Goal: Task Accomplishment & Management: Use online tool/utility

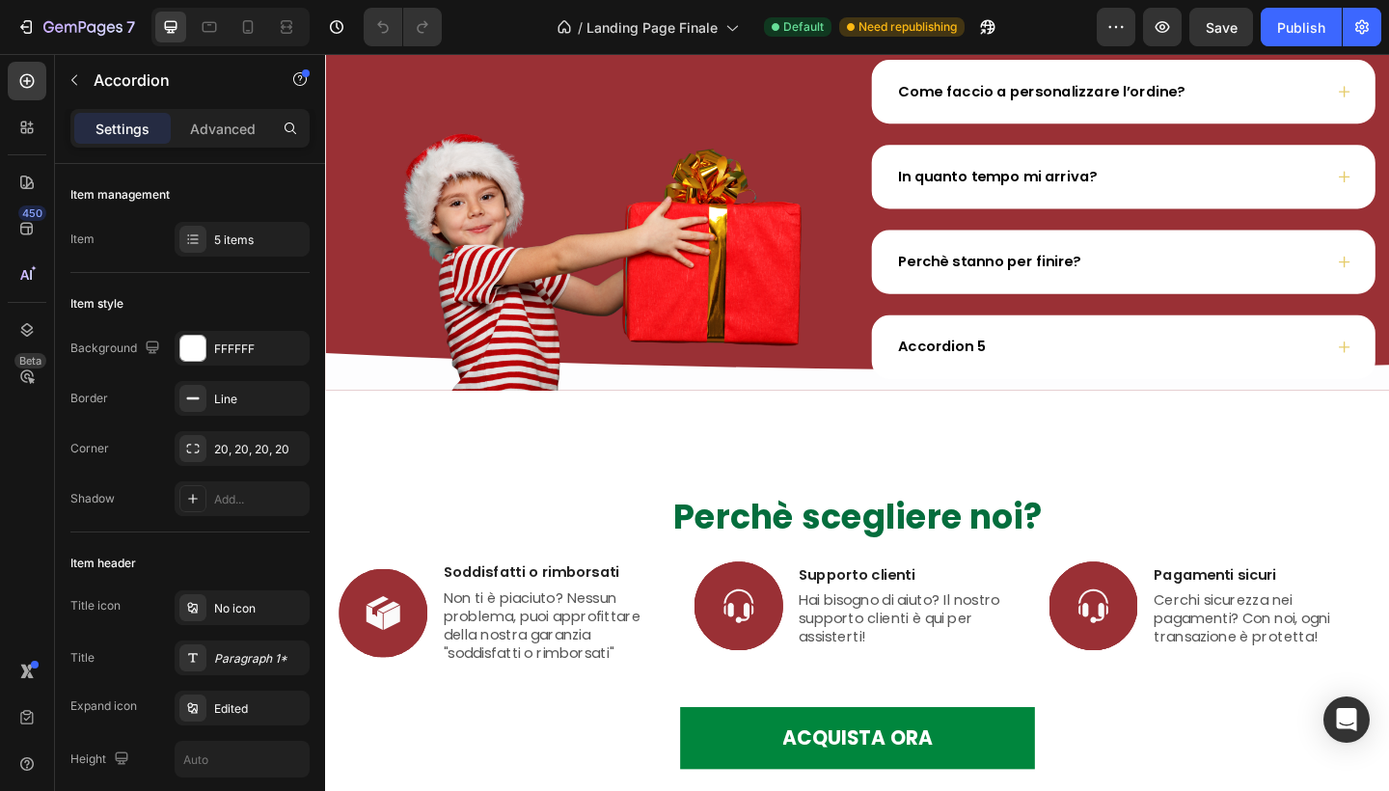
scroll to position [5722, 0]
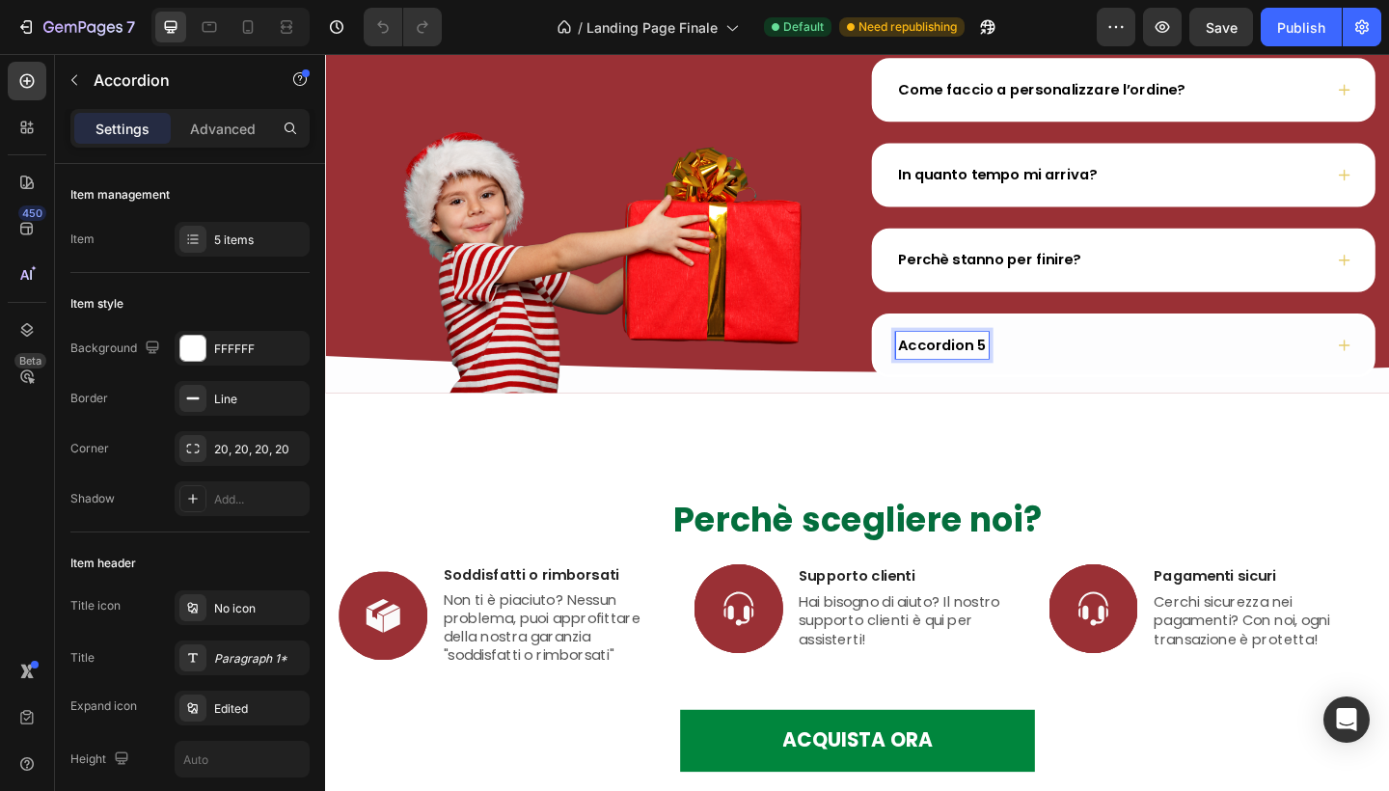
click at [1018, 375] on p "Accordion 5" at bounding box center [996, 371] width 96 height 23
click at [1370, 385] on div "E se l'avessi già acquistato l'anno scorso?" at bounding box center [1193, 372] width 542 height 64
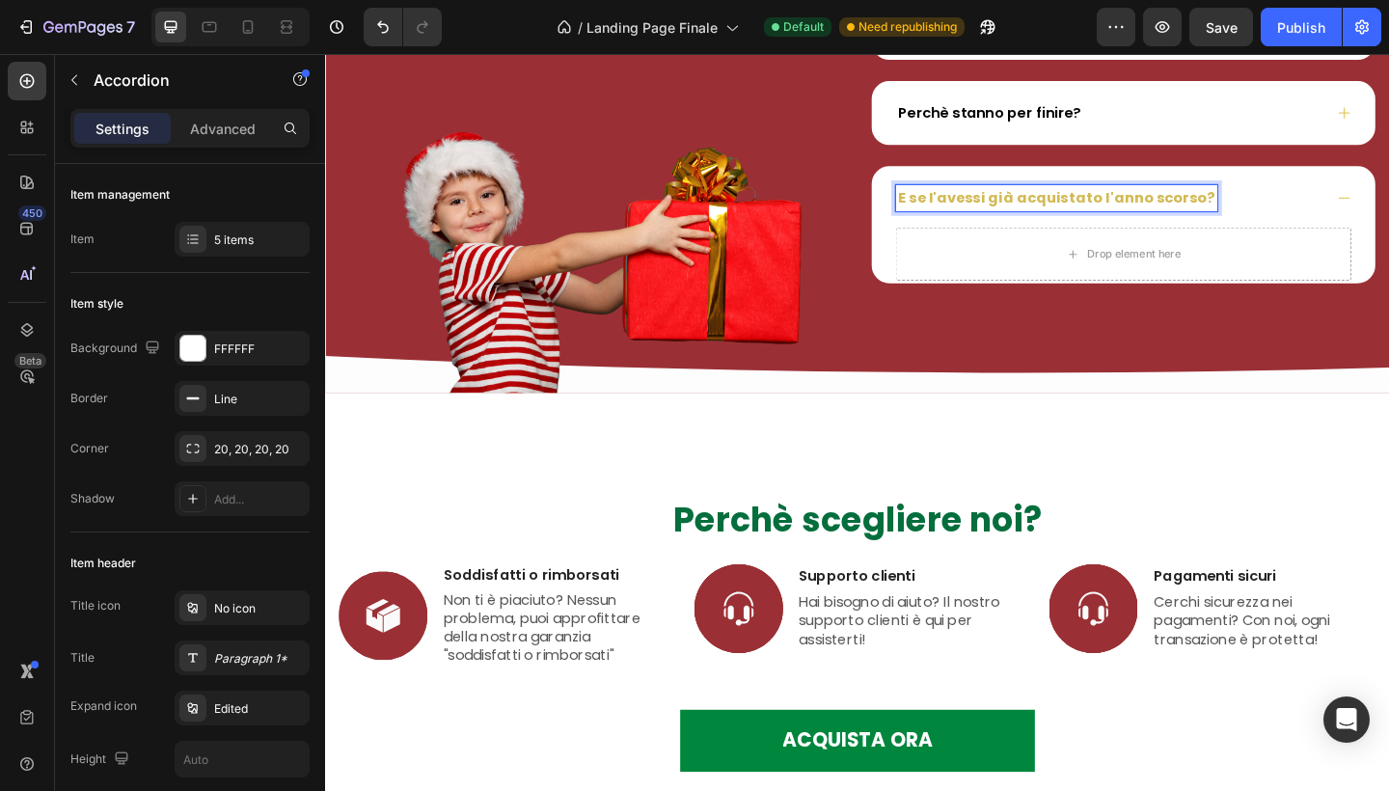
click at [1110, 213] on strong "E se l'avessi già acquistato l'anno scorso?" at bounding box center [1120, 211] width 344 height 22
click at [1085, 210] on strong "E se l'avessi già acquistato l'anno scorso?" at bounding box center [1120, 211] width 344 height 22
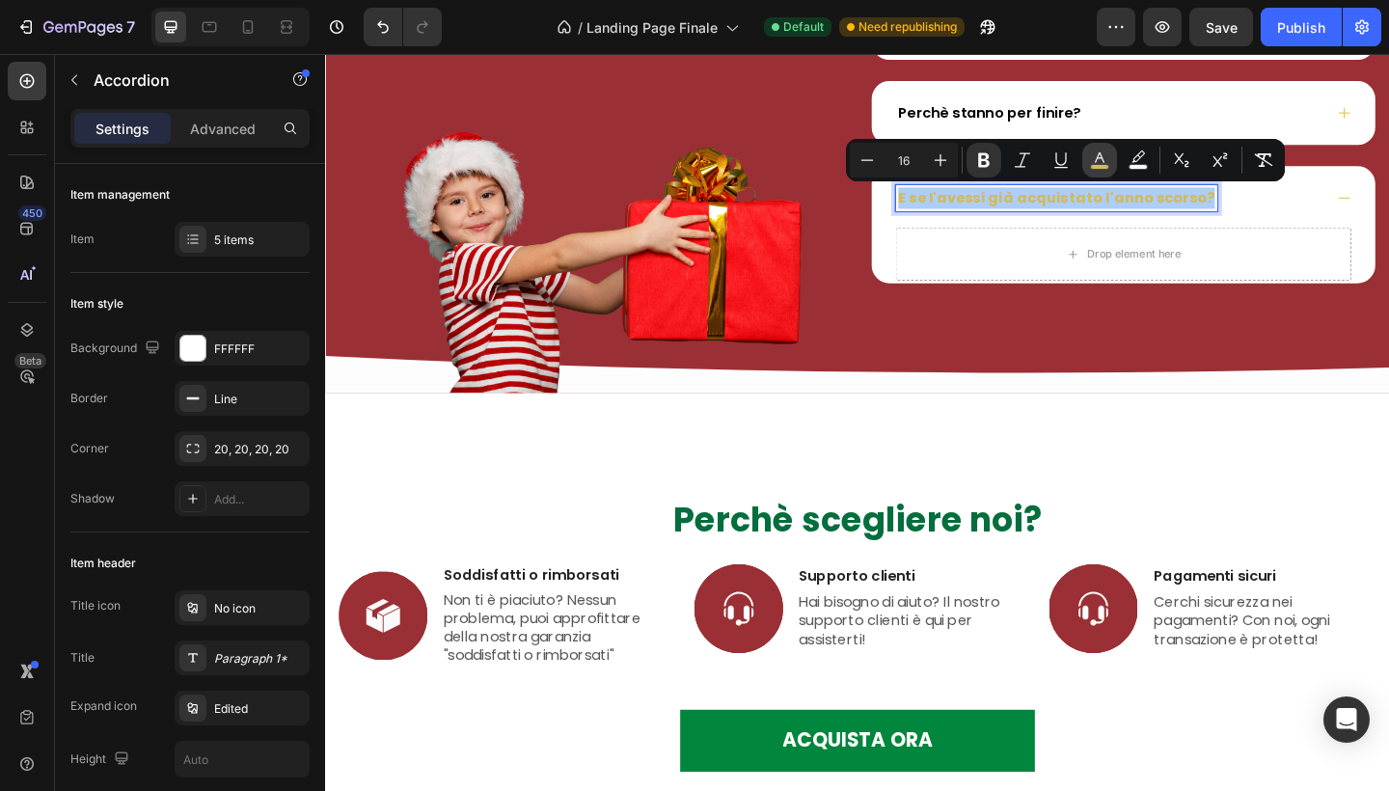
click at [1108, 160] on icon "Editor contextual toolbar" at bounding box center [1099, 160] width 19 height 19
type input "D2BA56"
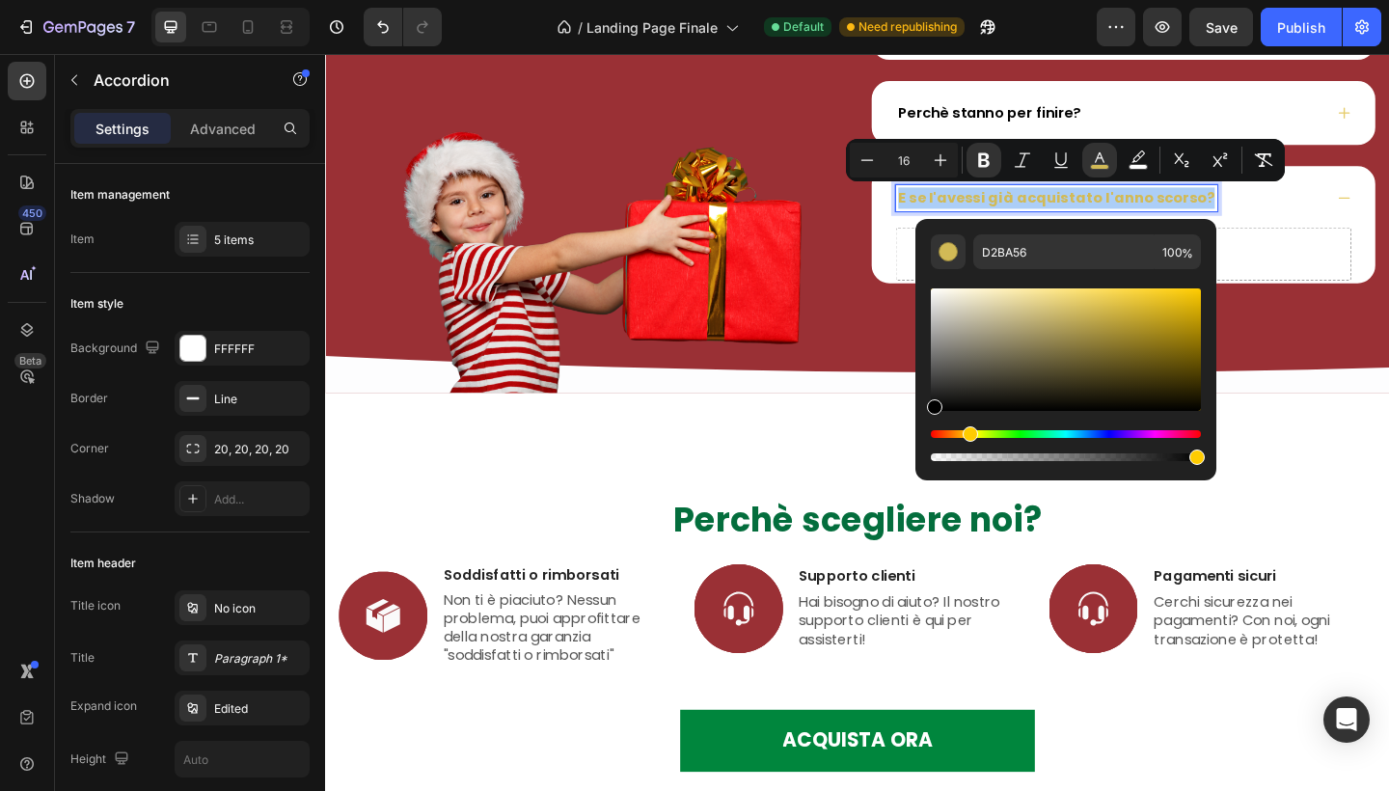
drag, startPoint x: 999, startPoint y: 380, endPoint x: 883, endPoint y: 423, distance: 123.3
click at [883, 0] on body "7 Version history / Landing Page Finale Default Need republishing Preview Save …" at bounding box center [694, 0] width 1389 height 0
type input "000000"
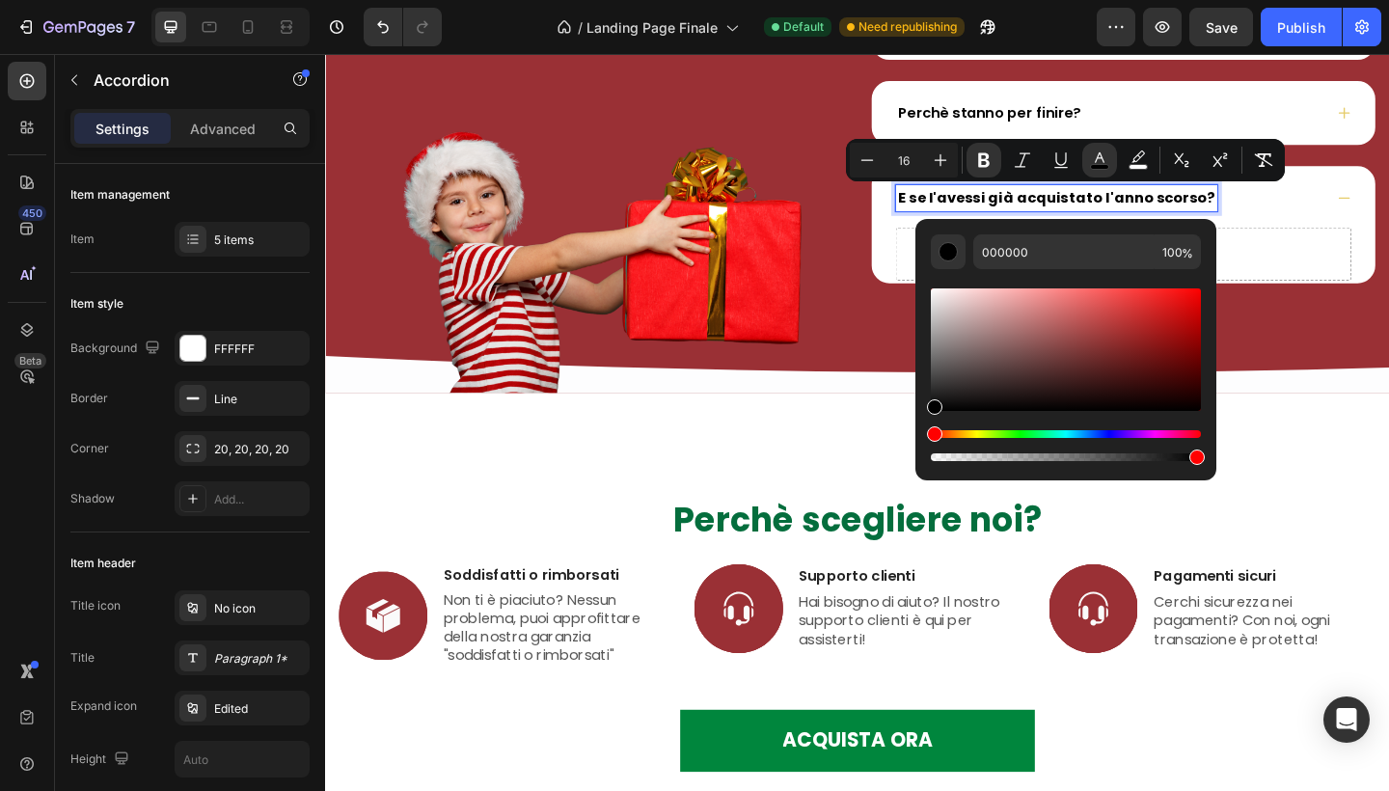
click at [1327, 216] on div "E se l'avessi già acquistato l'anno scorso?" at bounding box center [1178, 211] width 465 height 29
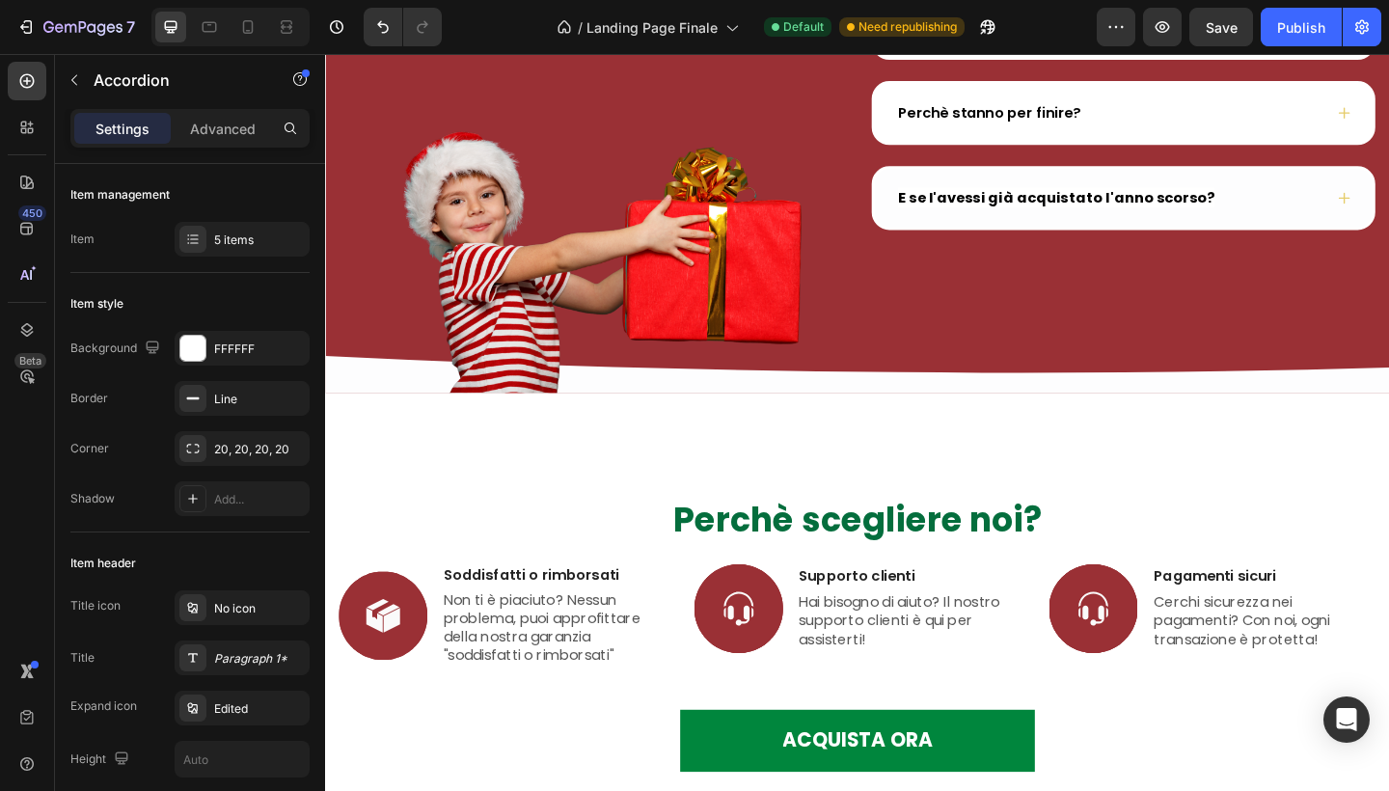
click at [1157, 233] on div "E se l'avessi già acquistato l'anno scorso?" at bounding box center [1193, 211] width 542 height 64
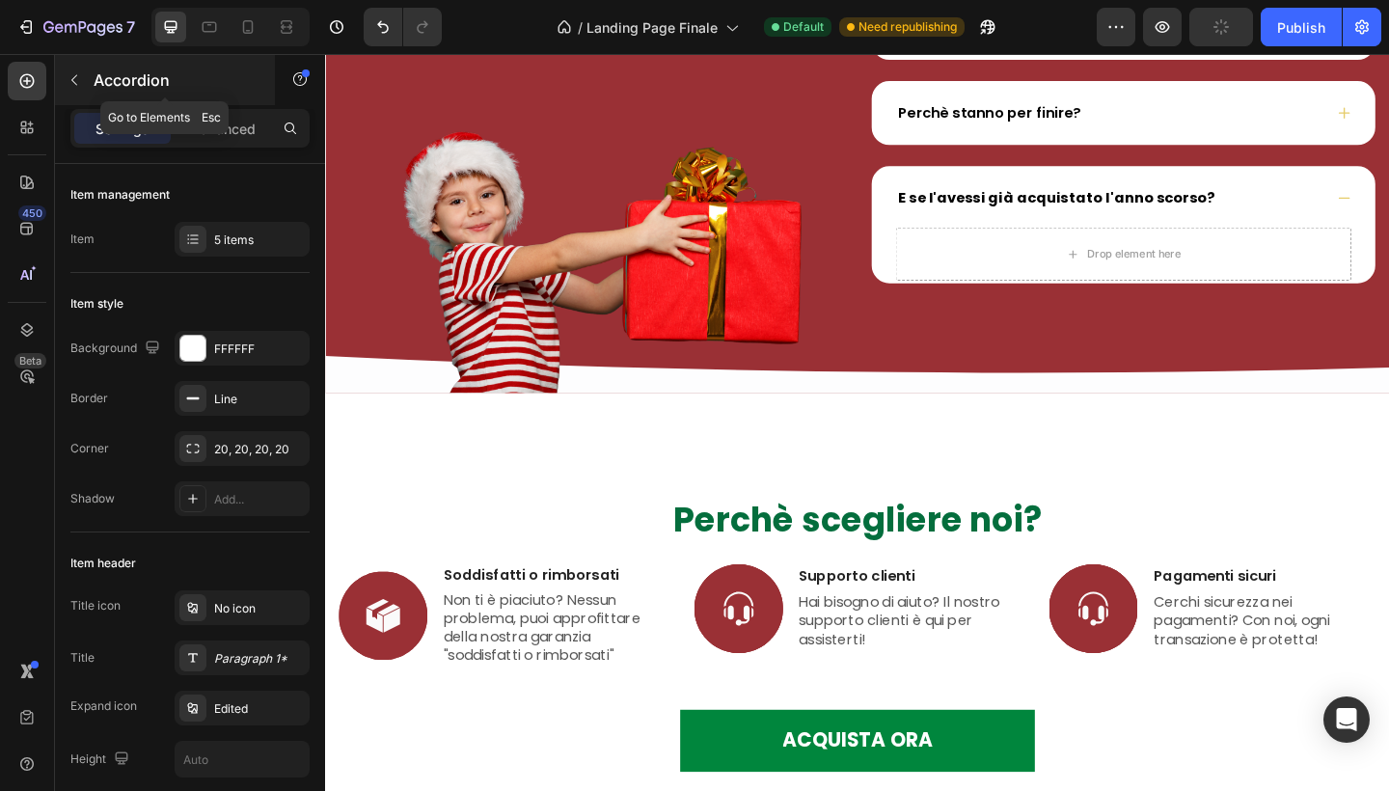
click at [73, 74] on icon "button" at bounding box center [74, 79] width 15 height 15
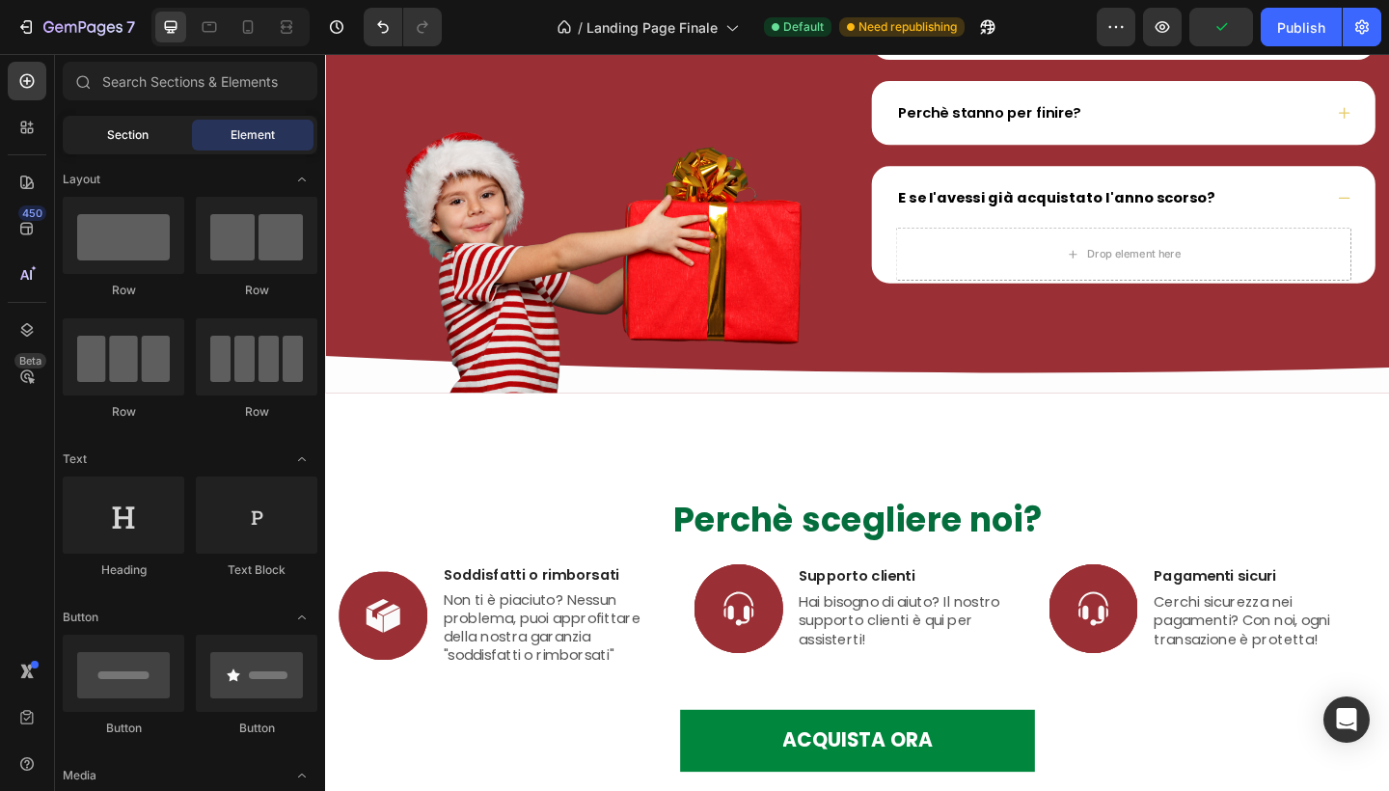
click at [156, 140] on div "Section" at bounding box center [128, 135] width 122 height 31
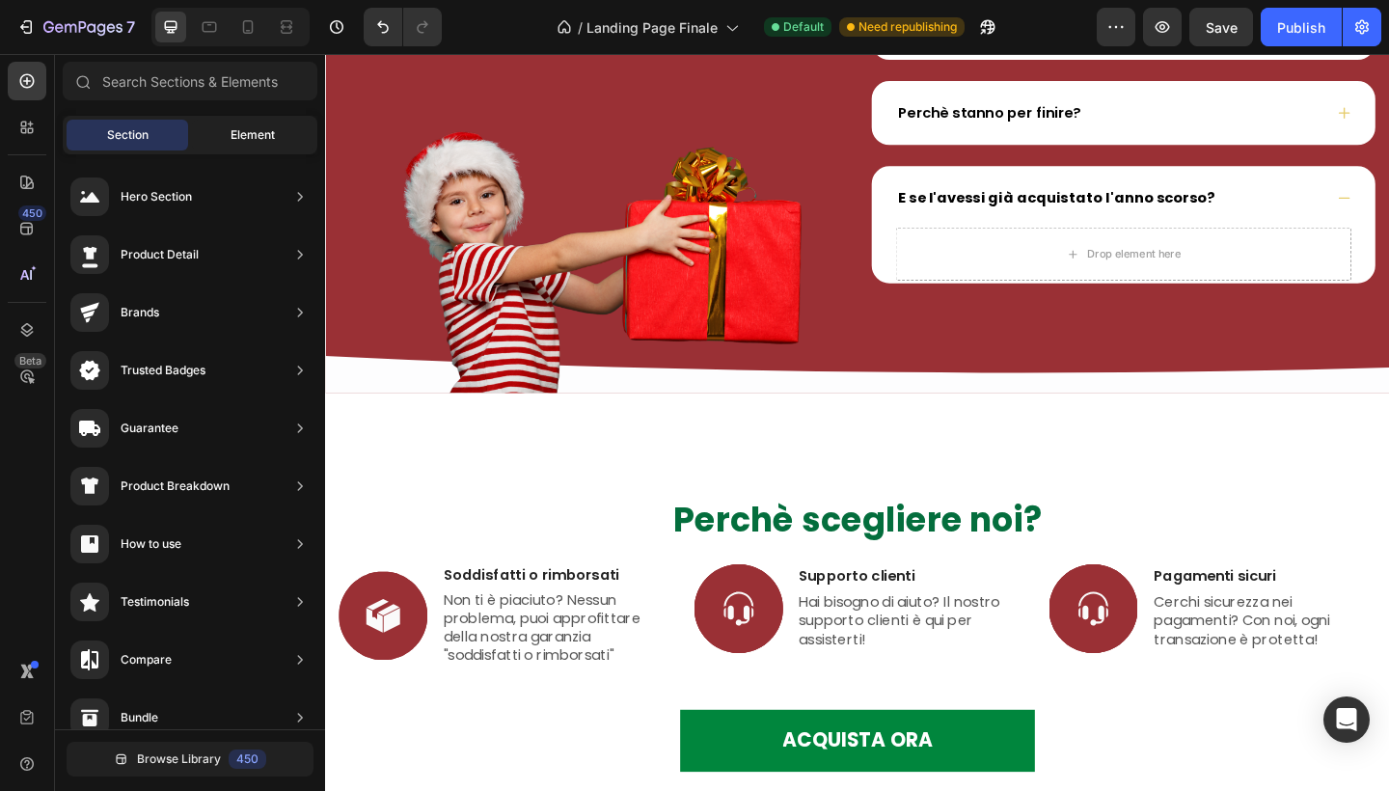
click at [259, 143] on span "Element" at bounding box center [253, 134] width 44 height 17
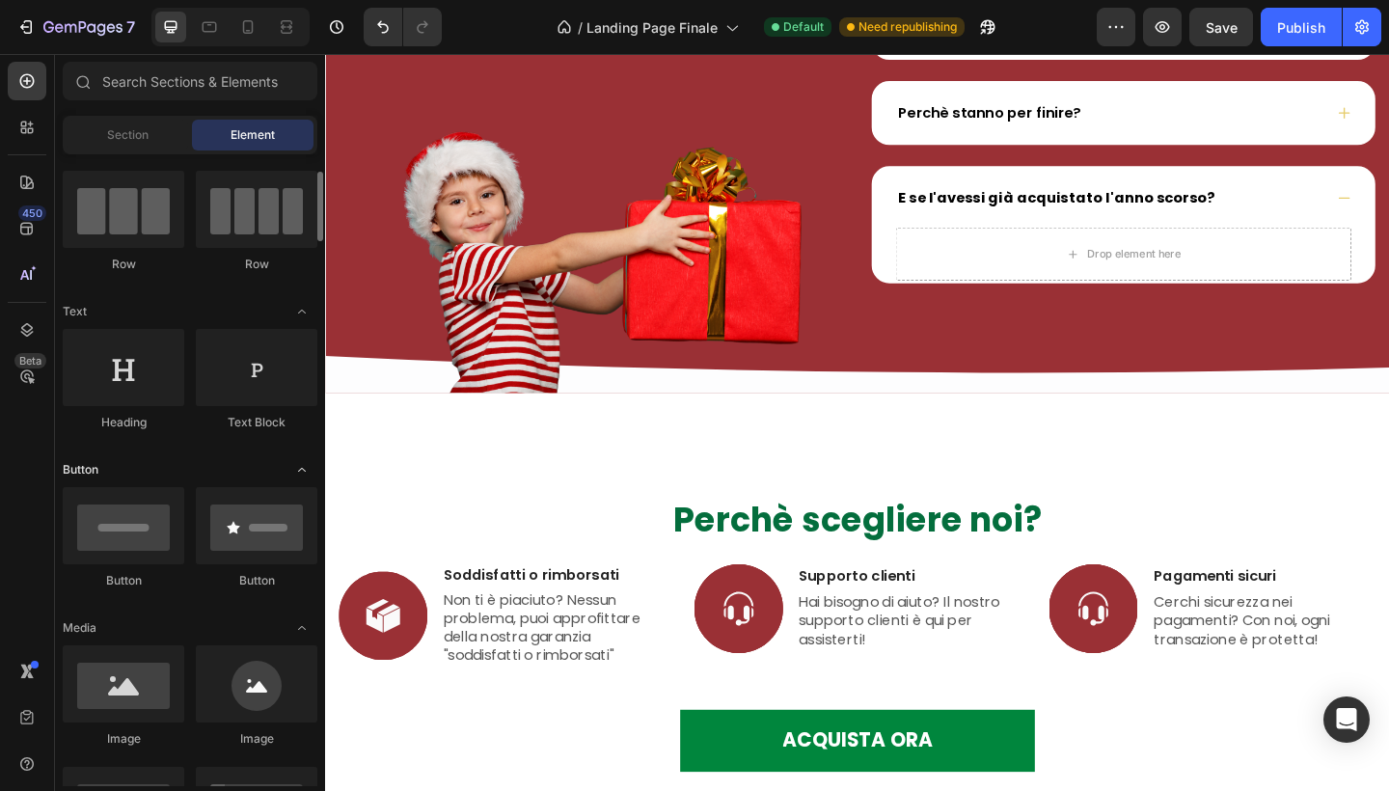
scroll to position [150, 0]
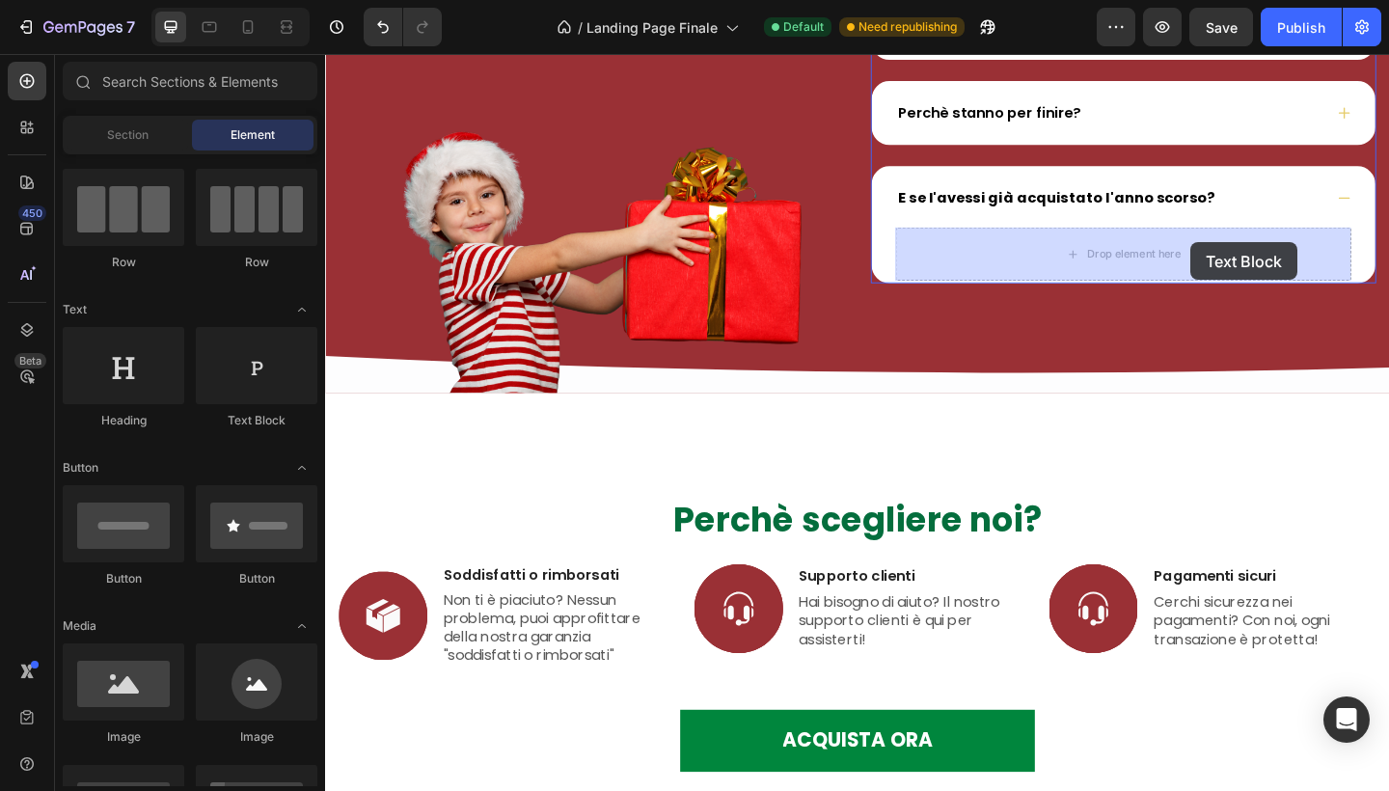
drag, startPoint x: 249, startPoint y: 393, endPoint x: 1190, endPoint y: 243, distance: 952.5
click at [1190, 0] on div "7 Version history / Landing Page Finale Default Need republishing Preview Save …" at bounding box center [694, 0] width 1389 height 0
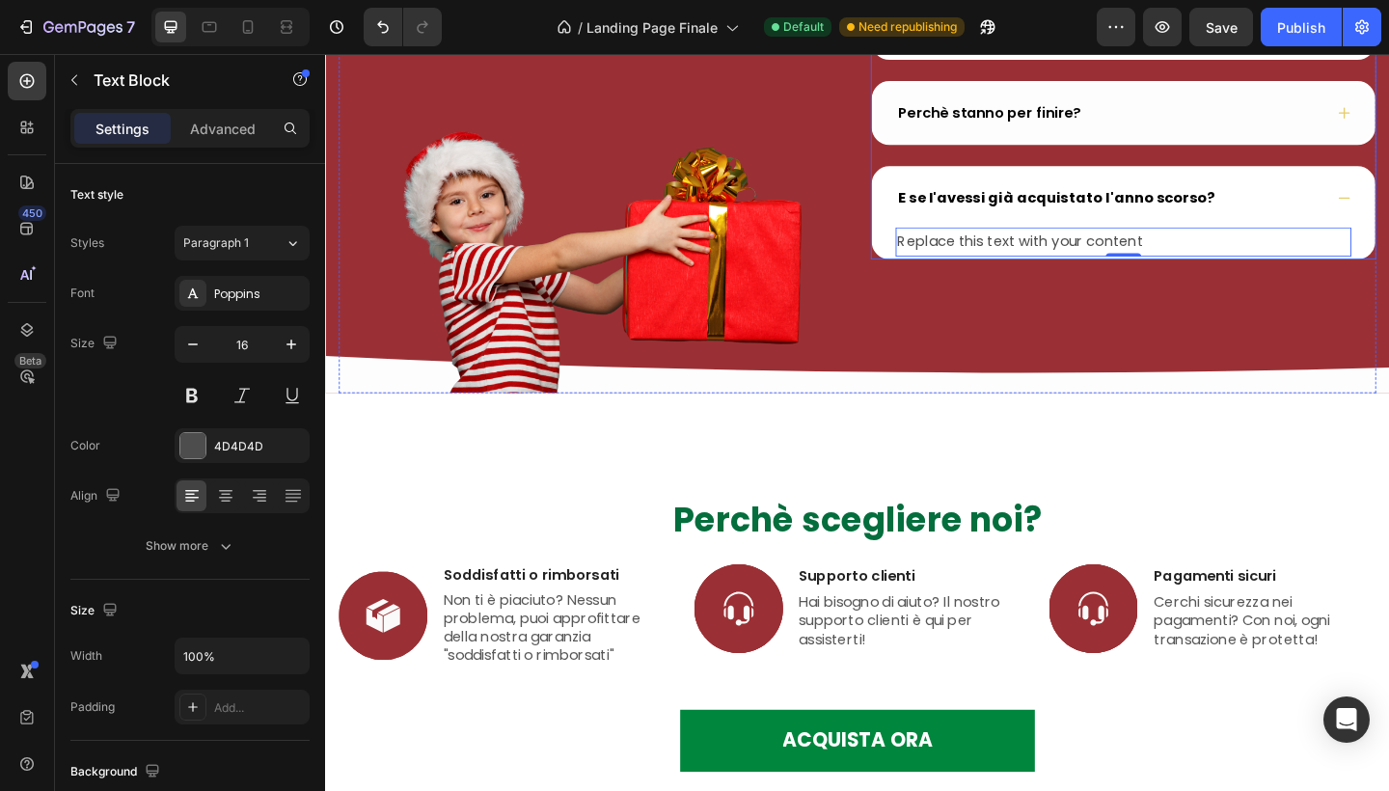
click at [1225, 97] on div "Perchè stanno per finire?" at bounding box center [1193, 119] width 542 height 64
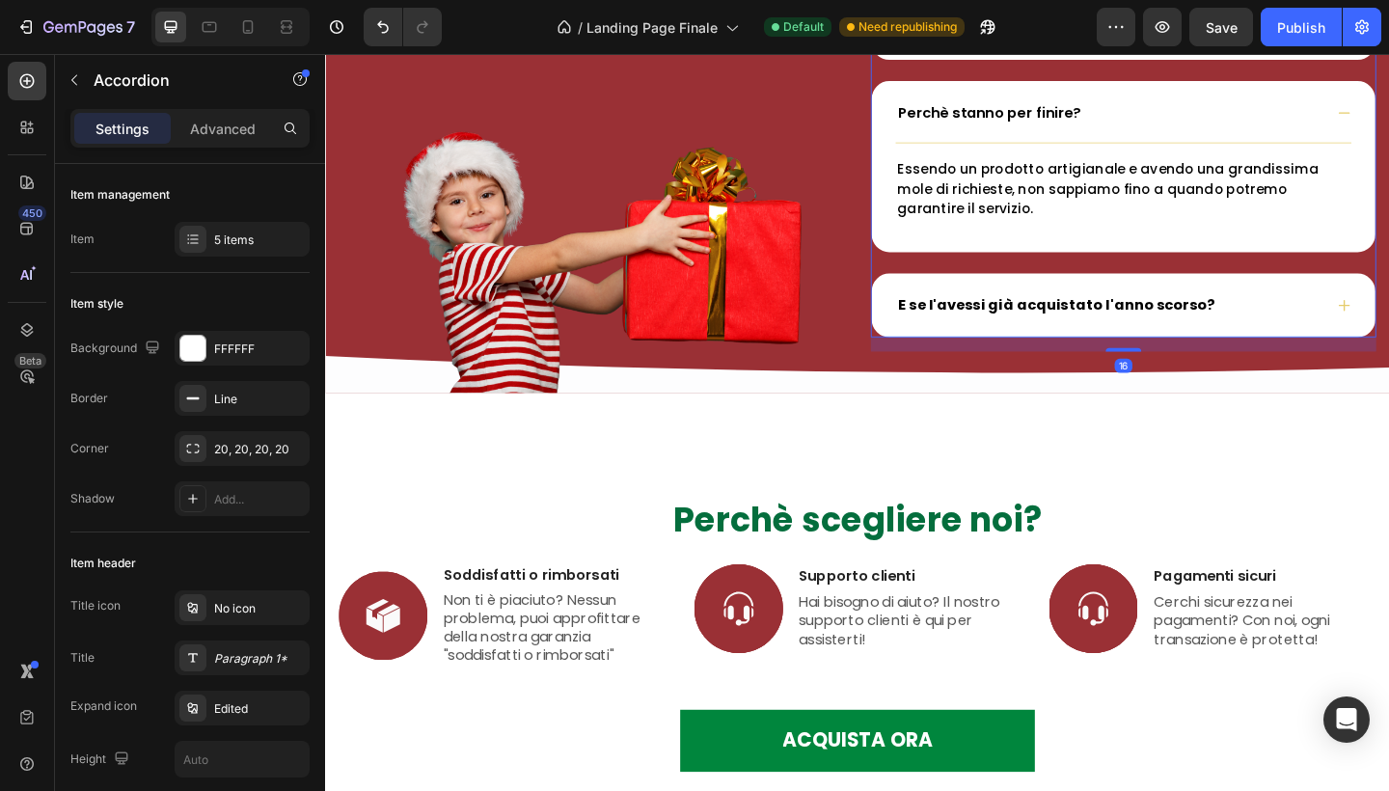
click at [1227, 94] on div "Perchè stanno per finire?" at bounding box center [1193, 119] width 542 height 64
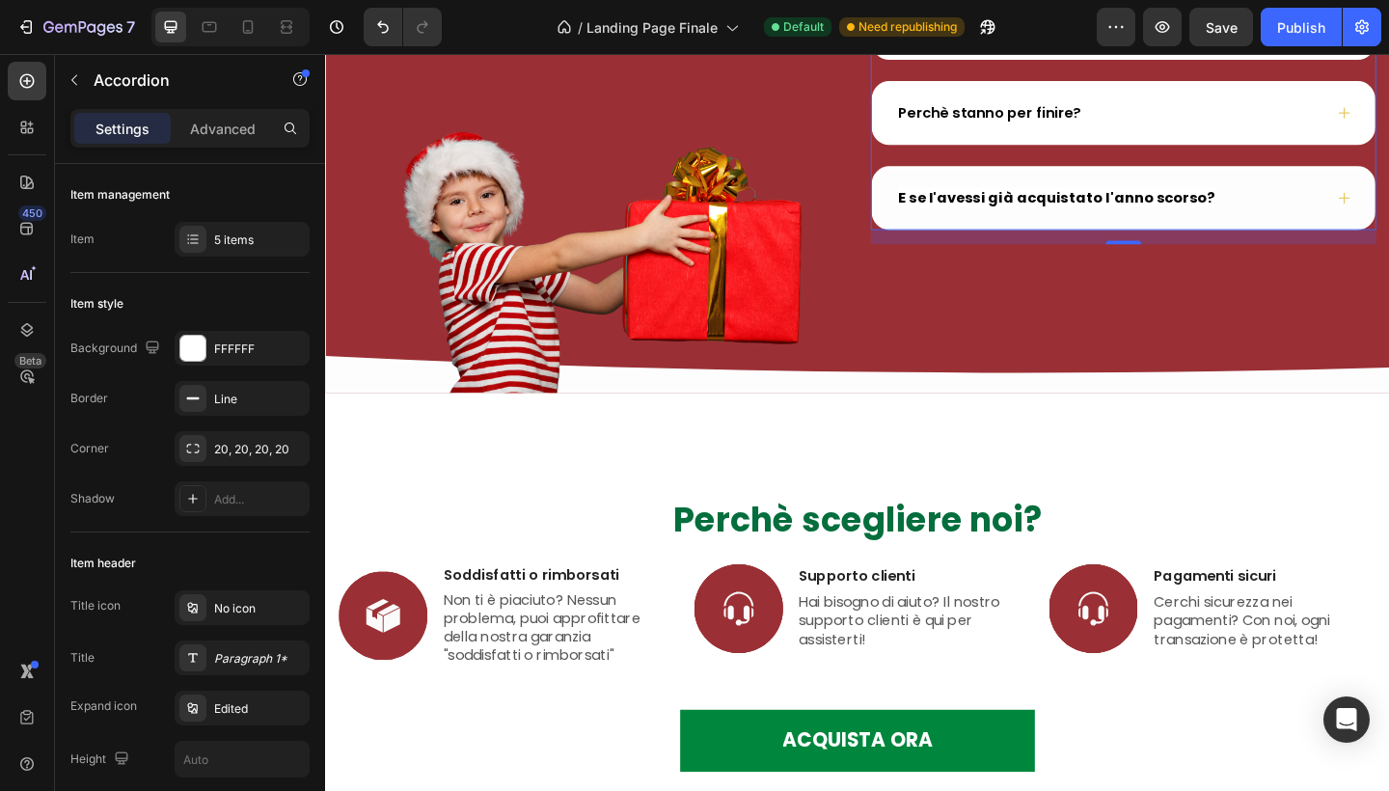
click at [1203, 236] on div "E se l'avessi già acquistato l'anno scorso?" at bounding box center [1193, 211] width 542 height 64
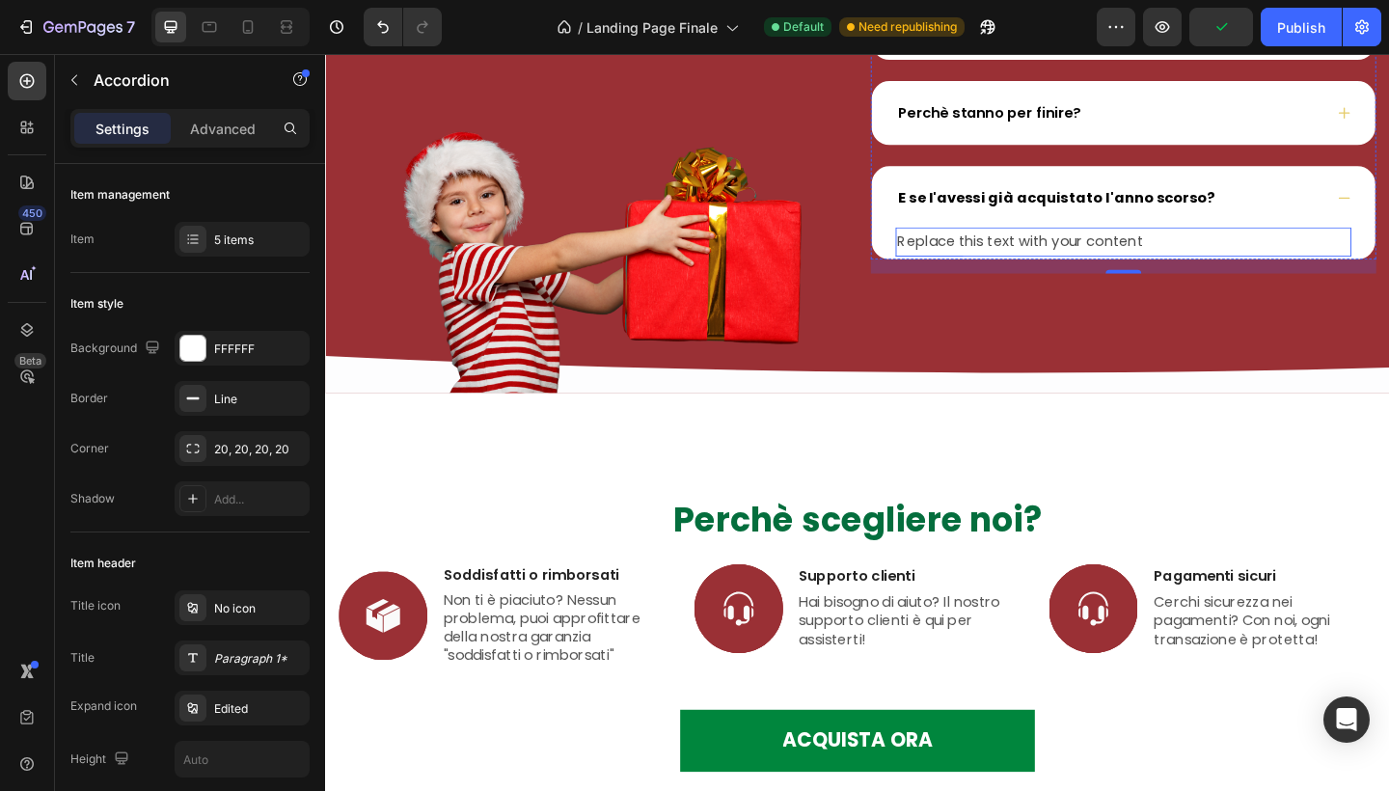
click at [1189, 254] on div "Replace this text with your content" at bounding box center [1194, 259] width 496 height 32
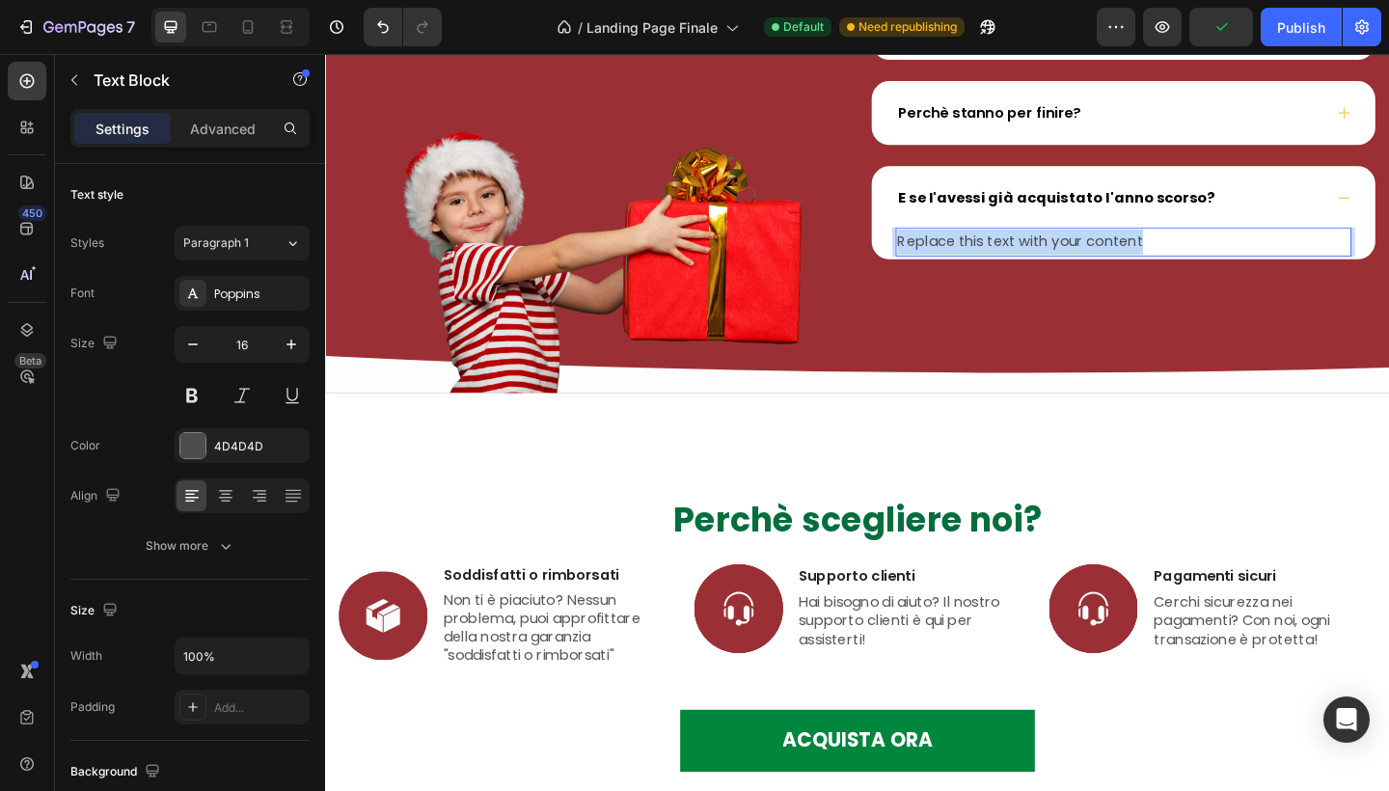
click at [1189, 254] on p "Replace this text with your content" at bounding box center [1193, 259] width 492 height 28
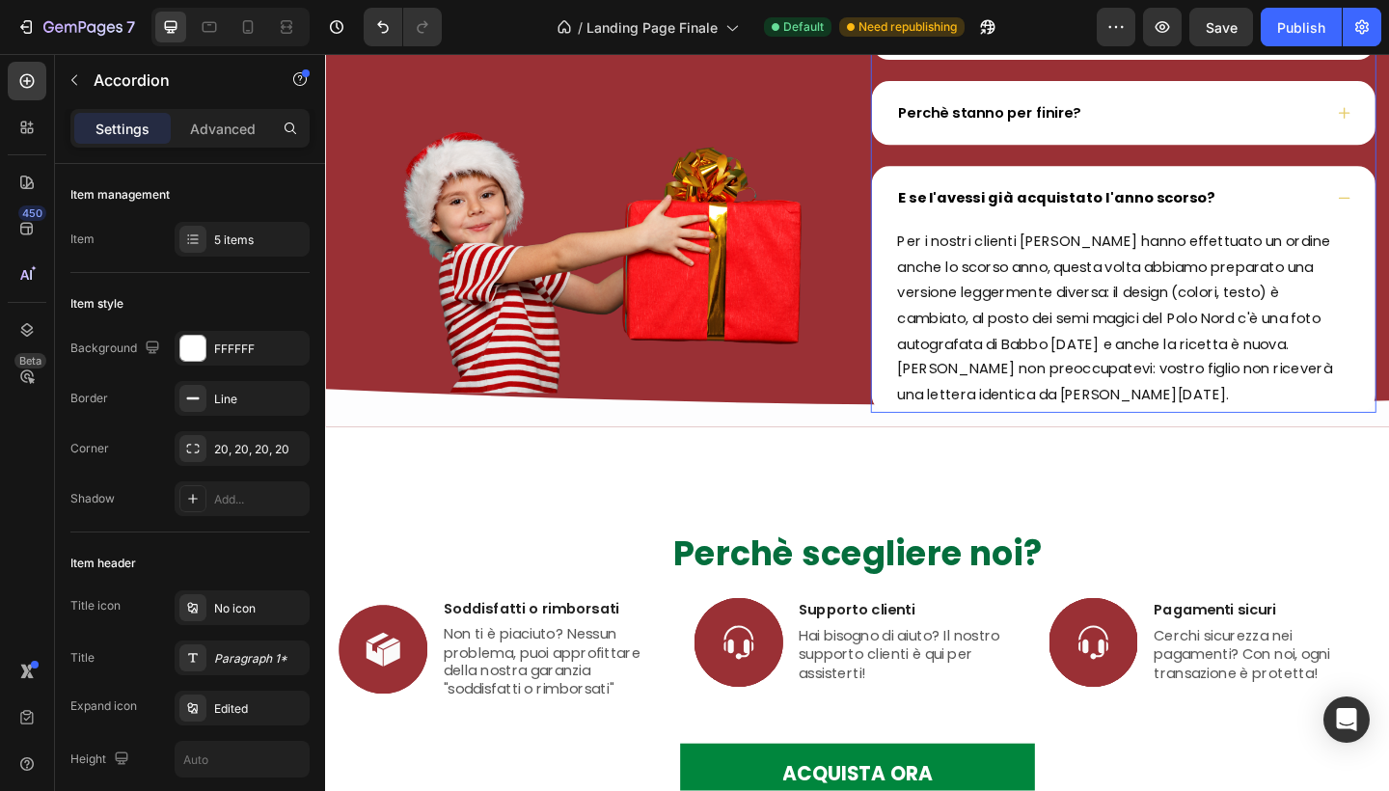
click at [1375, 196] on div "E se l'avessi già acquistato l'anno scorso?" at bounding box center [1193, 211] width 542 height 64
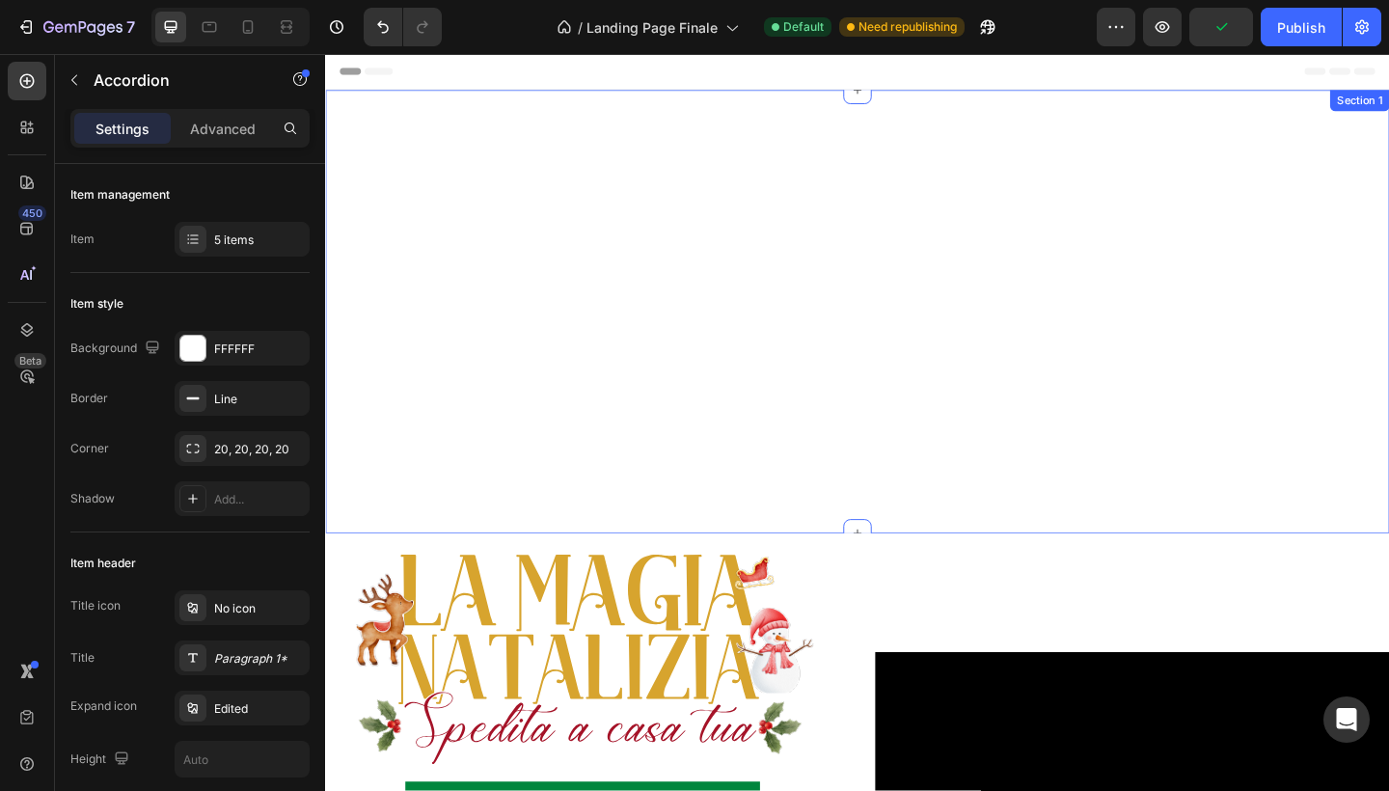
scroll to position [0, 0]
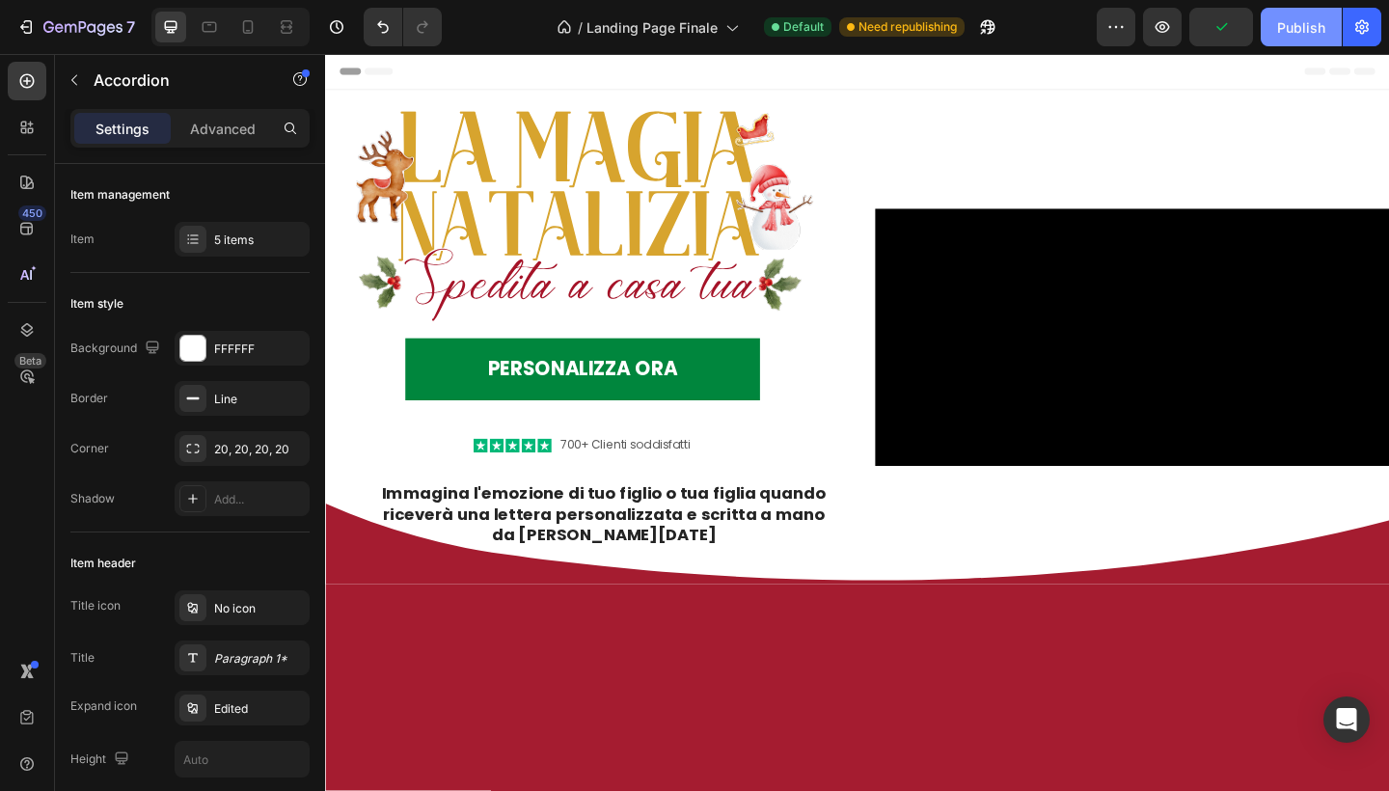
click at [1300, 30] on div "Publish" at bounding box center [1301, 27] width 48 height 20
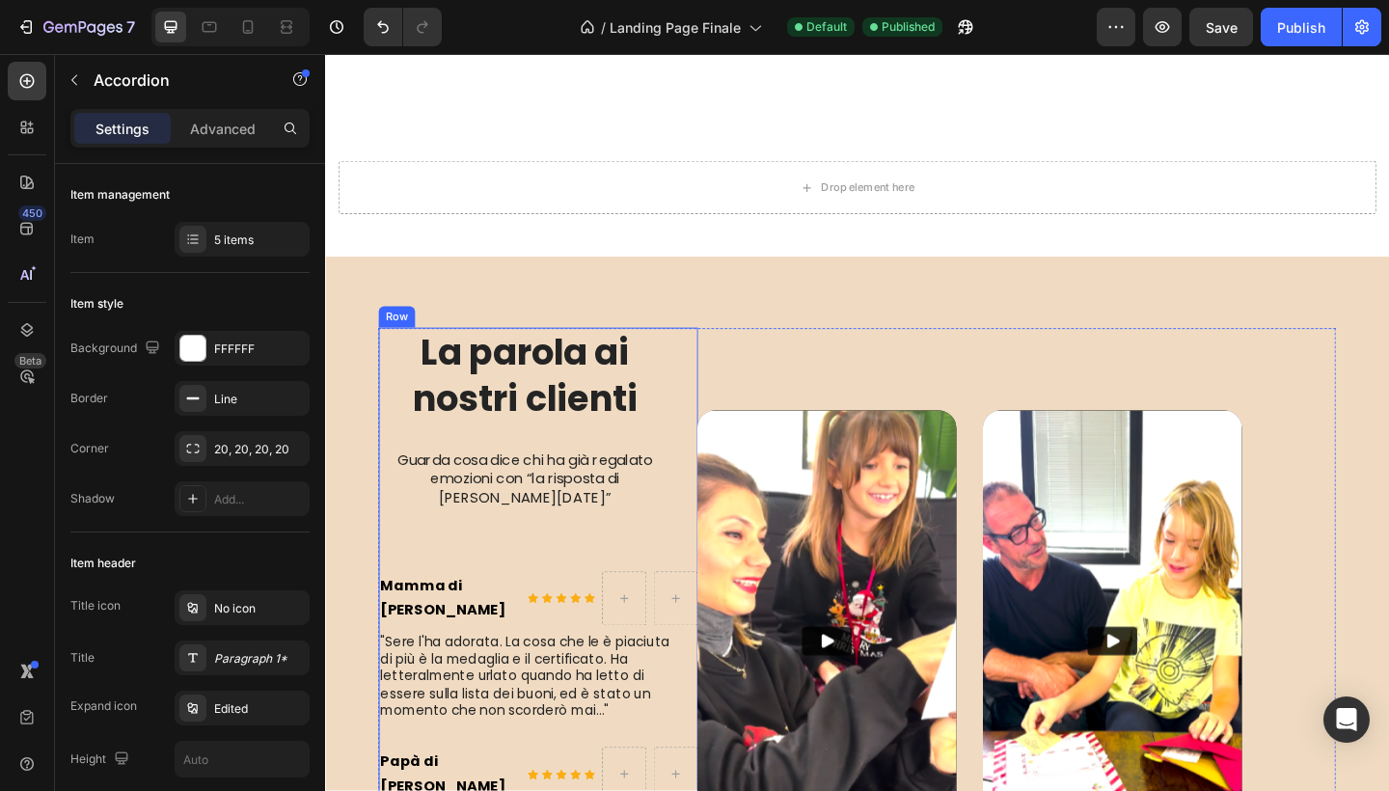
scroll to position [2397, 0]
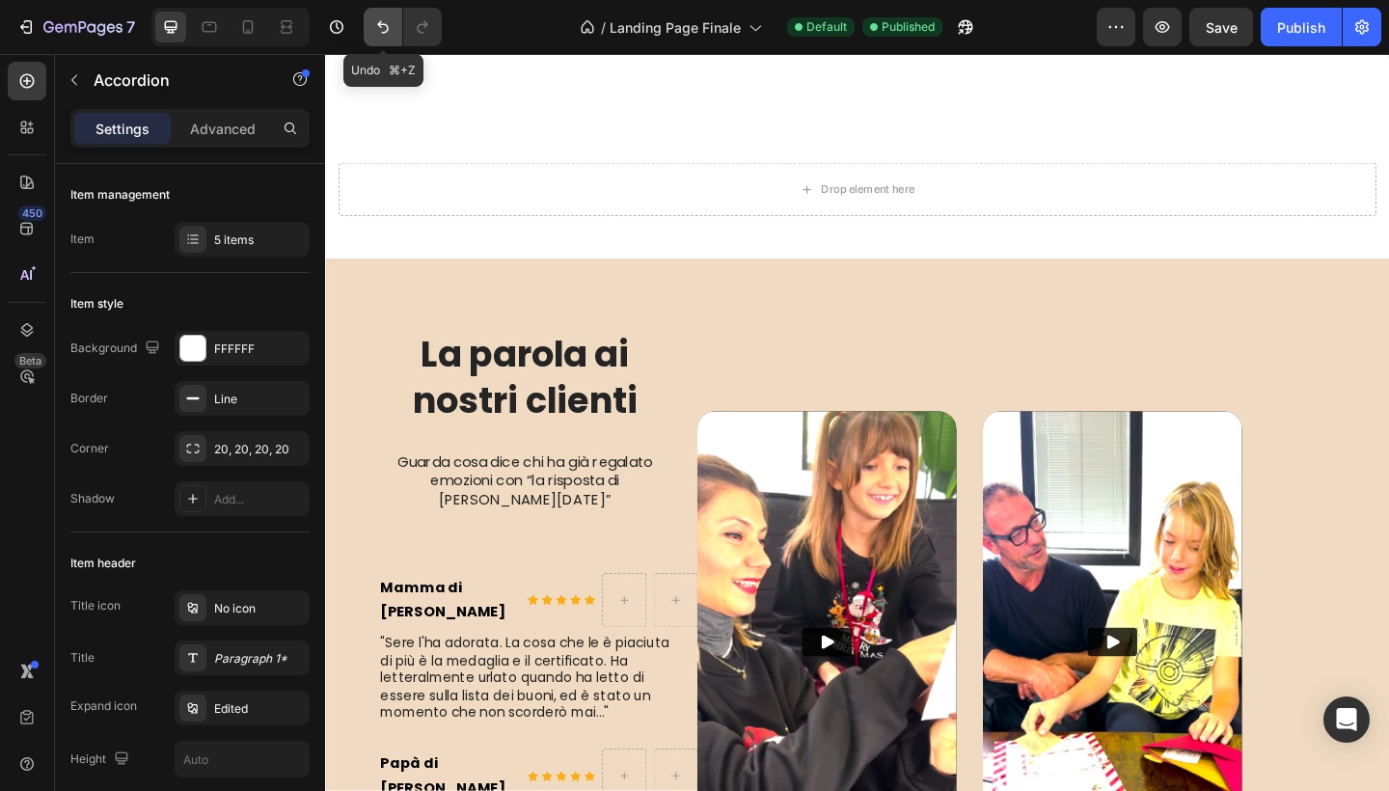
click at [391, 34] on icon "Undo/Redo" at bounding box center [382, 26] width 19 height 19
click at [434, 29] on button "Undo/Redo" at bounding box center [422, 27] width 39 height 39
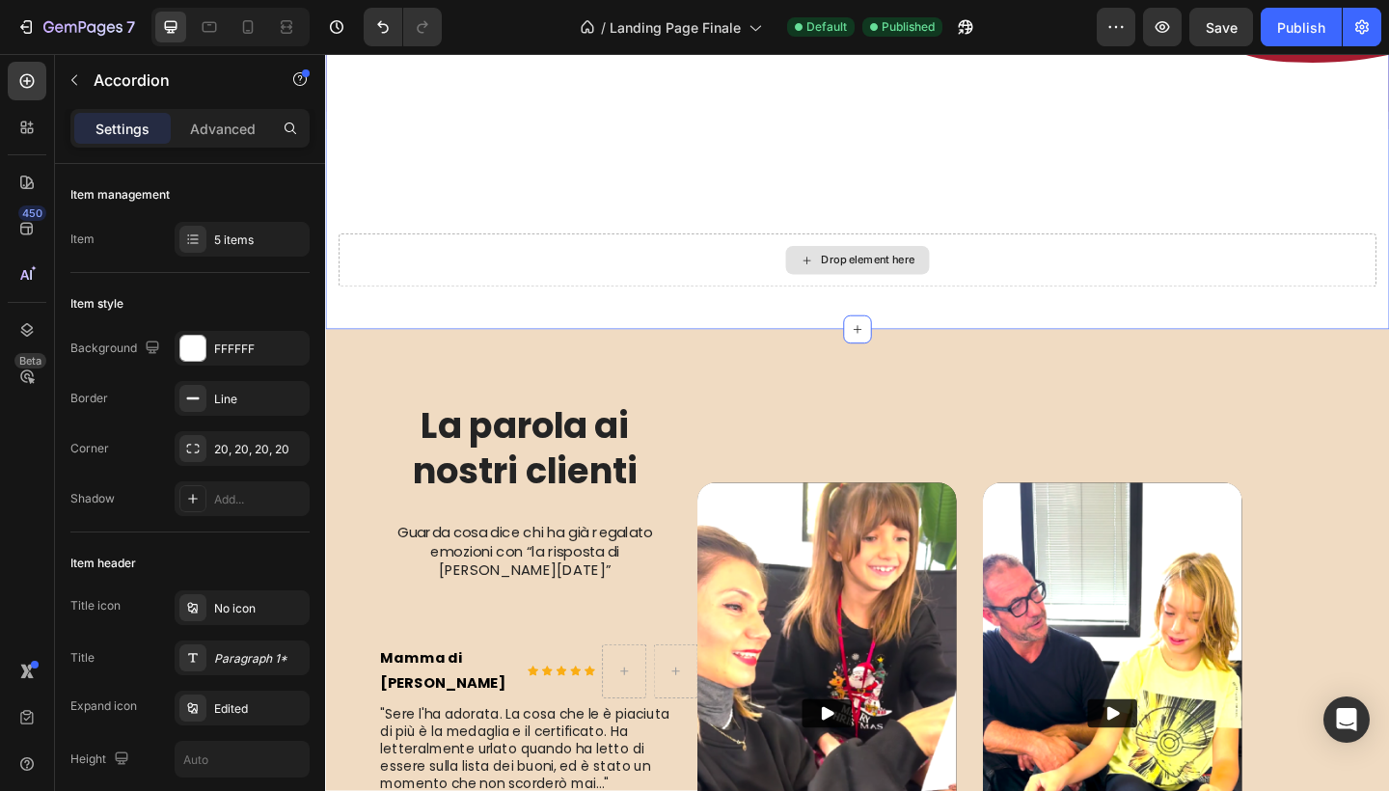
scroll to position [2070, 0]
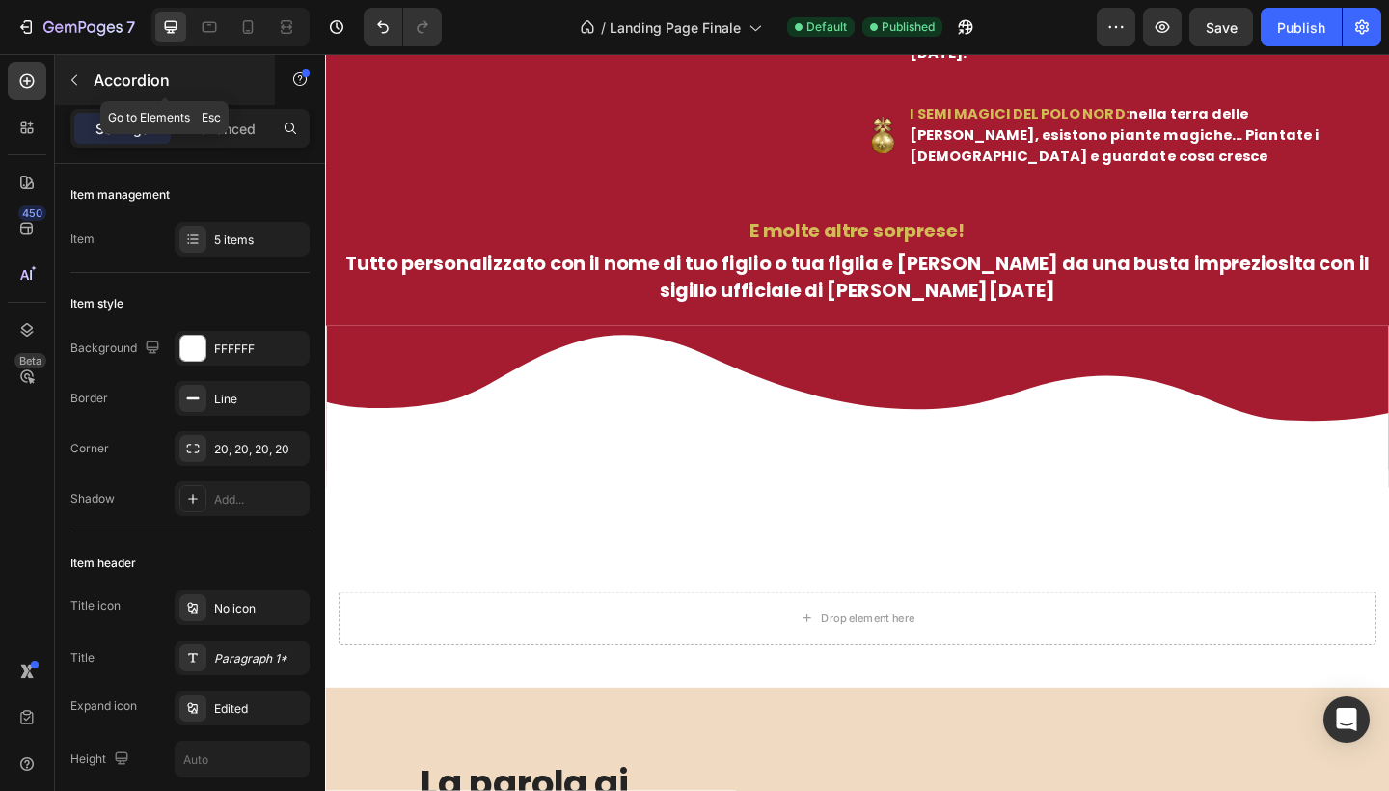
click at [79, 85] on icon "button" at bounding box center [74, 79] width 15 height 15
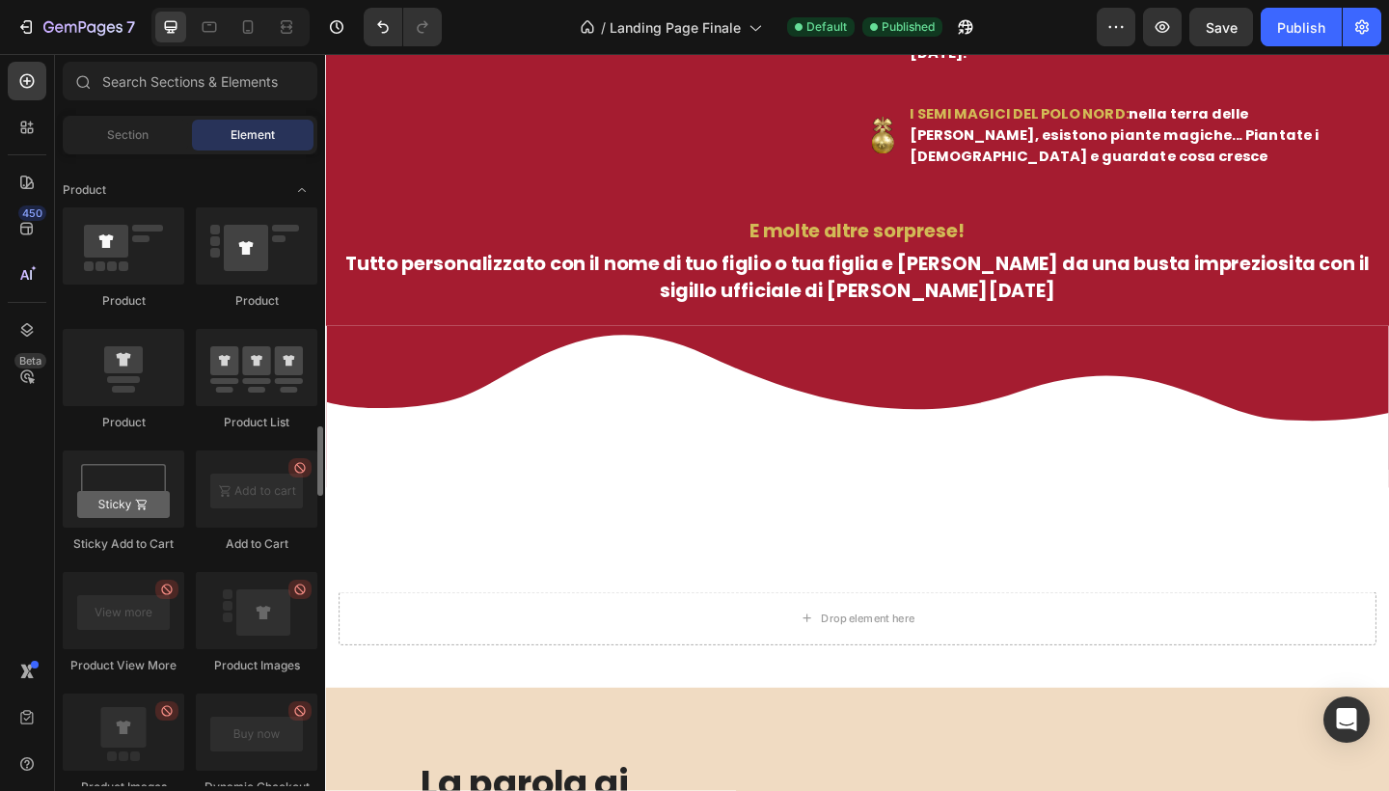
scroll to position [2448, 0]
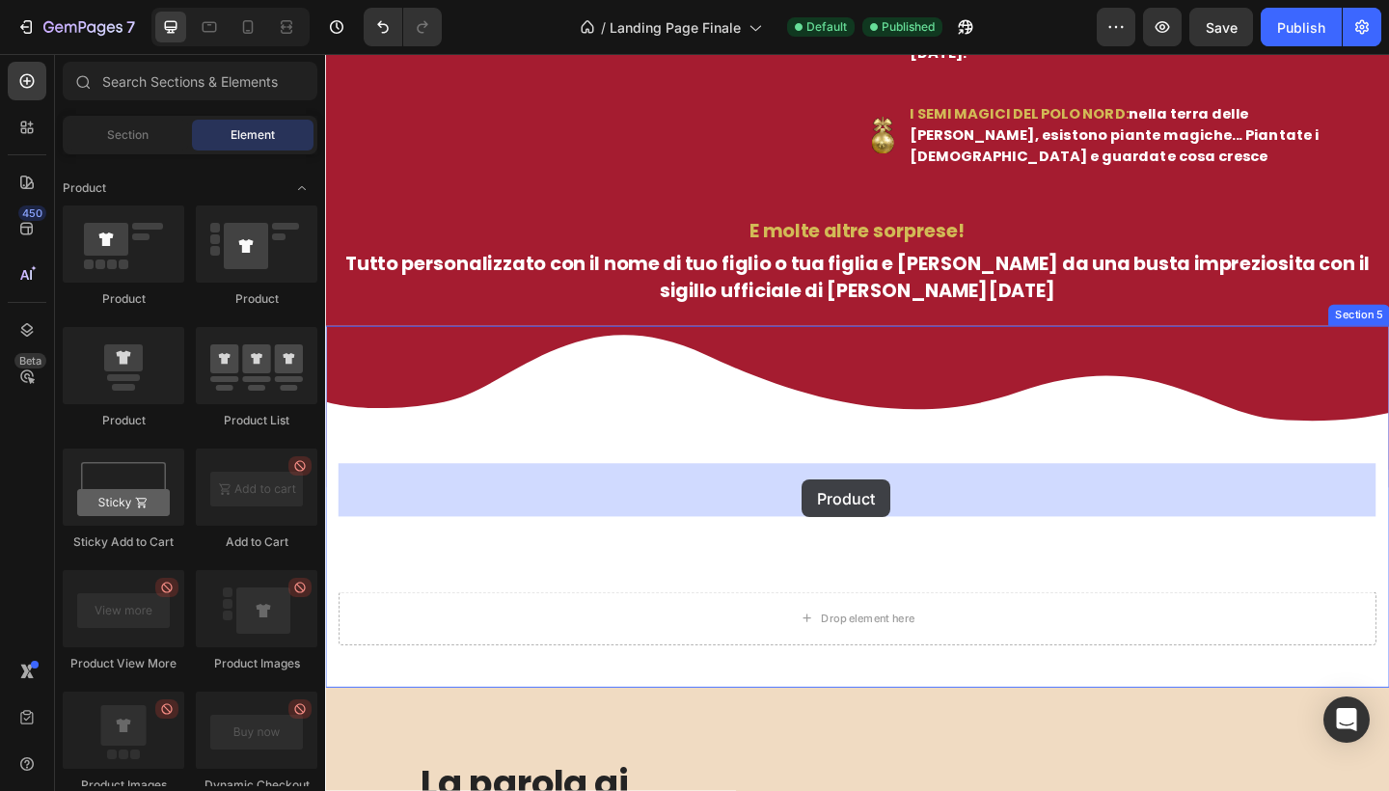
drag, startPoint x: 156, startPoint y: 262, endPoint x: 802, endPoint y: 480, distance: 681.0
click at [802, 0] on div "7 Version history / Landing Page Finale Default Published Preview Save Publish …" at bounding box center [694, 0] width 1389 height 0
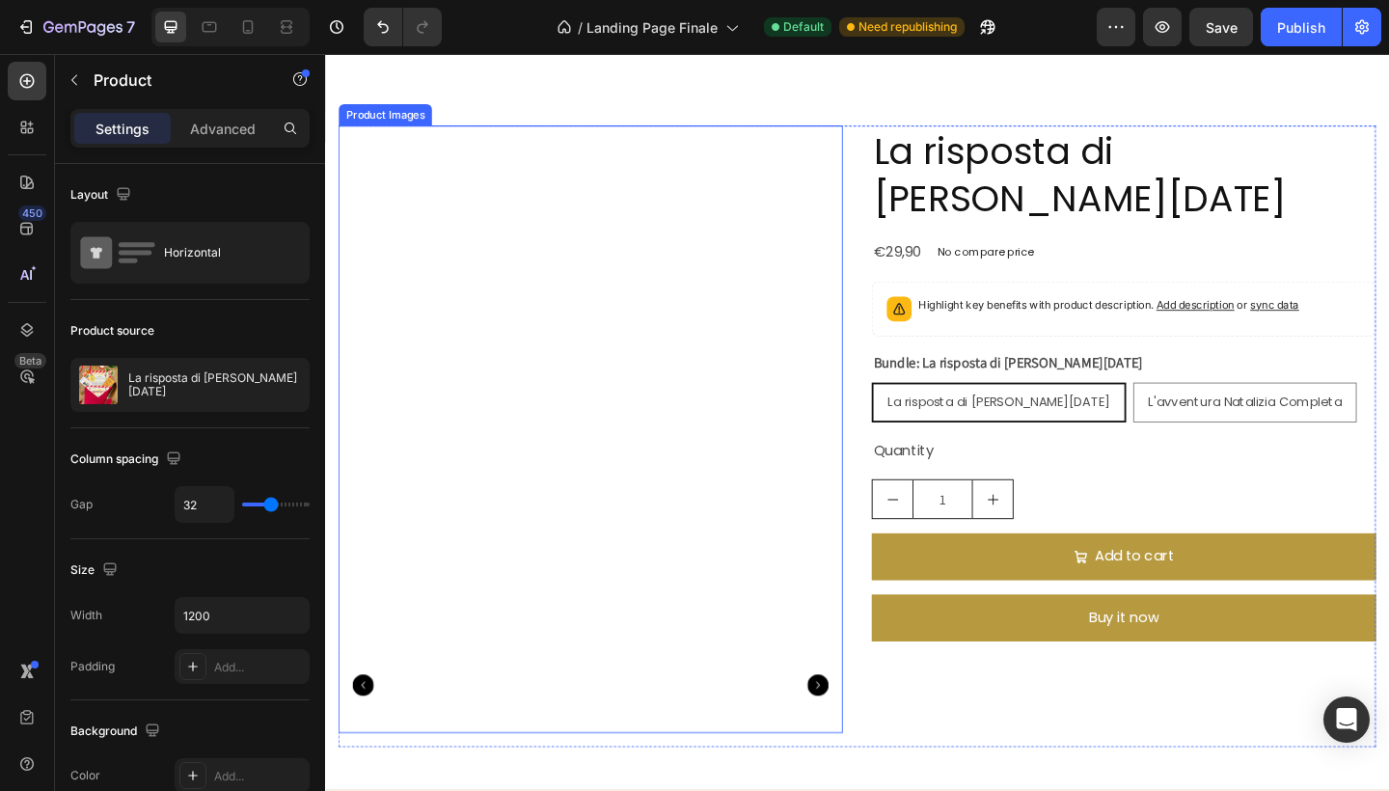
scroll to position [2386, 0]
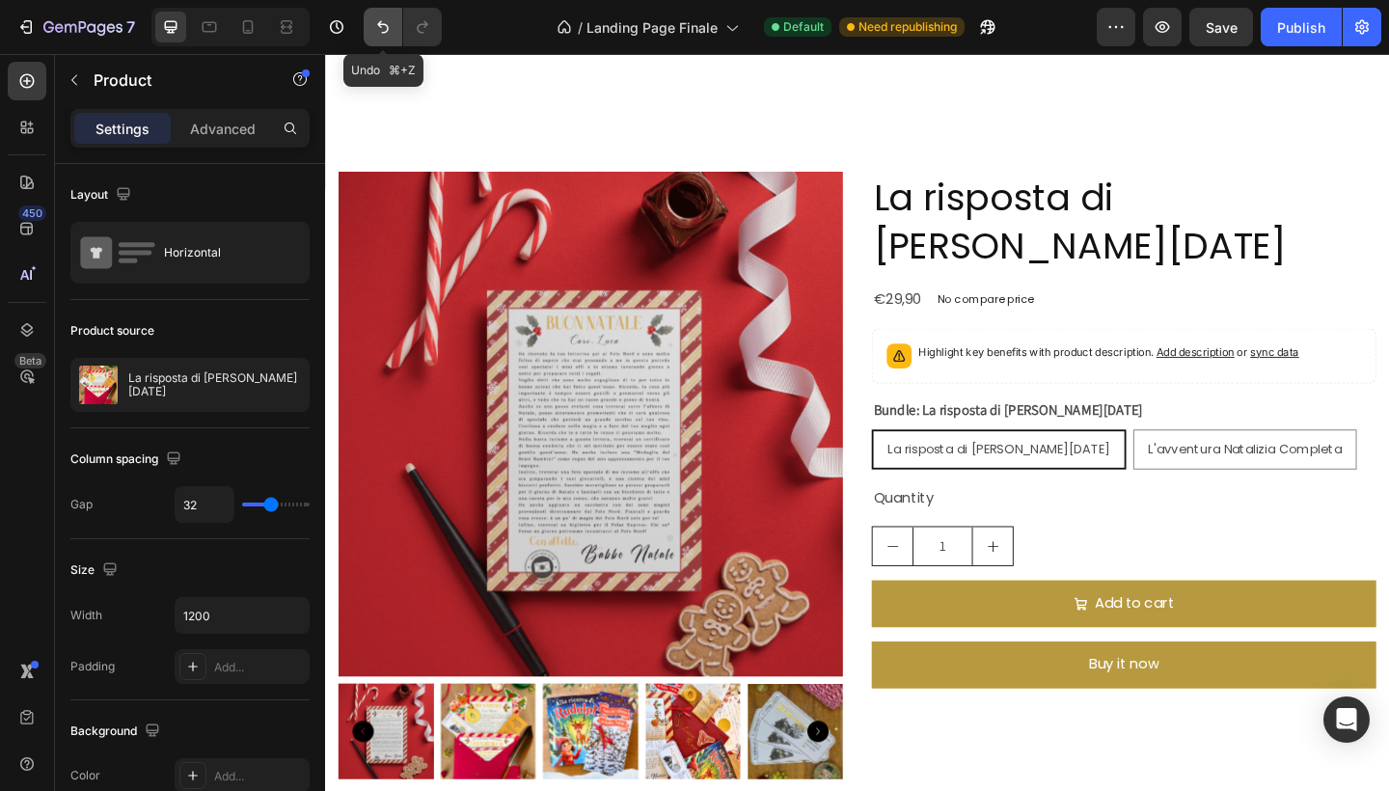
click at [390, 27] on icon "Undo/Redo" at bounding box center [382, 26] width 19 height 19
click at [384, 37] on button "Undo/Redo" at bounding box center [383, 27] width 39 height 39
click at [386, 34] on icon "Undo/Redo" at bounding box center [382, 26] width 19 height 19
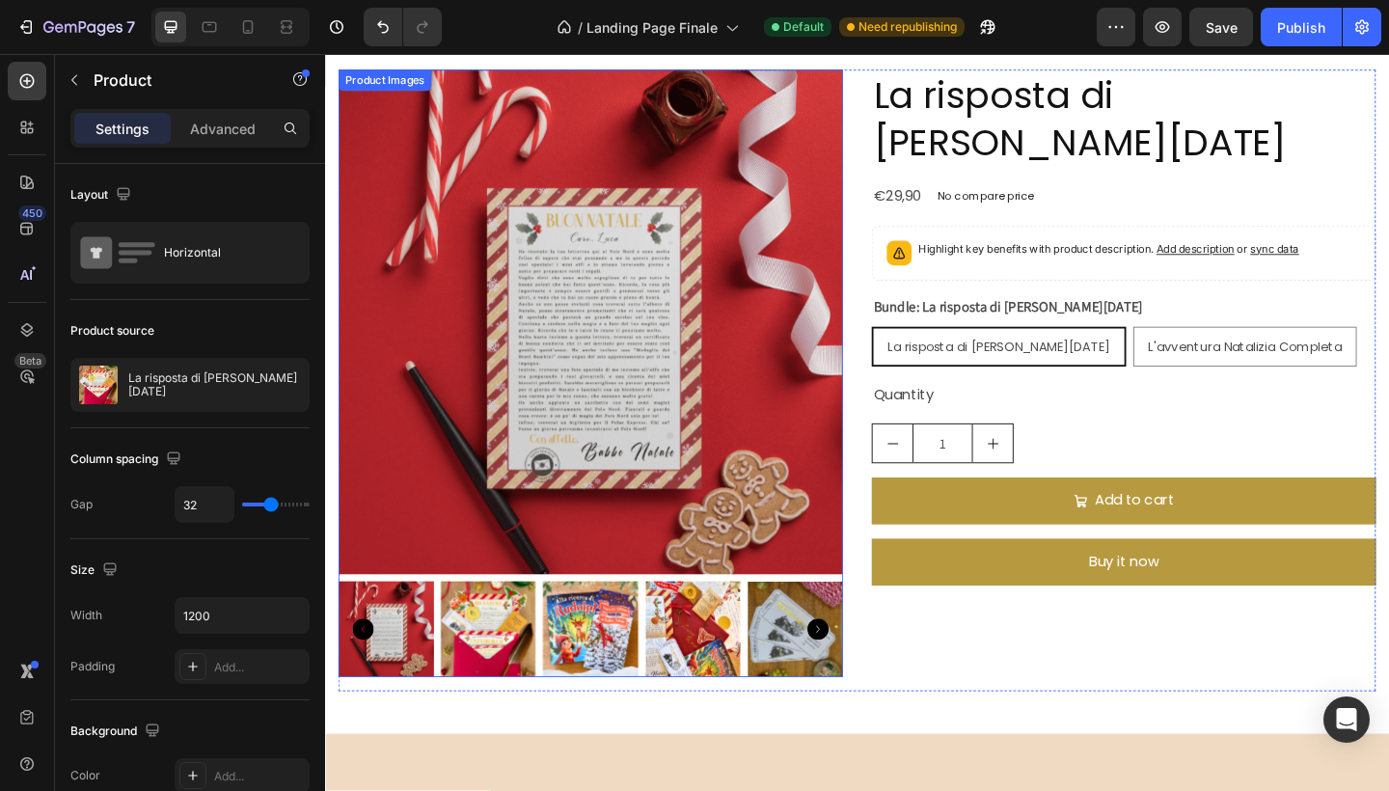
scroll to position [2484, 0]
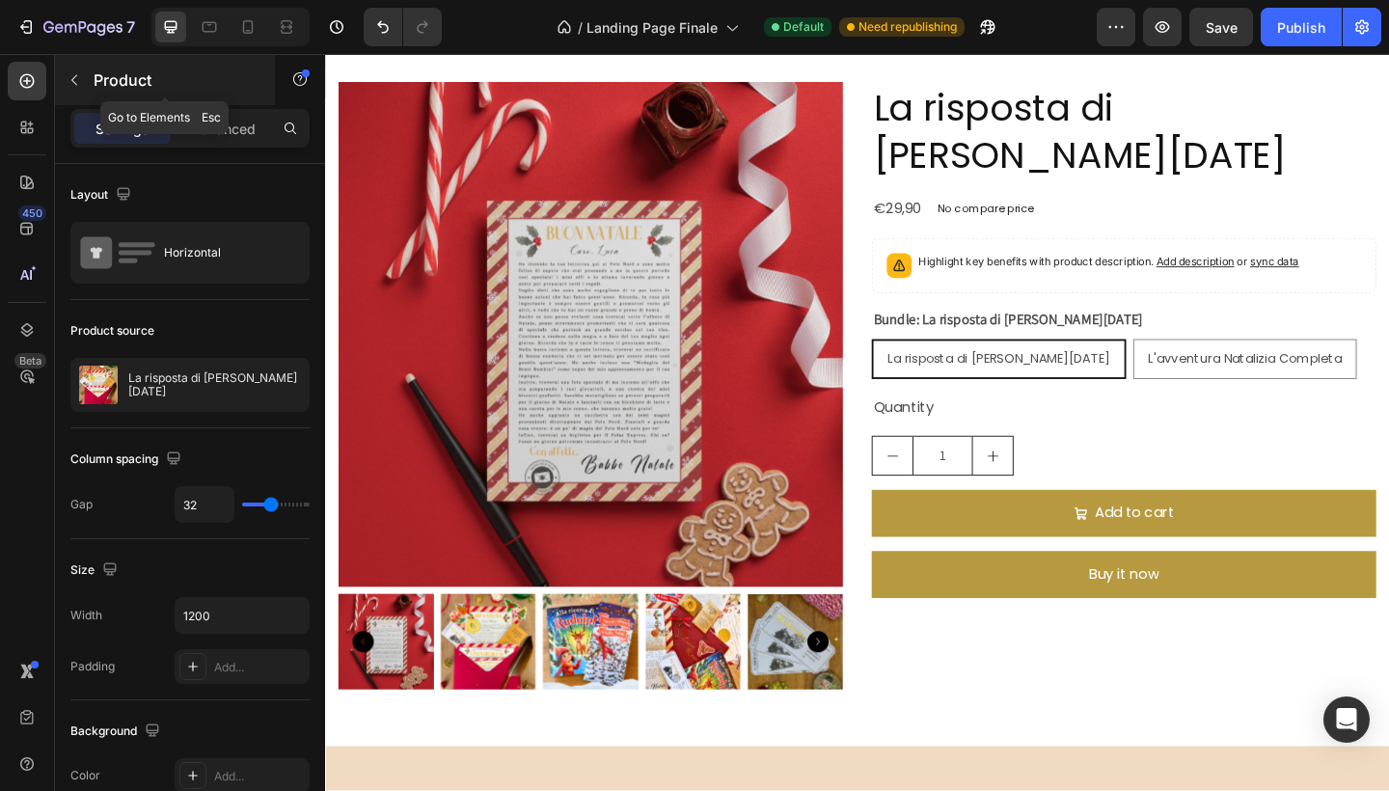
click at [76, 89] on button "button" at bounding box center [74, 80] width 31 height 31
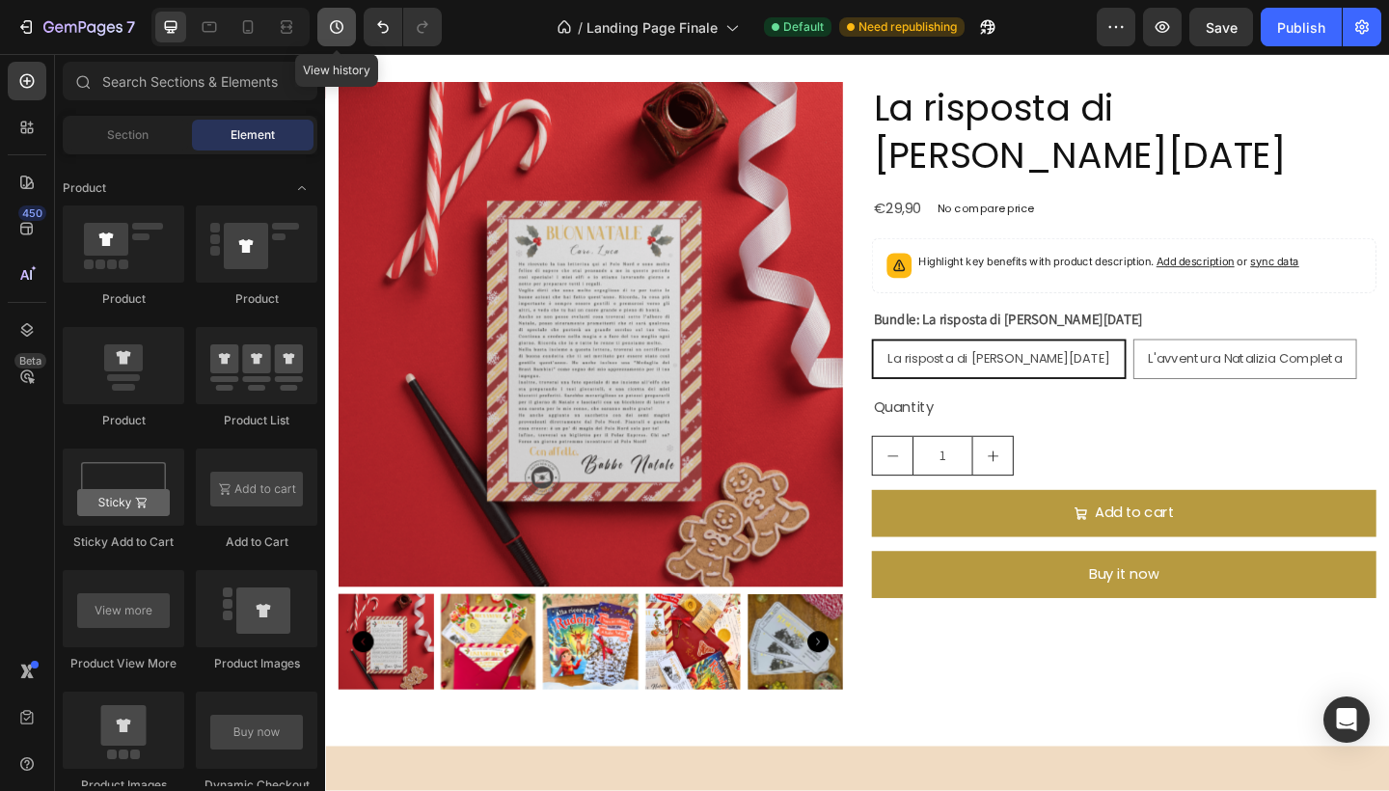
click at [332, 37] on button "button" at bounding box center [336, 27] width 39 height 39
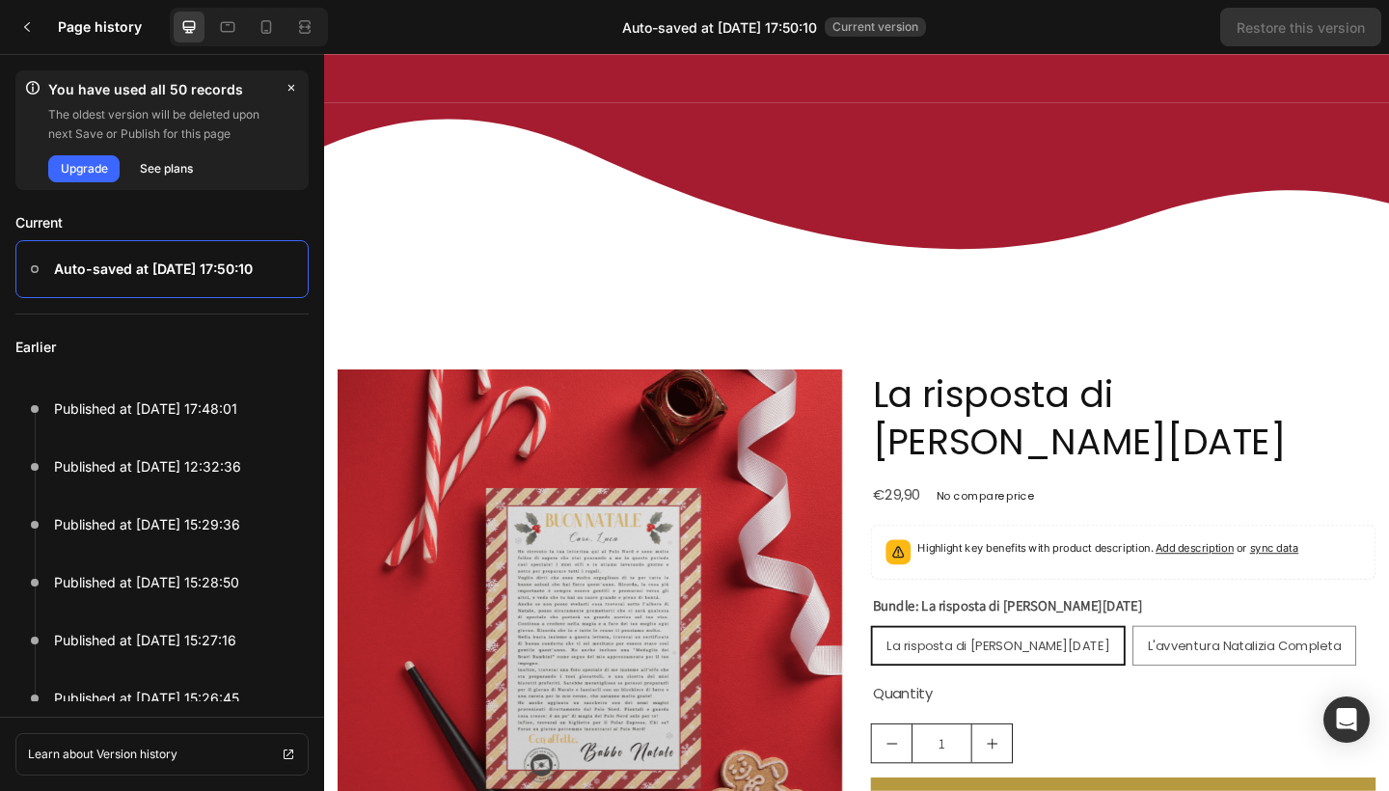
scroll to position [2112, 0]
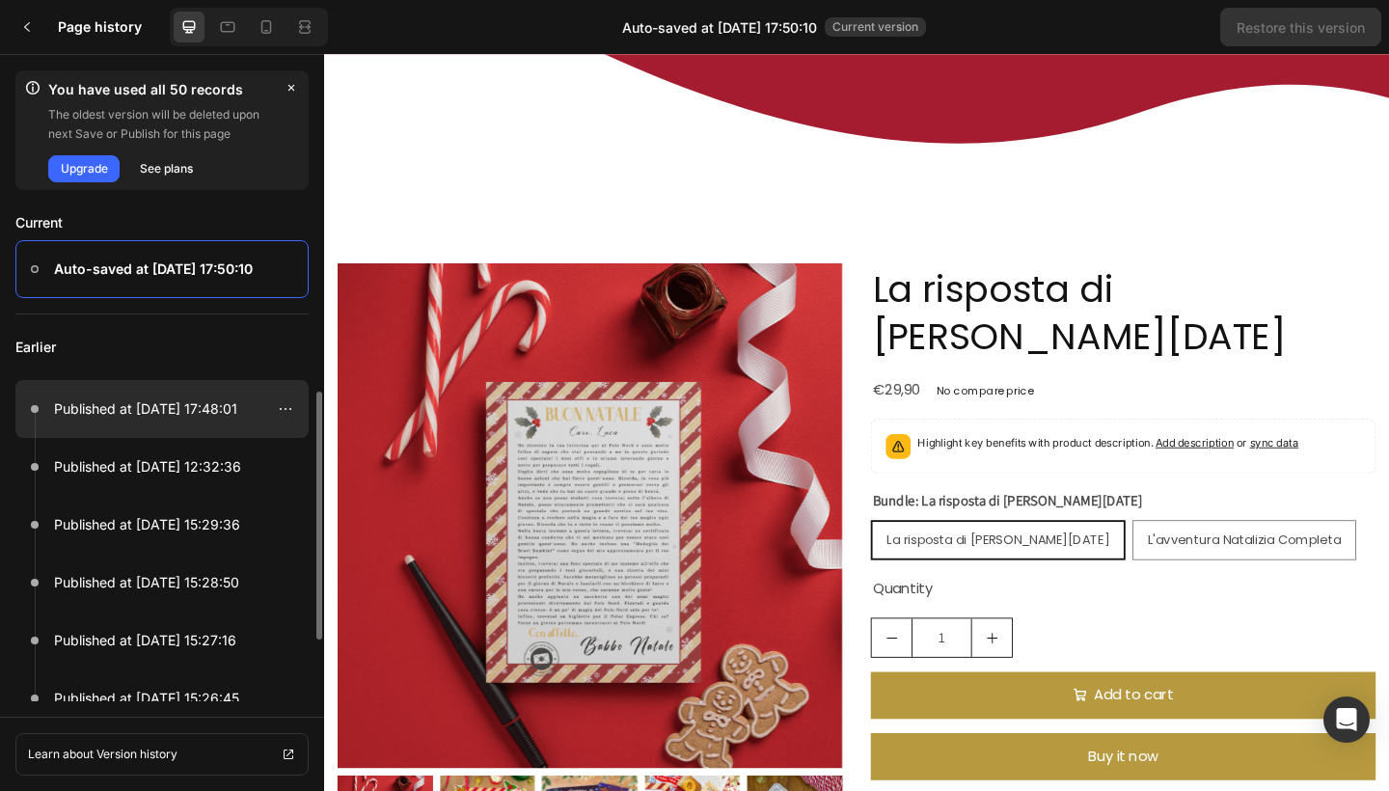
click at [211, 422] on div at bounding box center [161, 409] width 293 height 58
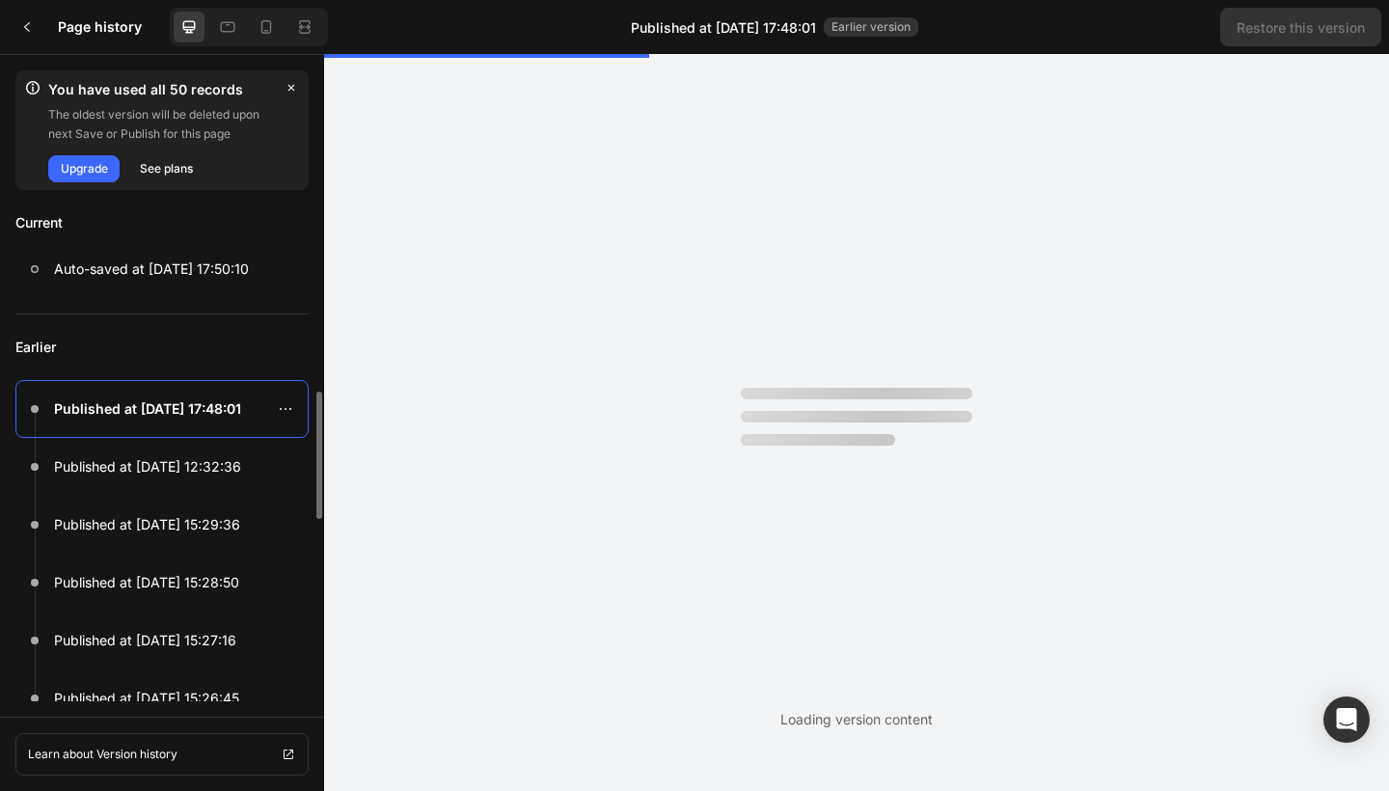
scroll to position [0, 0]
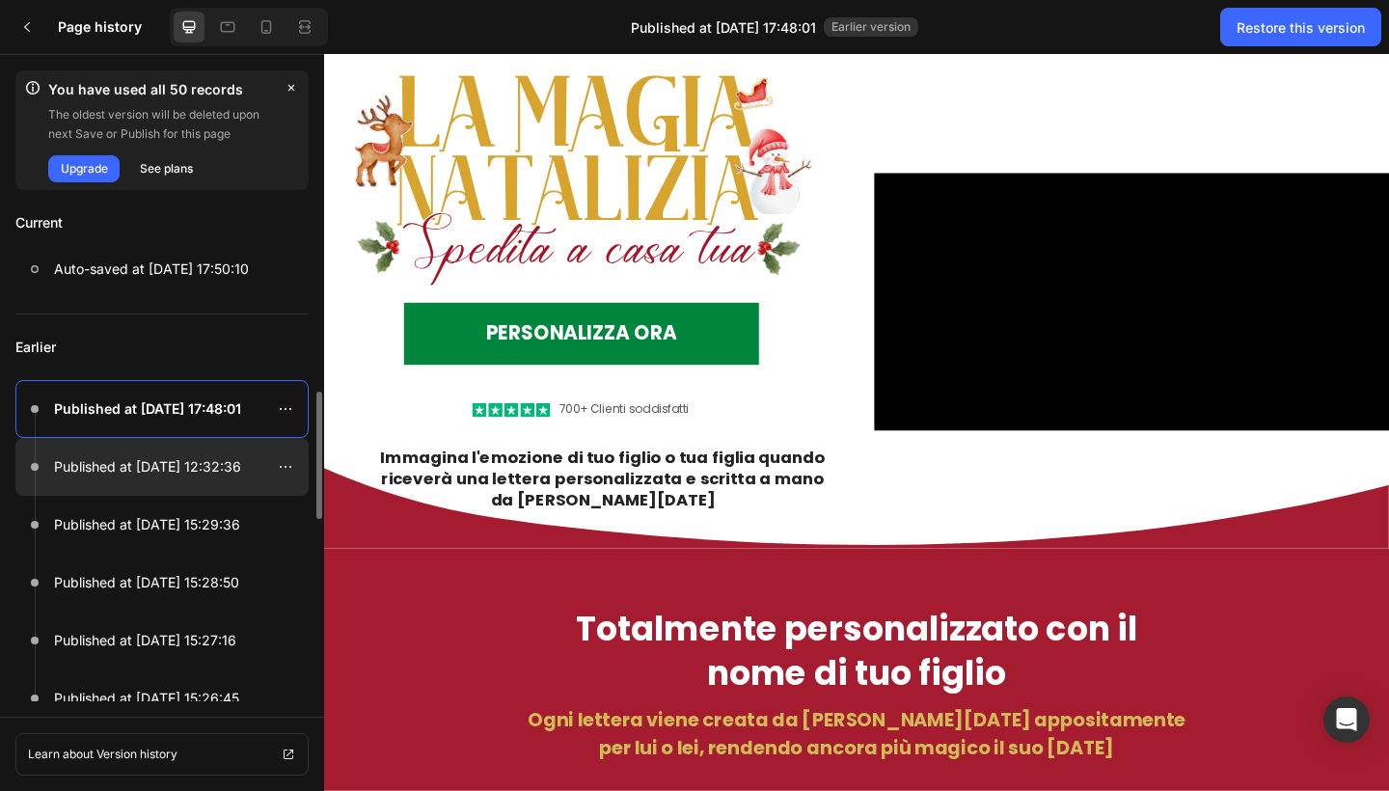
click at [213, 469] on p "Published at Sep 24, 12:32:36" at bounding box center [147, 466] width 187 height 23
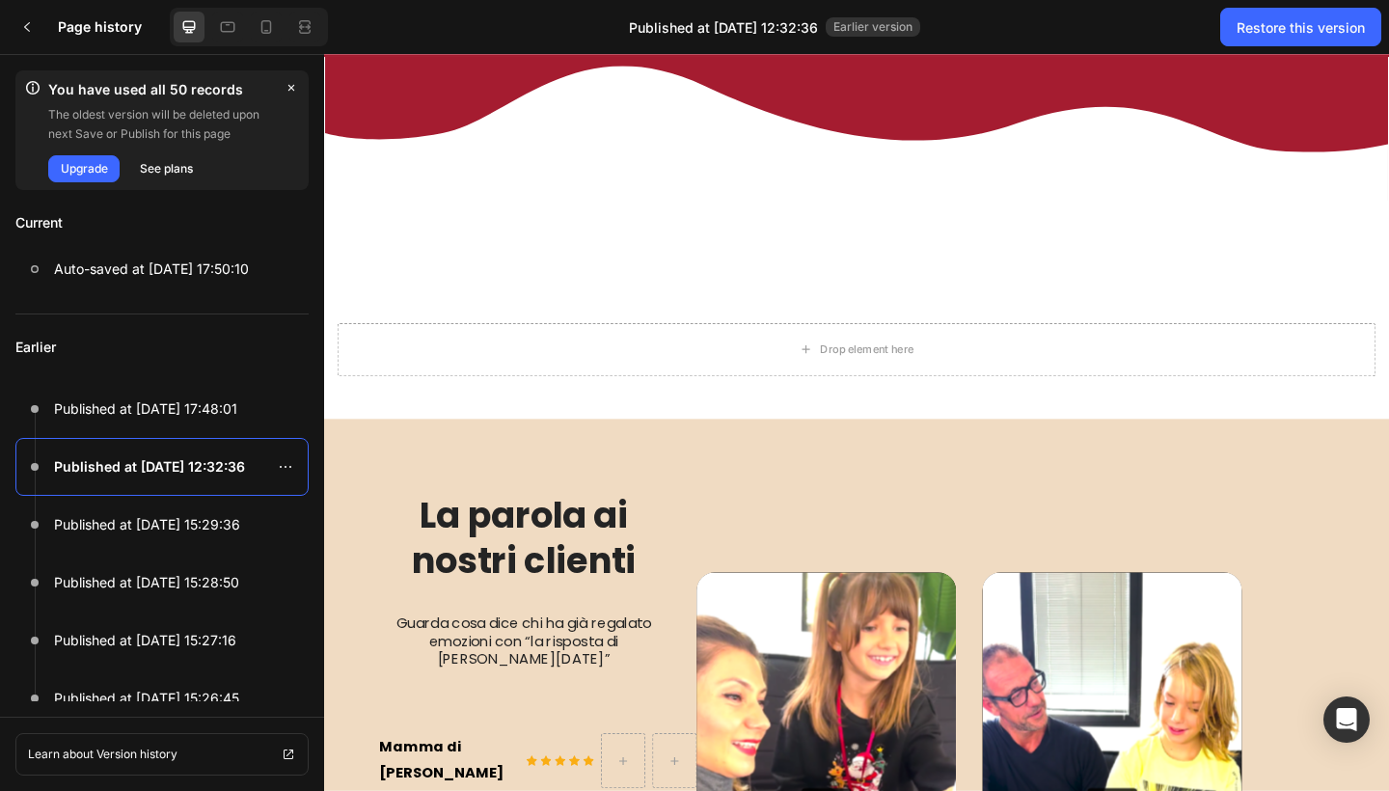
scroll to position [2050, 0]
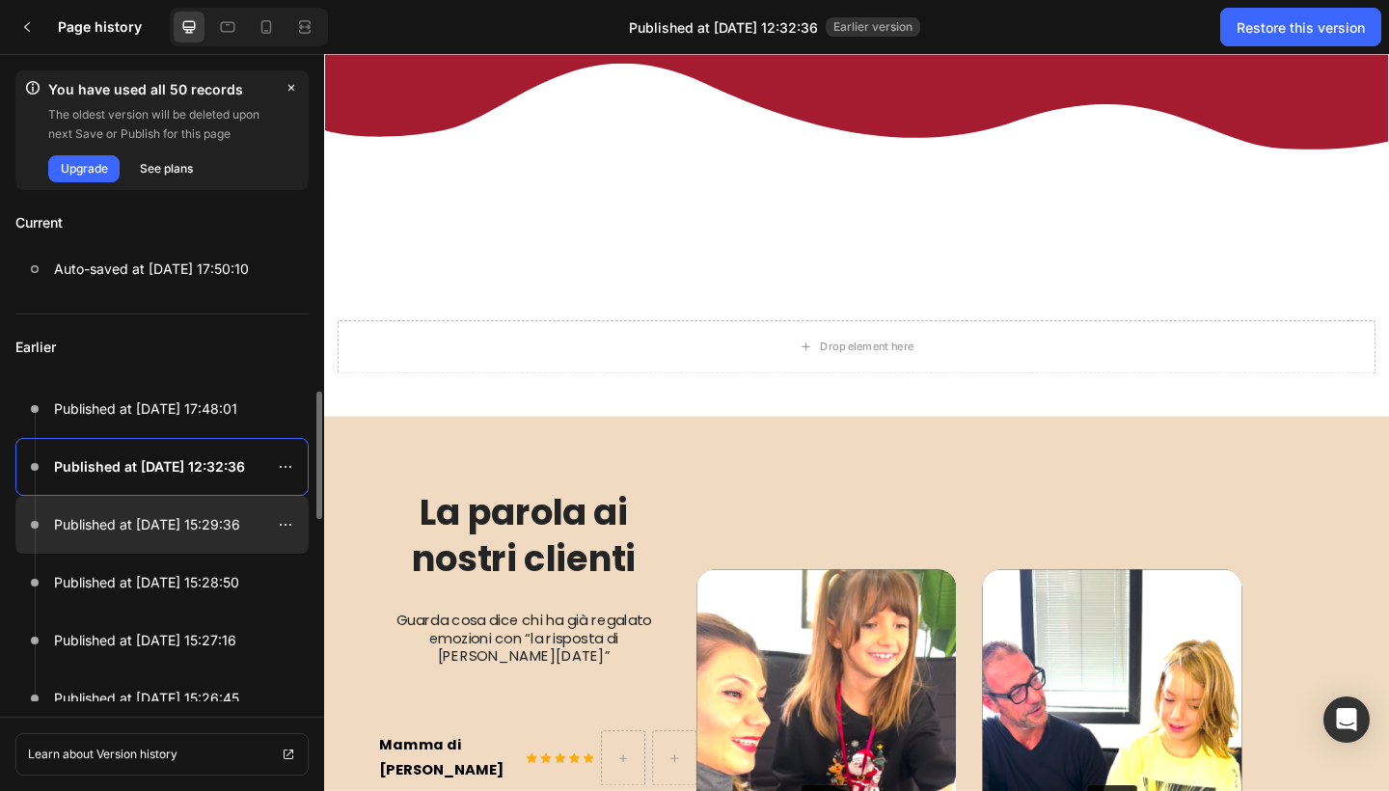
click at [204, 532] on p "Published at Sep 10, 15:29:36" at bounding box center [147, 524] width 186 height 23
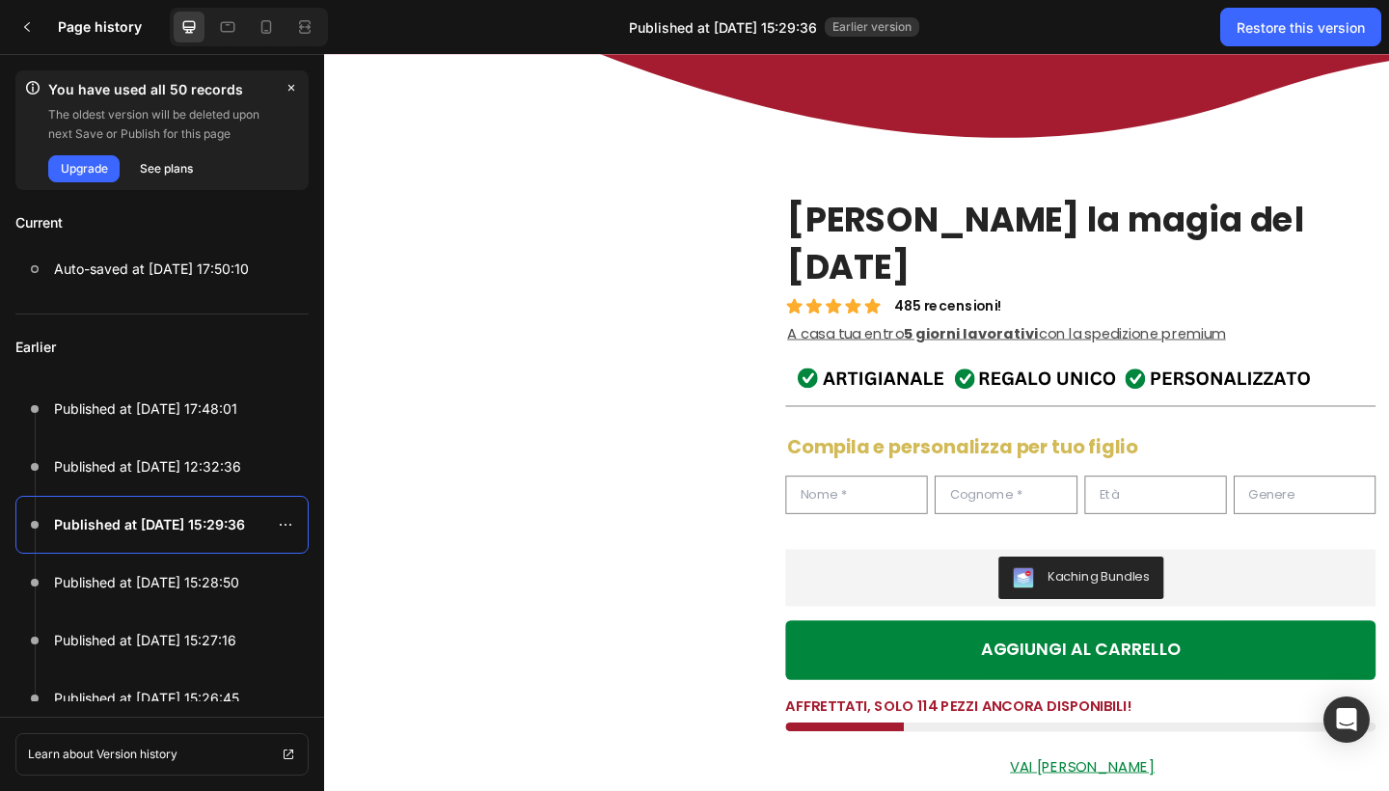
scroll to position [2190, 0]
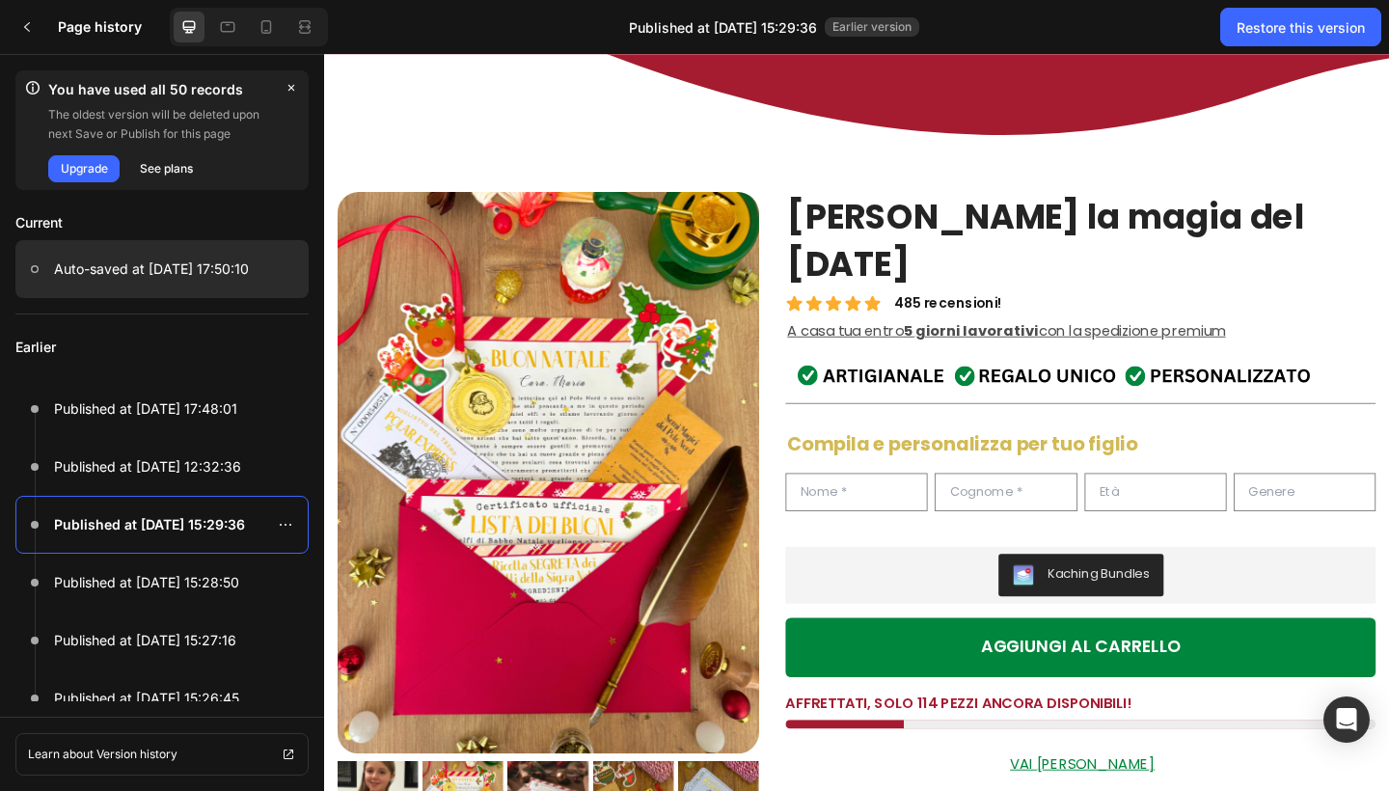
click at [186, 271] on p "Auto-saved at Sep 26, 17:50:10" at bounding box center [151, 269] width 195 height 23
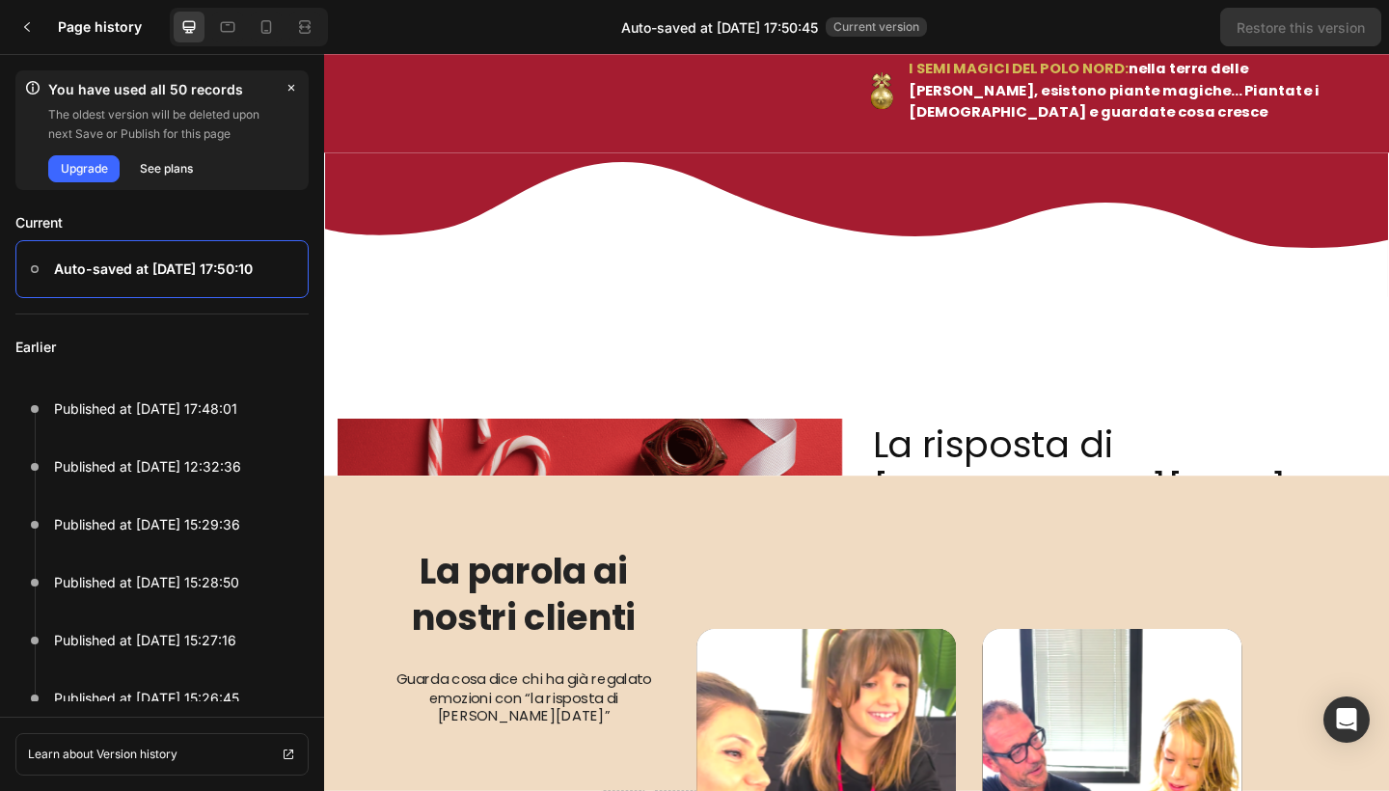
scroll to position [2111, 0]
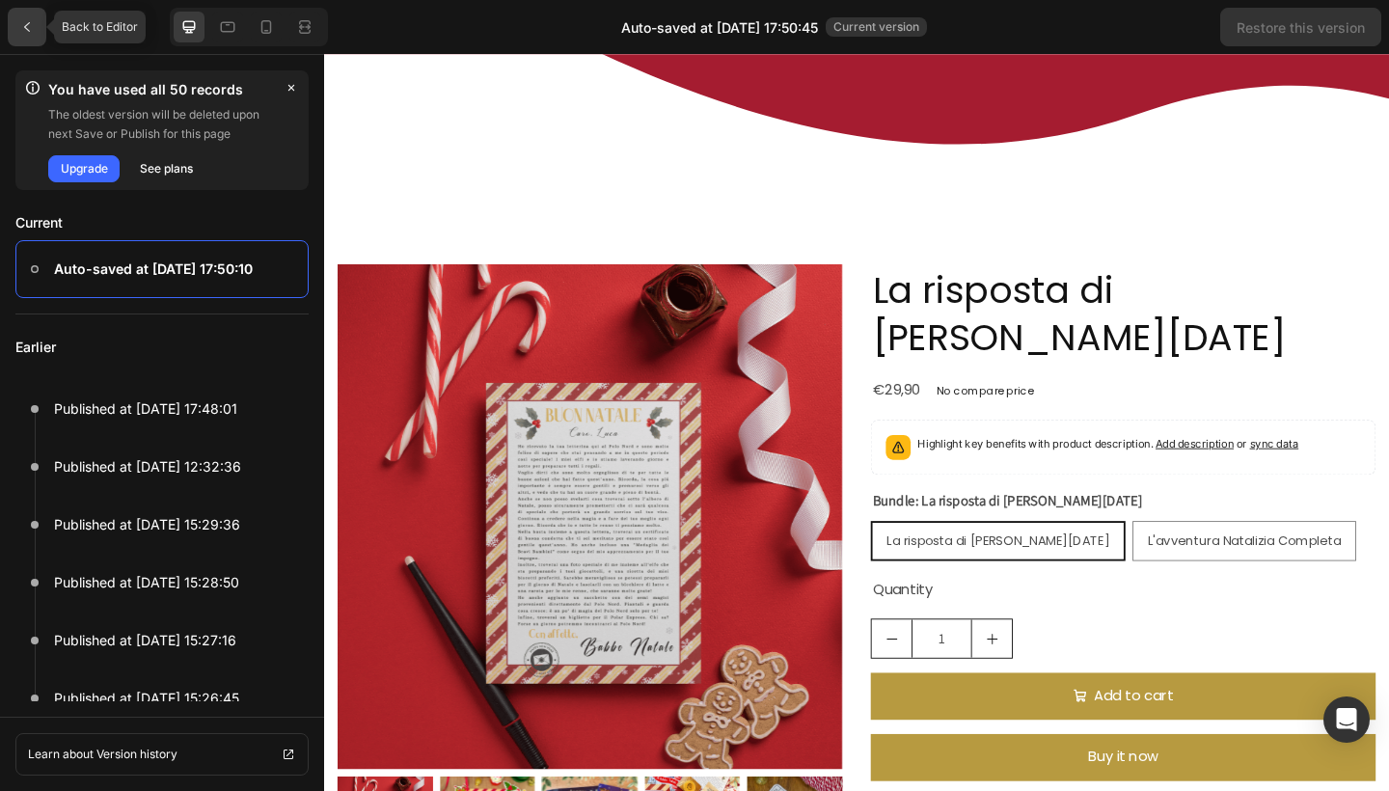
click at [34, 29] on icon at bounding box center [26, 26] width 15 height 15
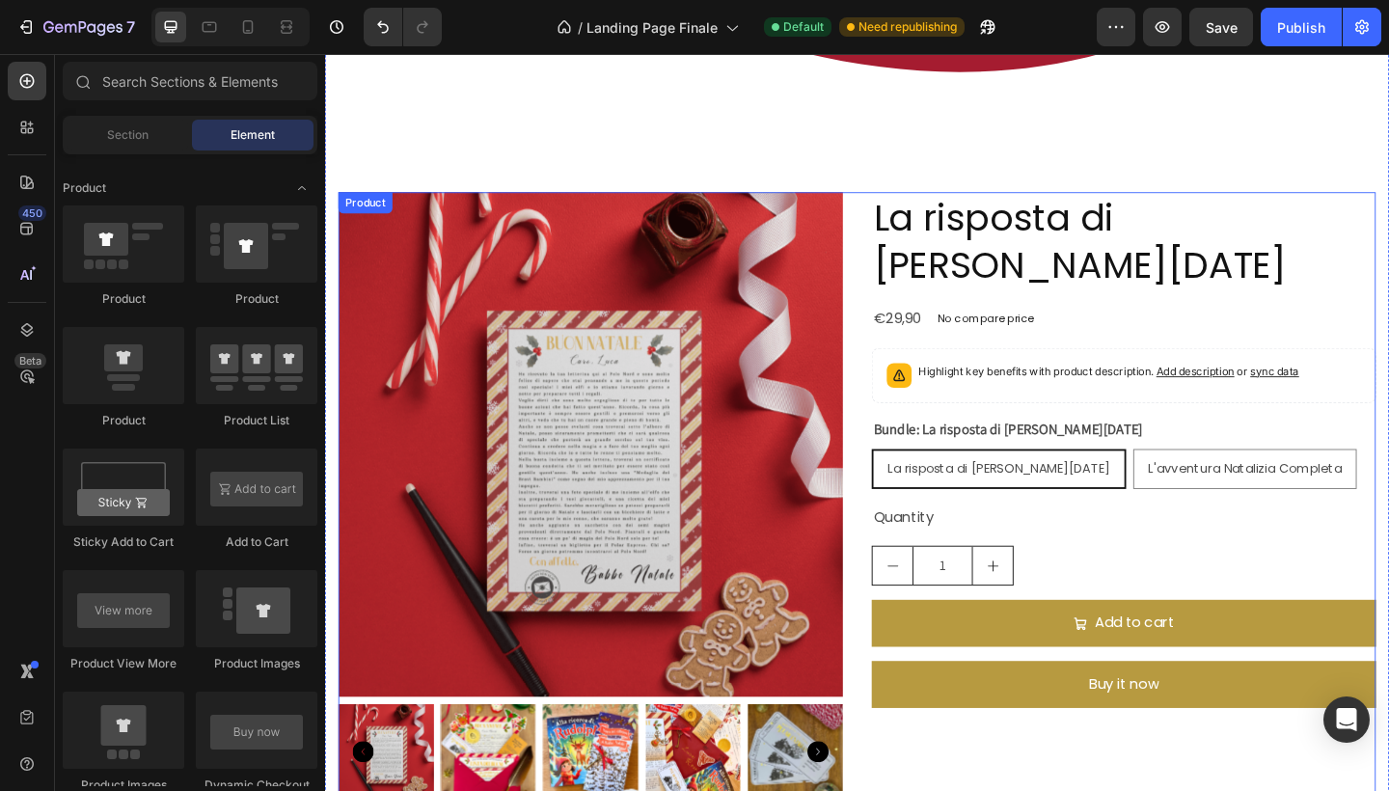
scroll to position [2252, 0]
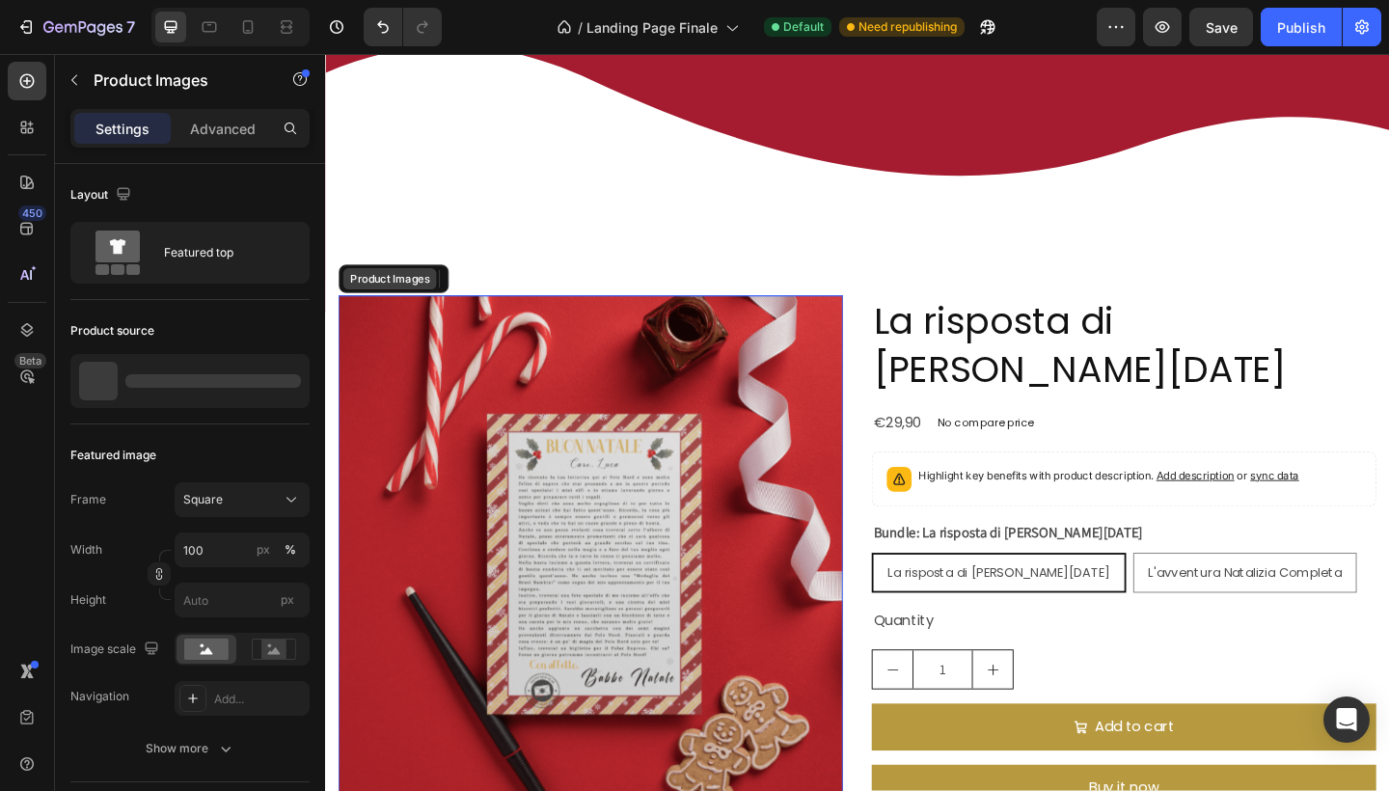
click at [374, 308] on div "Product Images" at bounding box center [395, 298] width 94 height 17
click at [524, 301] on icon at bounding box center [520, 299] width 13 height 14
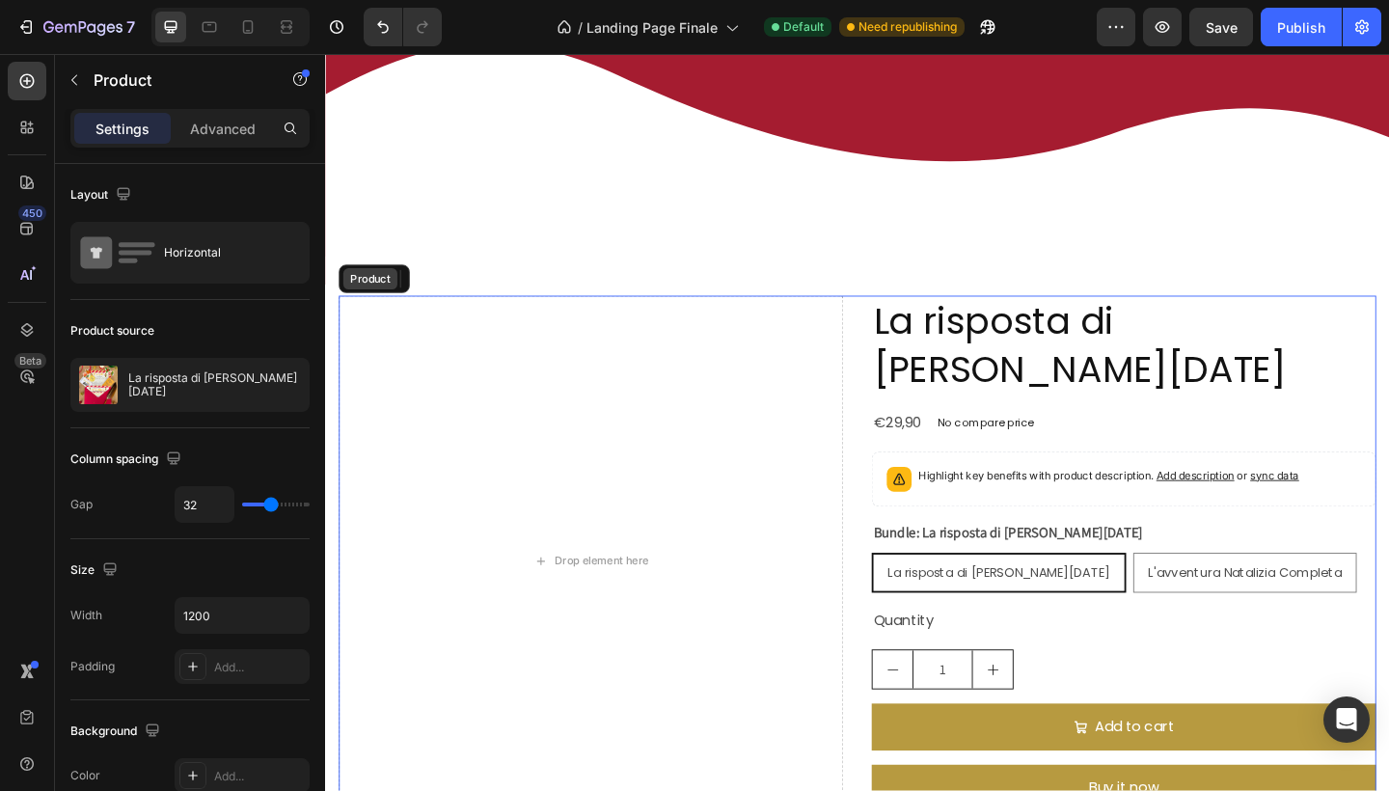
click at [380, 310] on div "Product" at bounding box center [373, 299] width 59 height 23
click at [483, 301] on icon at bounding box center [477, 298] width 15 height 15
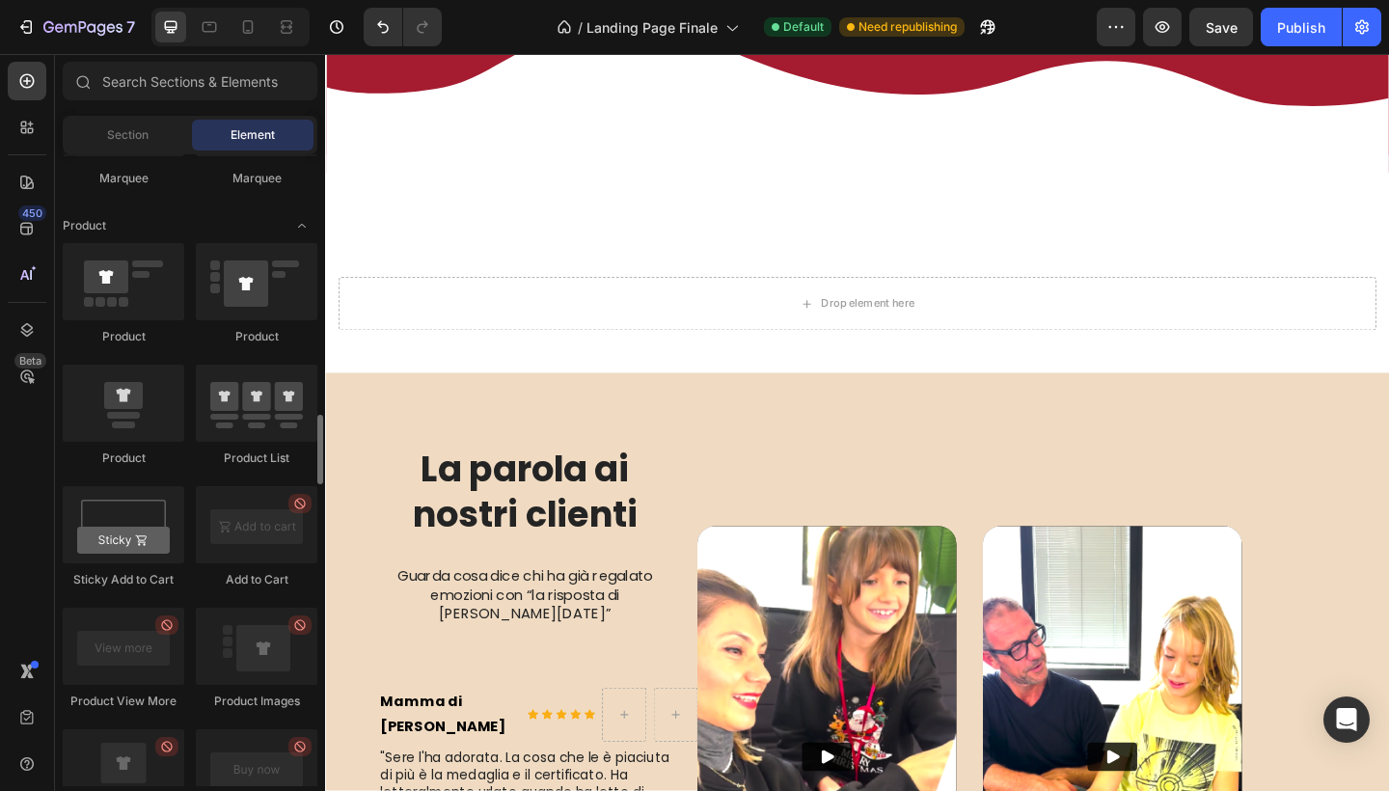
scroll to position [2379, 0]
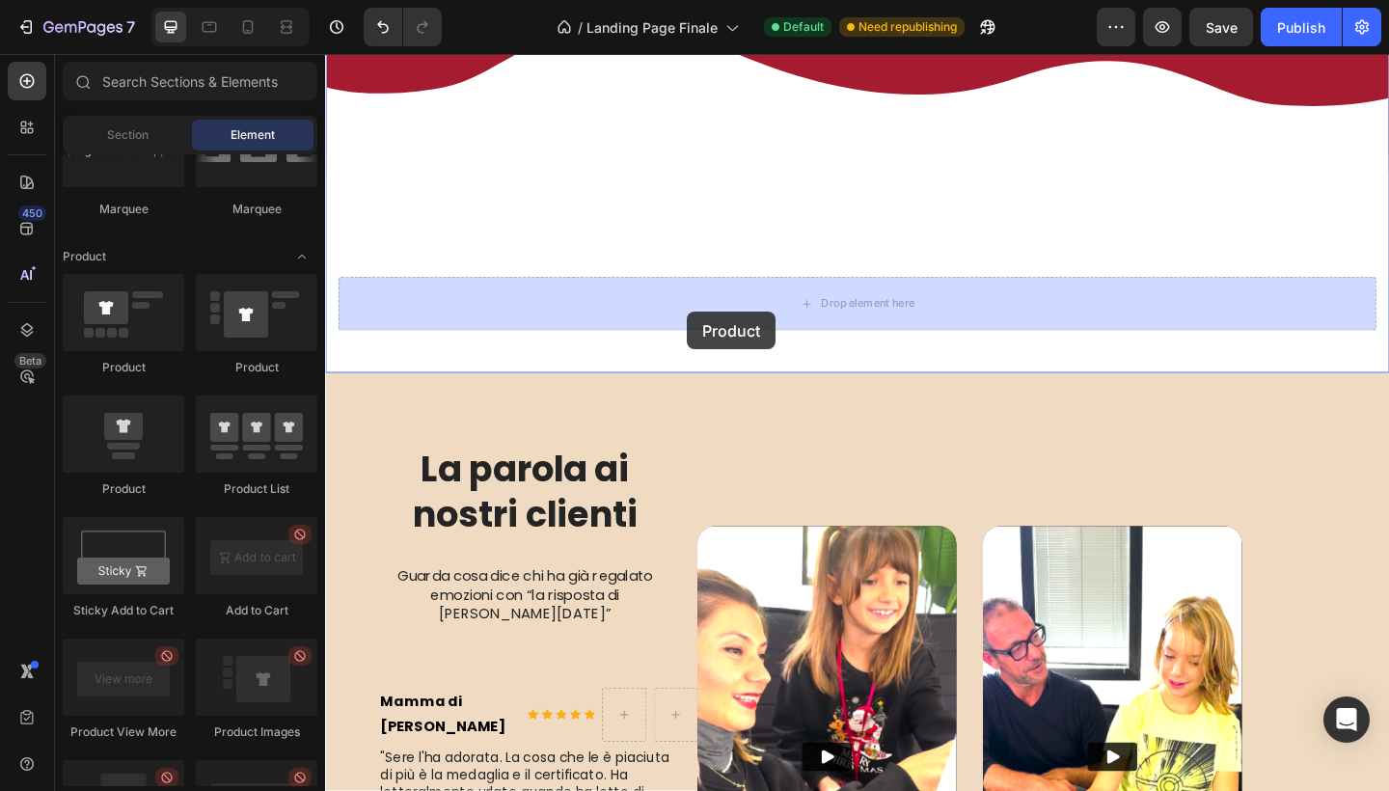
drag, startPoint x: 228, startPoint y: 323, endPoint x: 687, endPoint y: 312, distance: 459.4
click at [687, 0] on div "7 Version history / Landing Page Finale Default Need republishing Preview Save …" at bounding box center [694, 0] width 1389 height 0
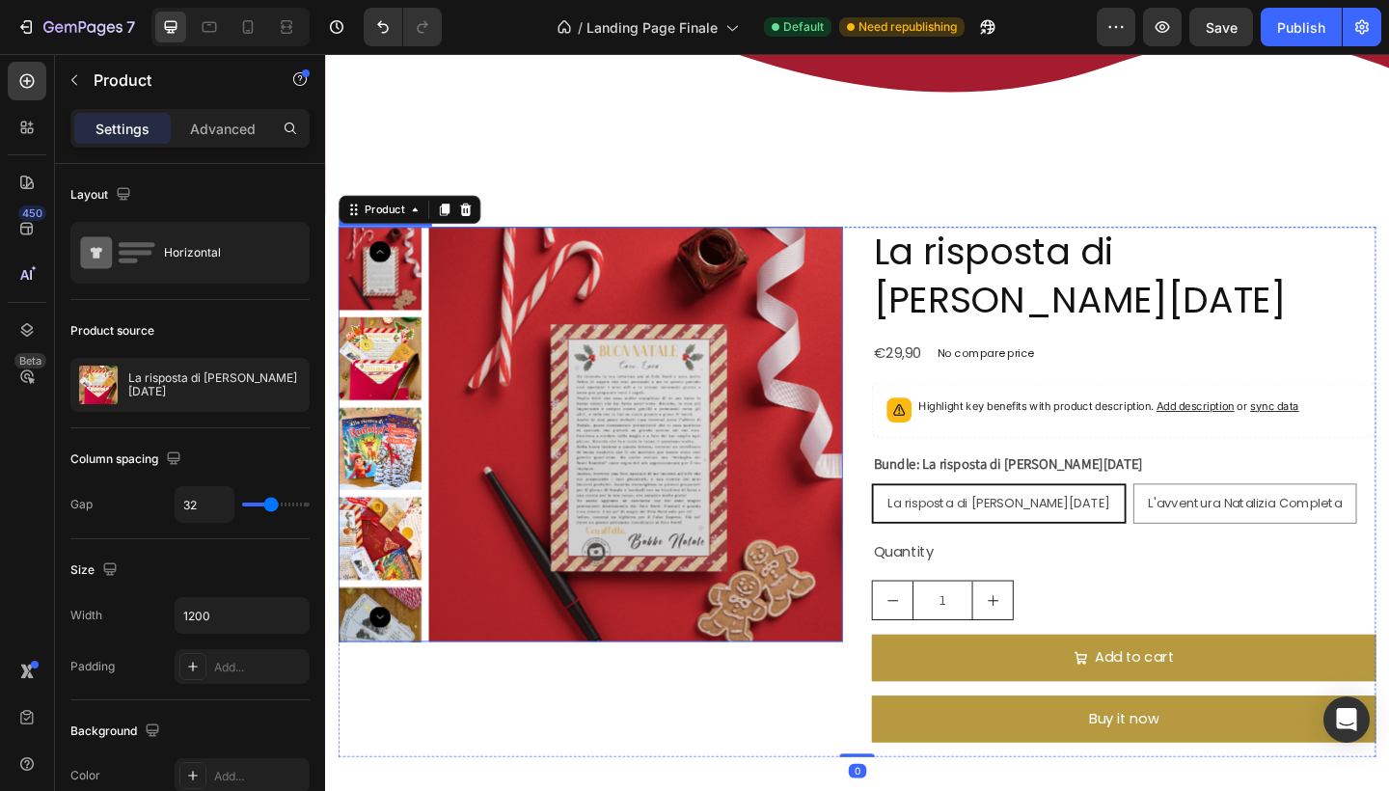
scroll to position [2336, 0]
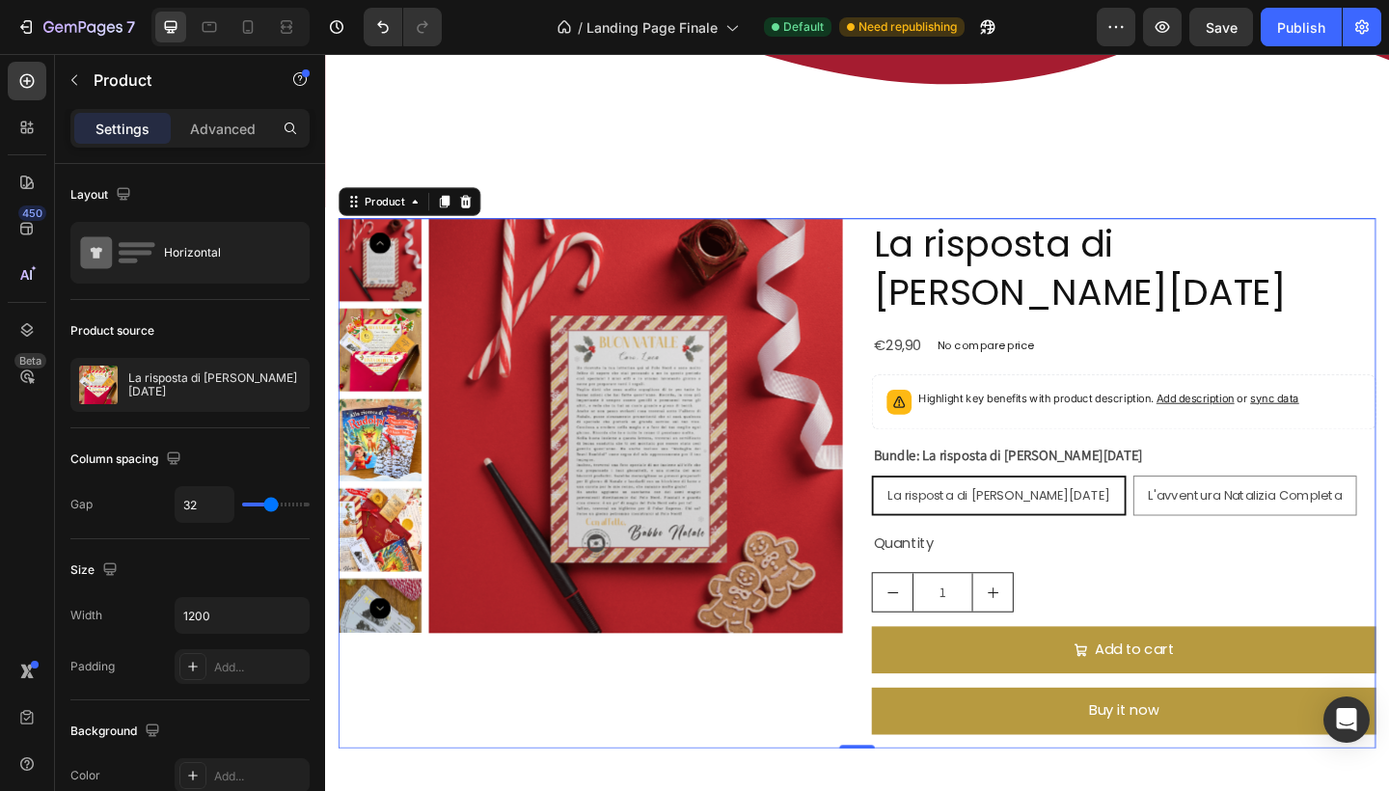
click at [399, 51] on div "7 Version history / Landing Page Finale Default Need republishing Preview Save …" at bounding box center [694, 27] width 1389 height 55
click at [394, 45] on button "Undo/Redo" at bounding box center [383, 27] width 39 height 39
click at [479, 213] on icon at bounding box center [478, 215] width 13 height 14
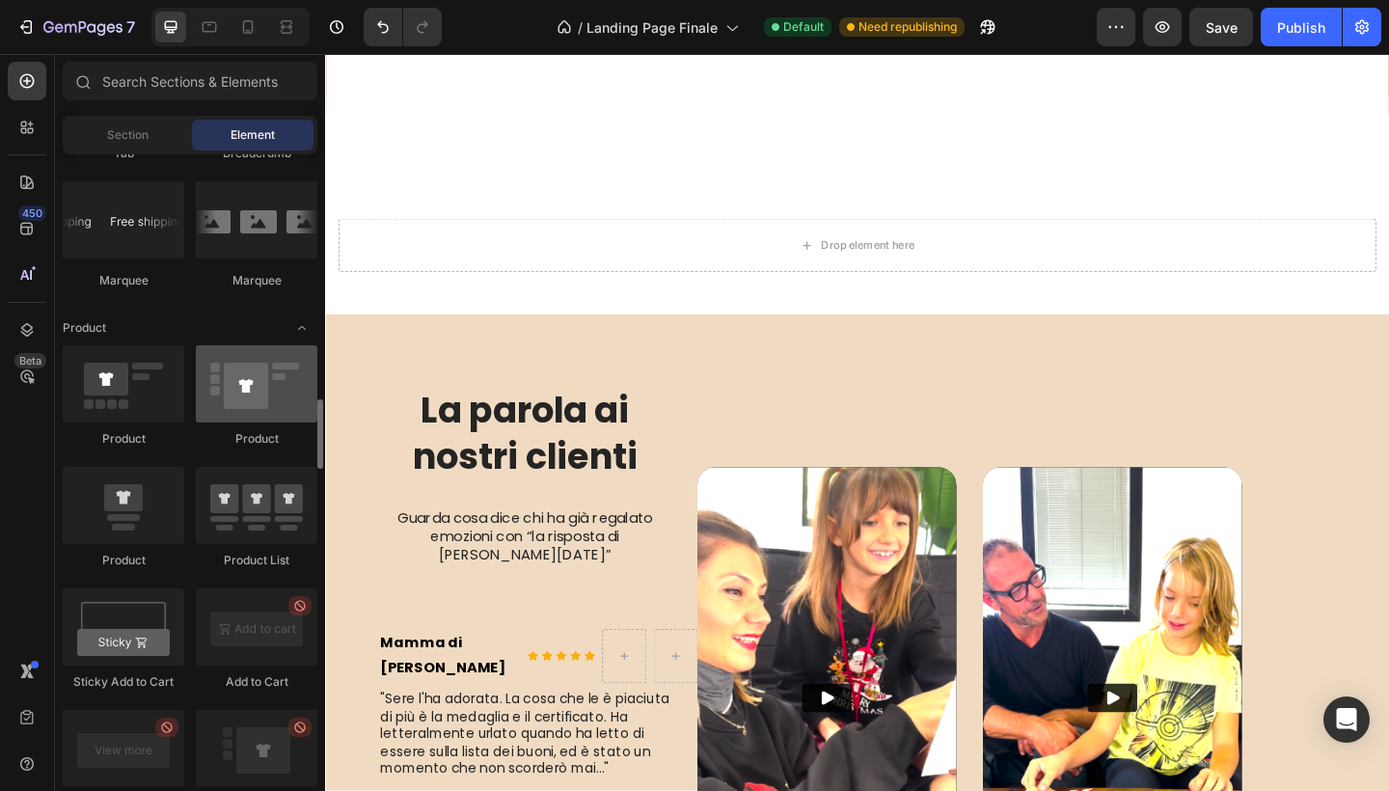
scroll to position [2299, 0]
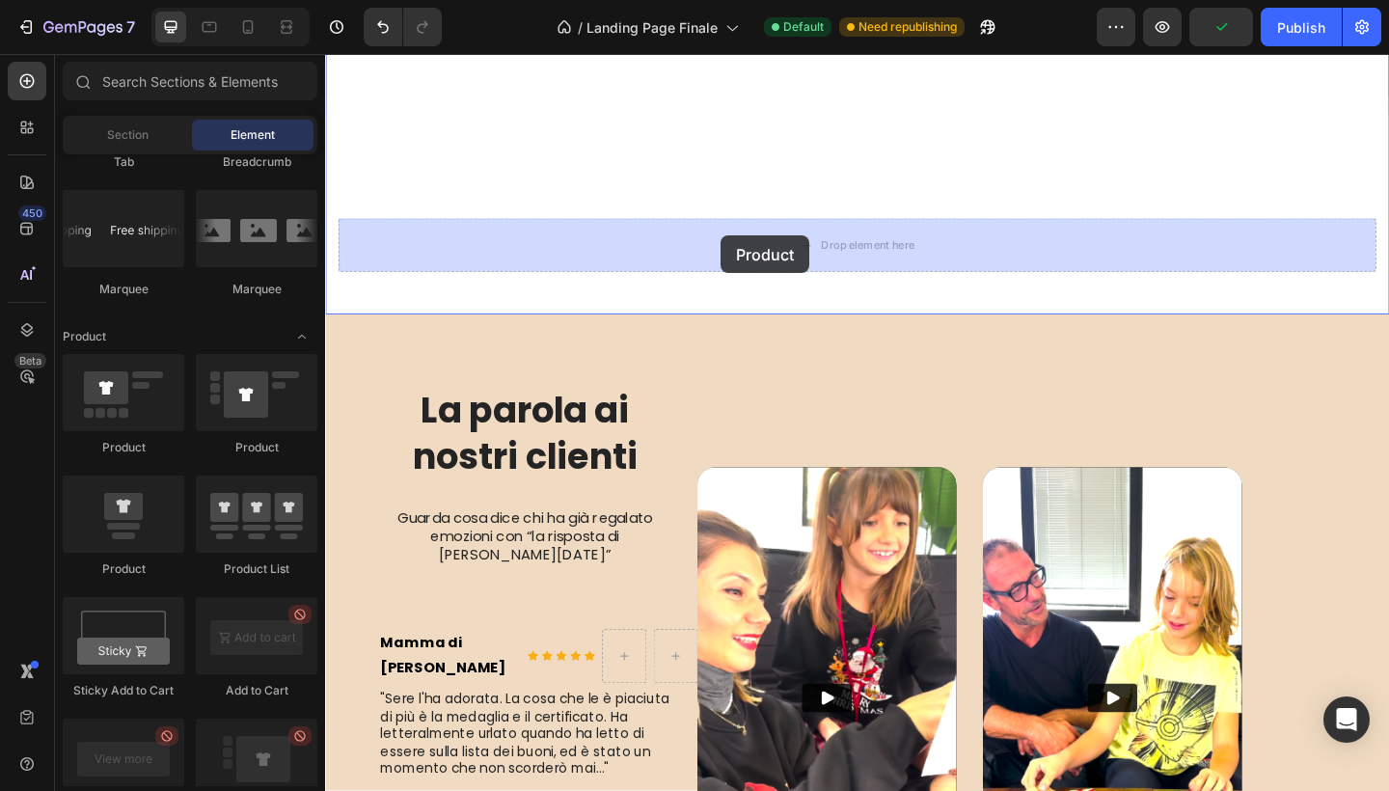
drag, startPoint x: 143, startPoint y: 508, endPoint x: 721, endPoint y: 235, distance: 638.8
click at [721, 0] on div "7 Version history / Landing Page Finale Default Need republishing Preview Publi…" at bounding box center [694, 0] width 1389 height 0
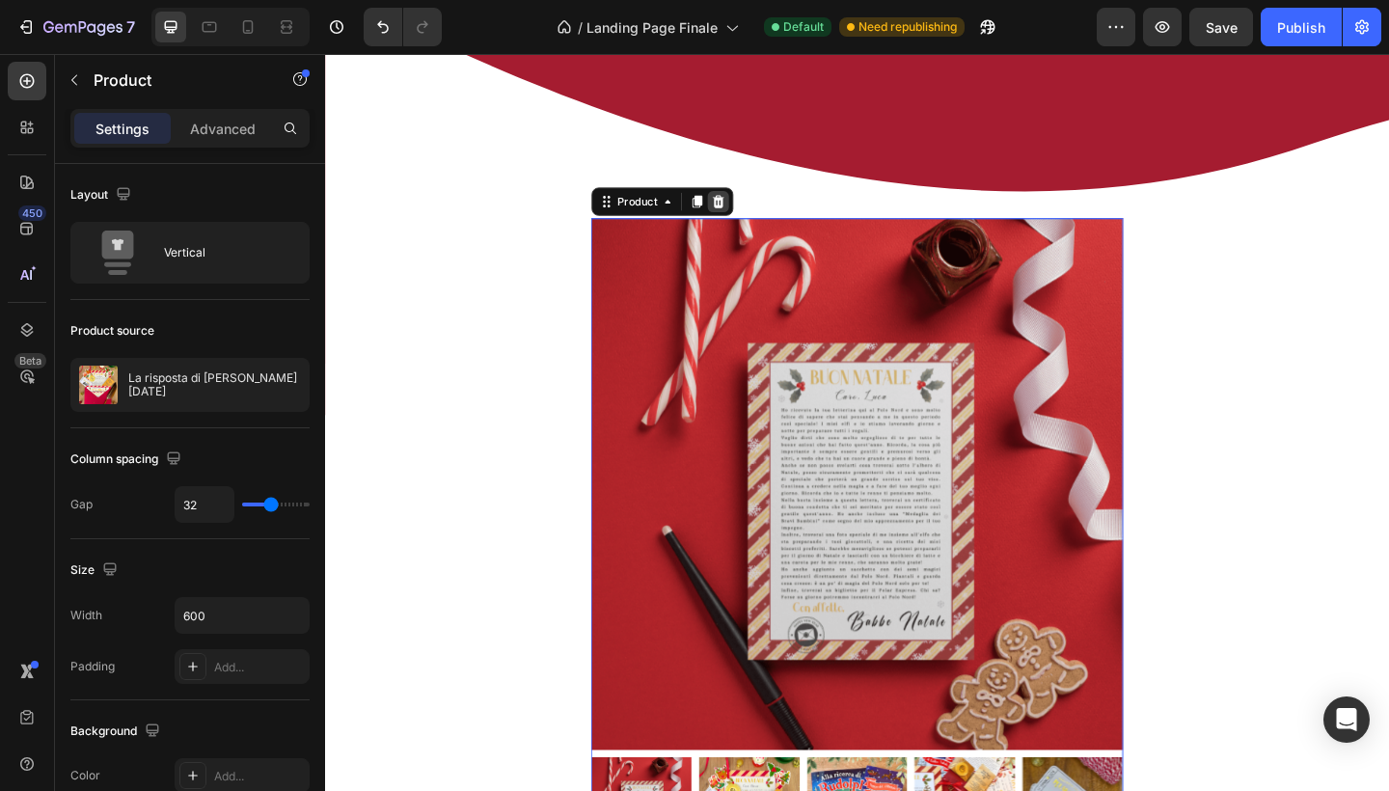
click at [748, 211] on icon at bounding box center [753, 215] width 13 height 14
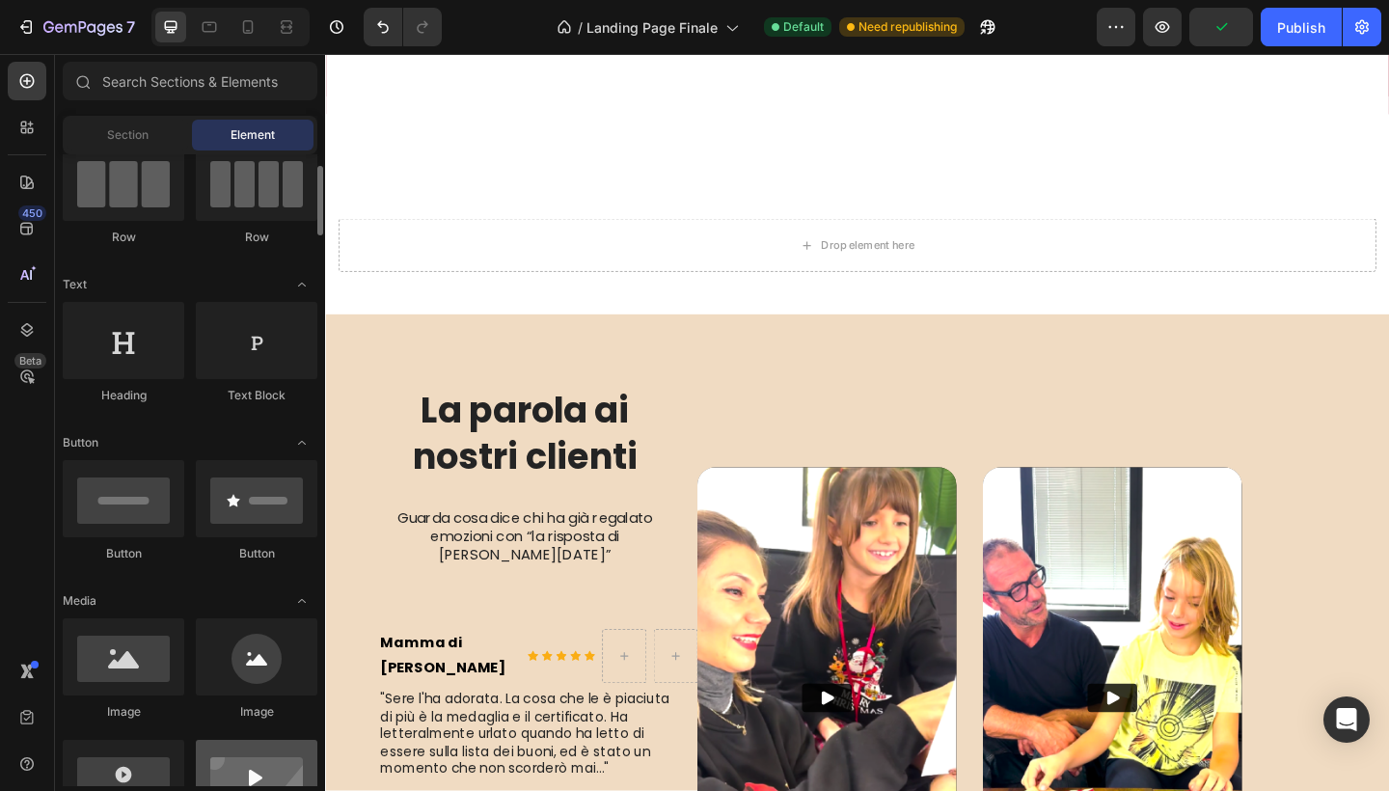
scroll to position [0, 0]
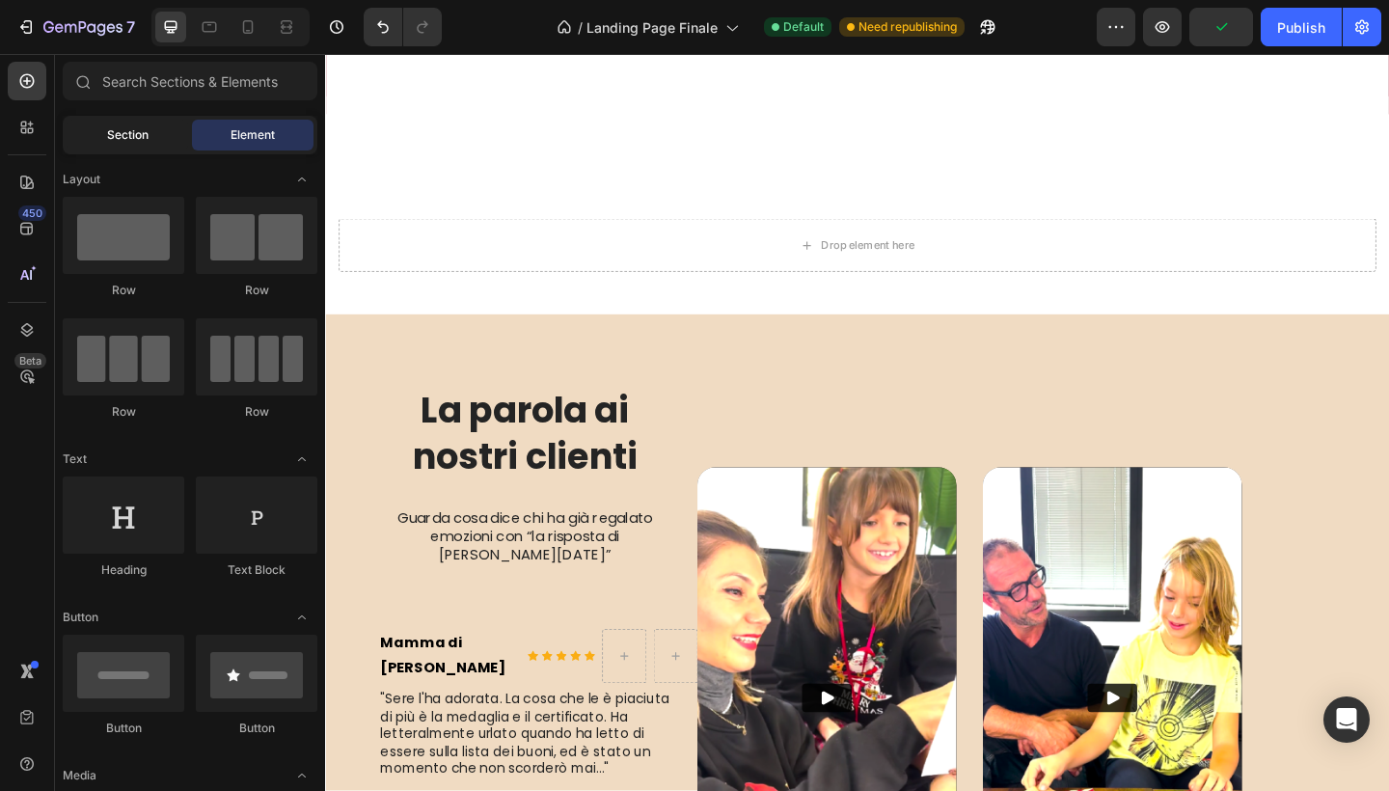
click at [154, 144] on div "Section" at bounding box center [128, 135] width 122 height 31
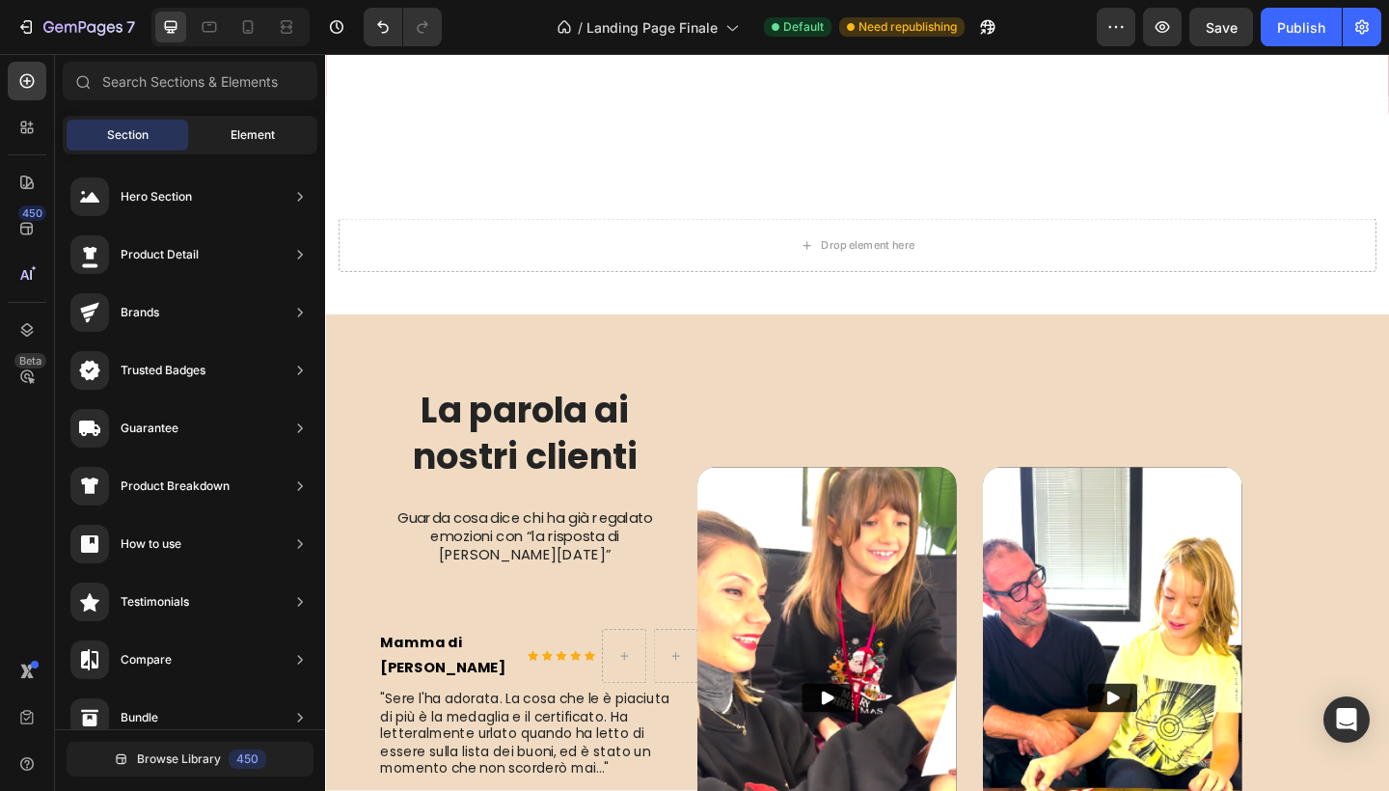
click at [251, 135] on span "Element" at bounding box center [253, 134] width 44 height 17
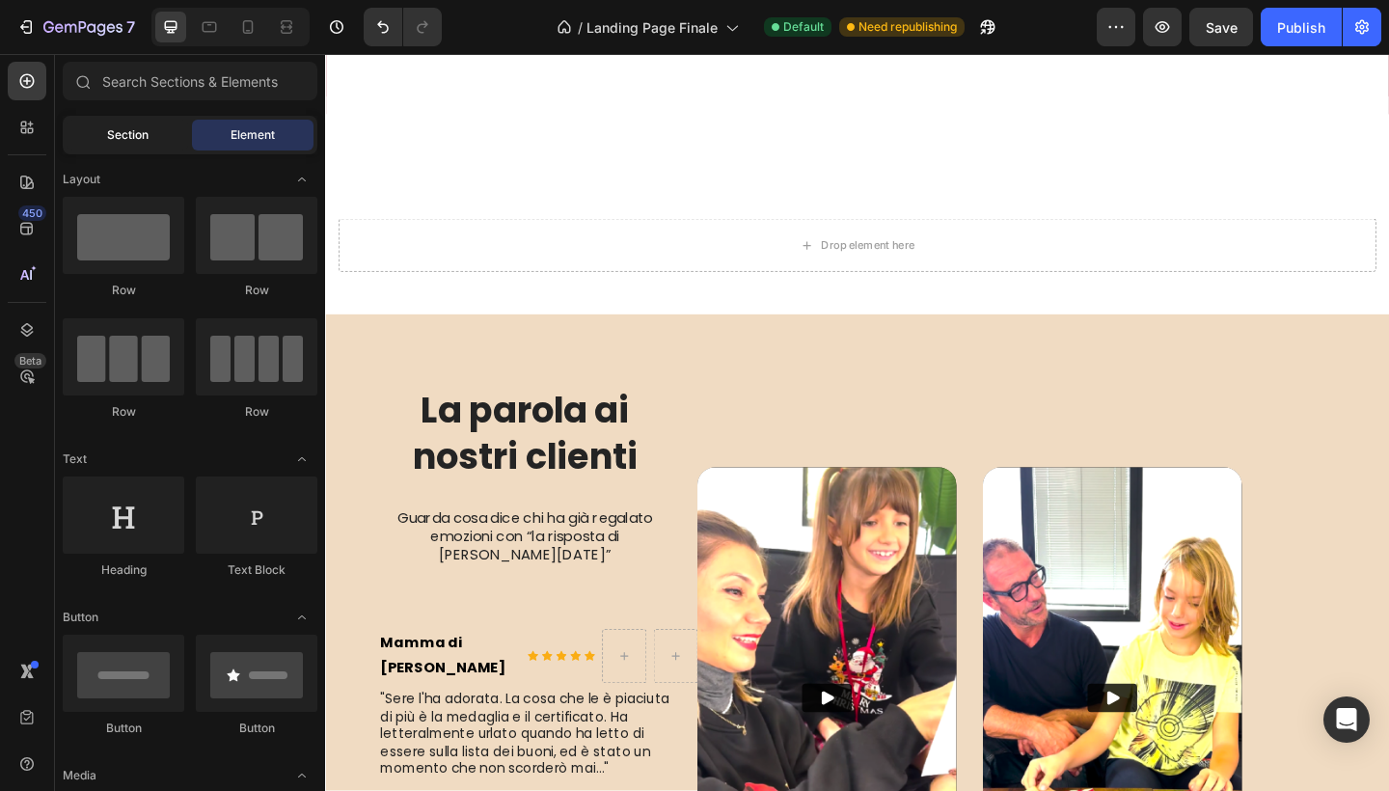
click at [129, 135] on span "Section" at bounding box center [127, 134] width 41 height 17
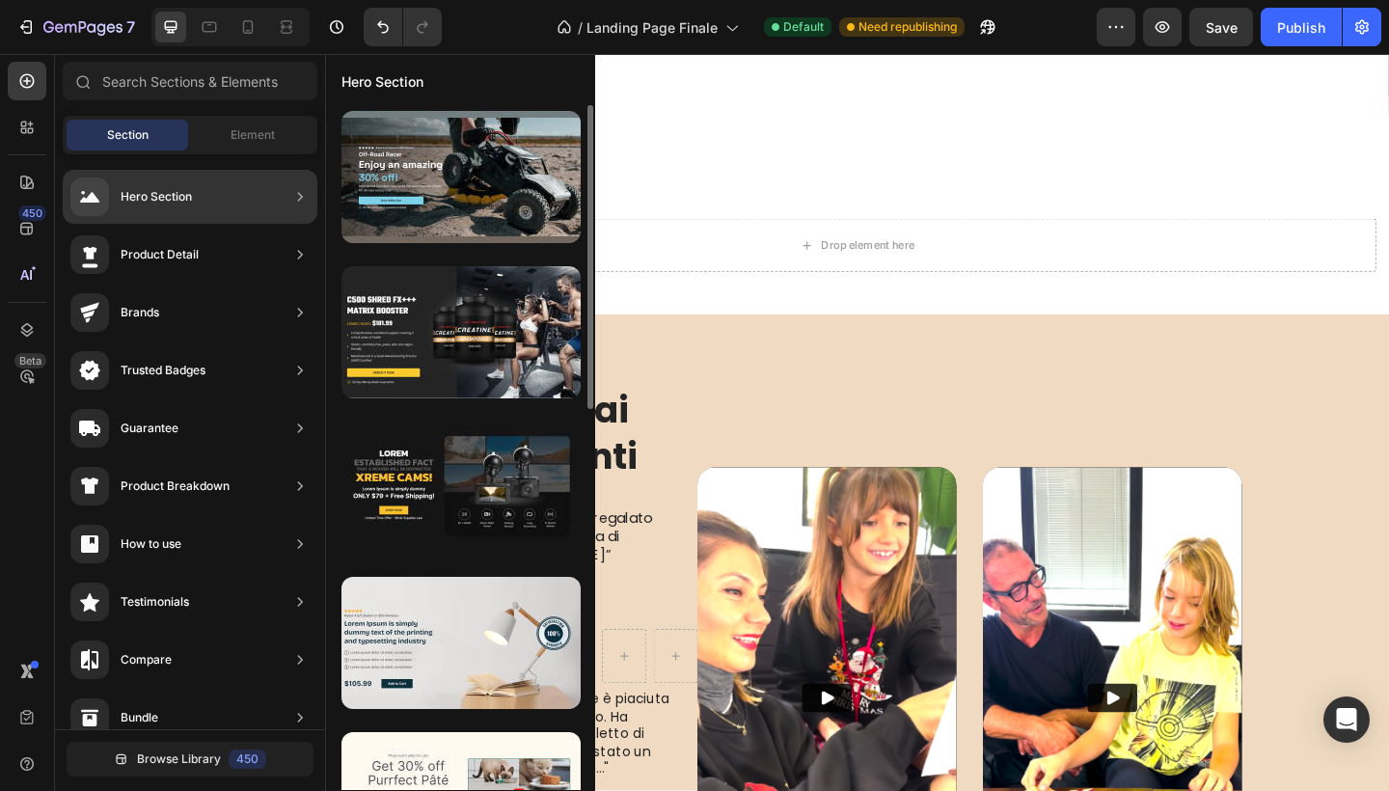
click at [229, 196] on div "Hero Section" at bounding box center [190, 197] width 255 height 54
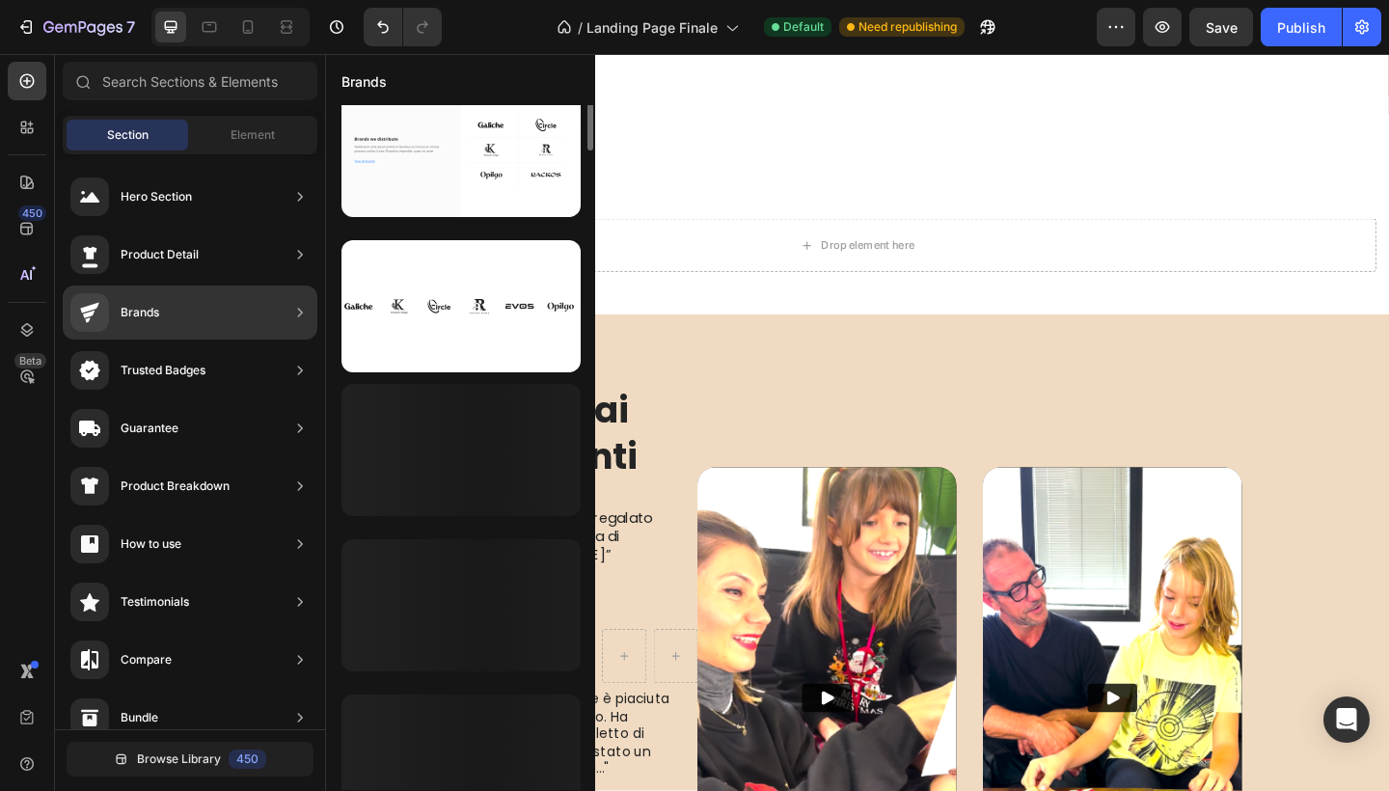
scroll to position [857, 0]
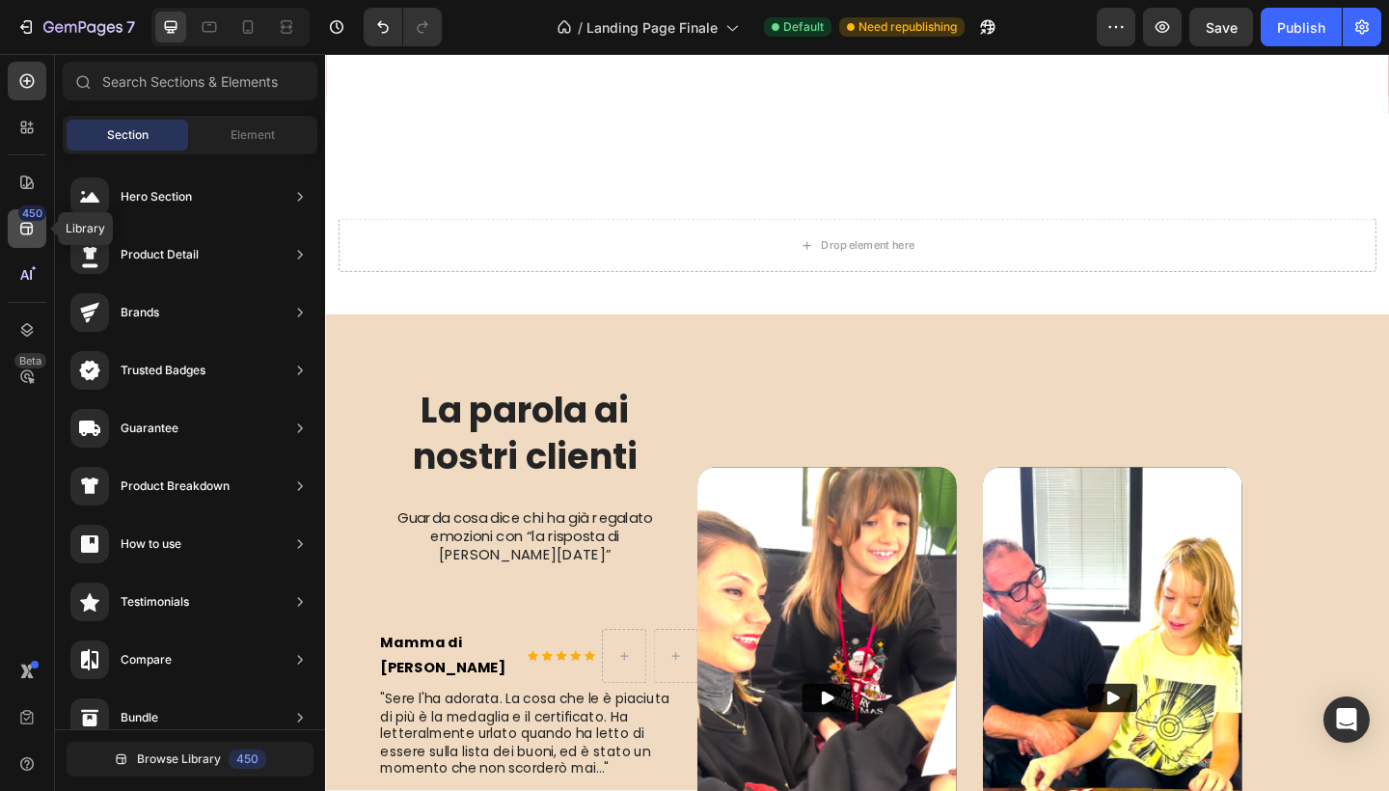
click at [31, 220] on div "450" at bounding box center [32, 213] width 28 height 15
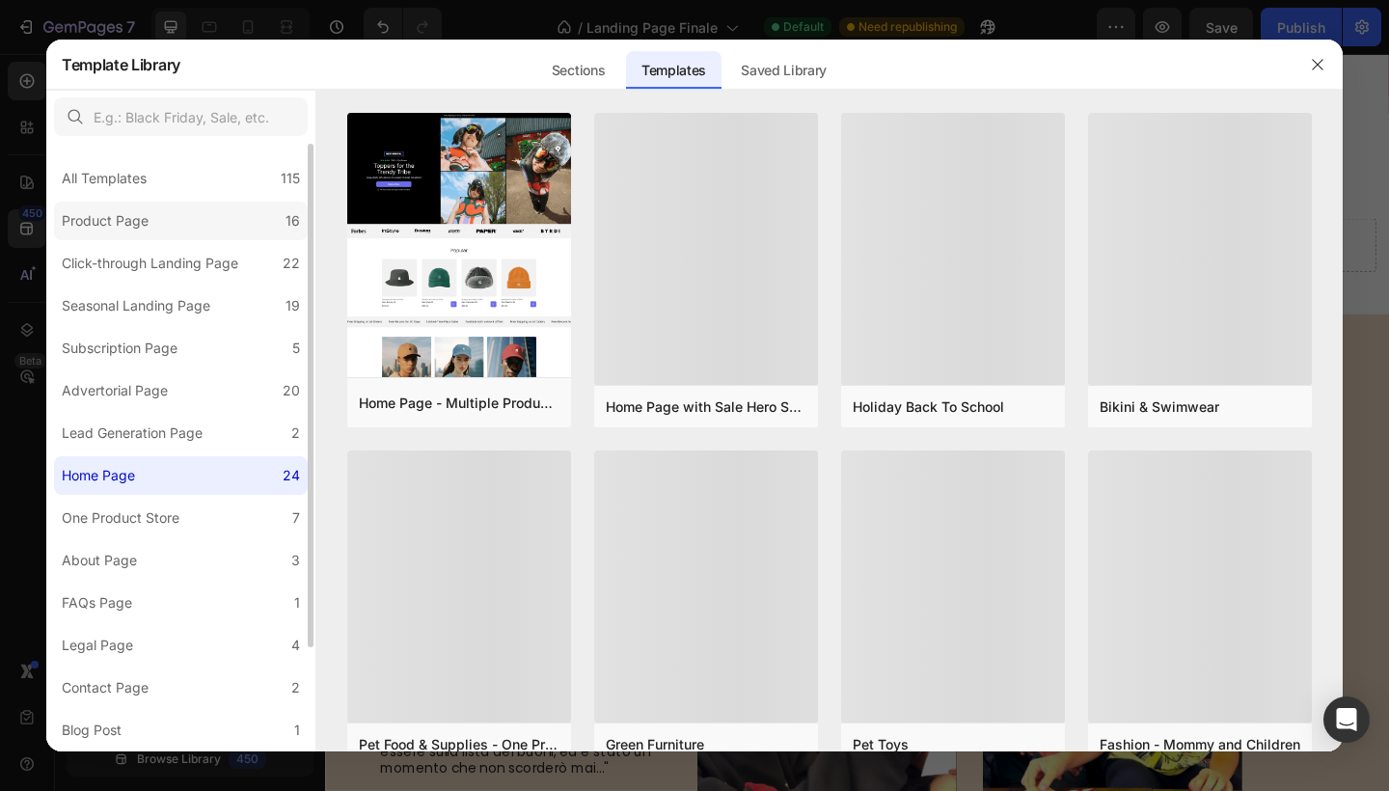
click at [246, 233] on label "Product Page 16" at bounding box center [181, 221] width 254 height 39
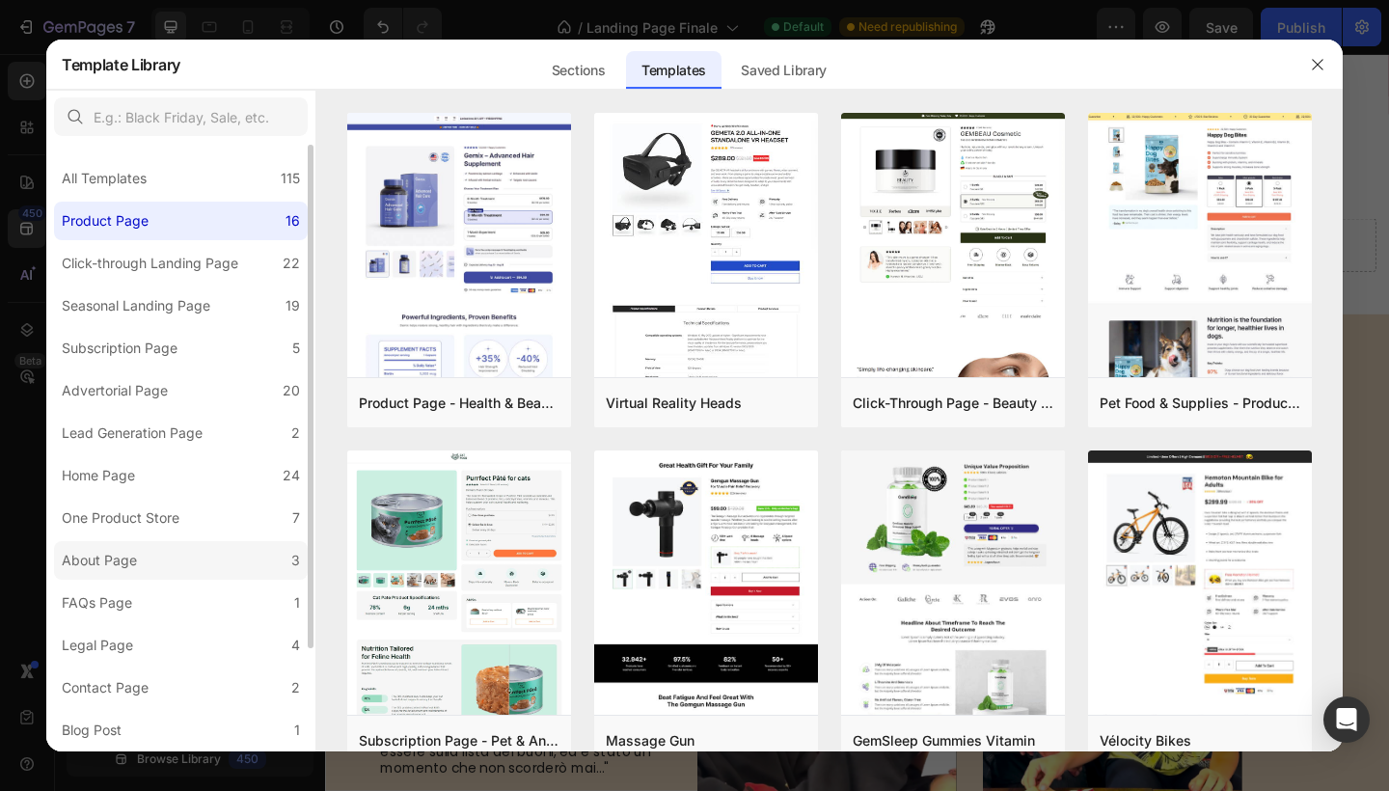
scroll to position [125, 0]
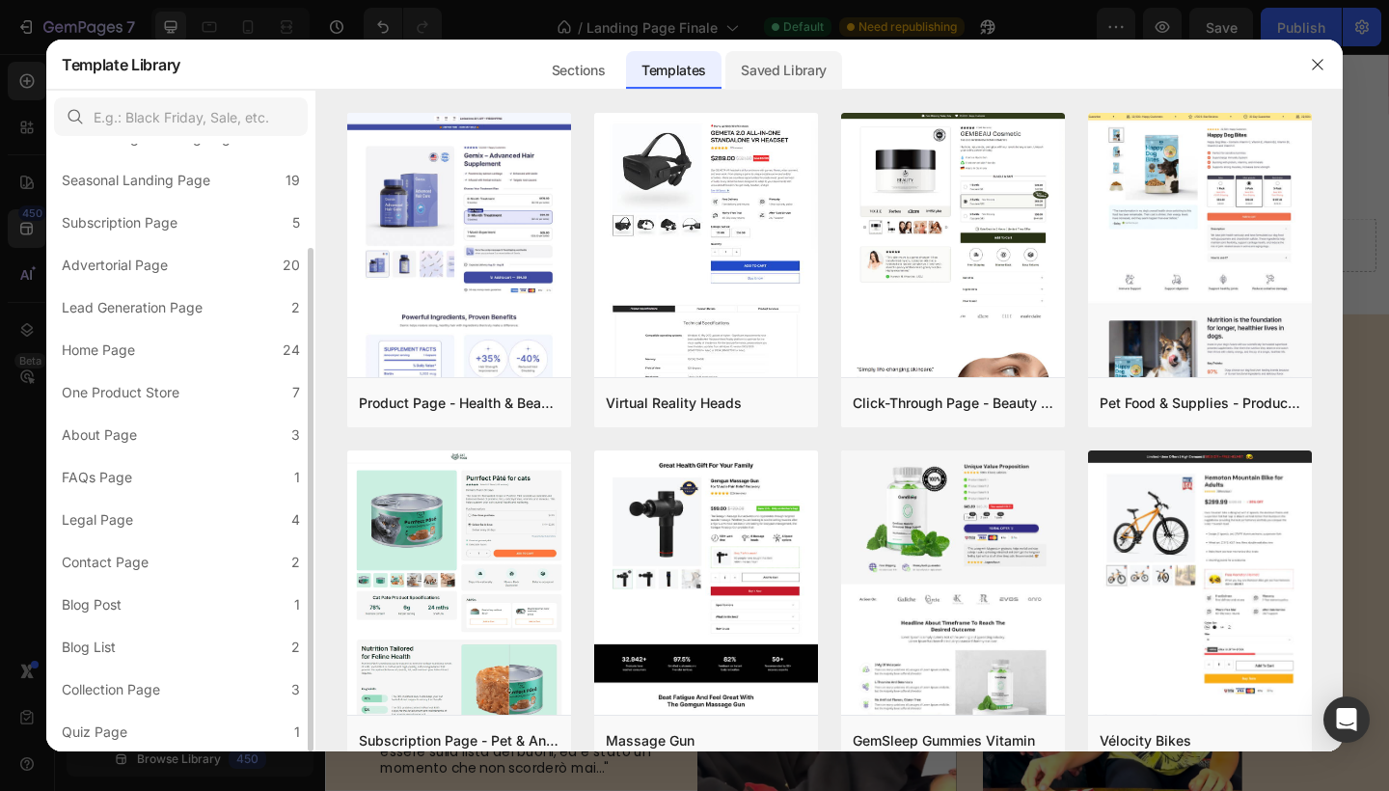
click at [756, 72] on div "Saved Library" at bounding box center [784, 70] width 117 height 39
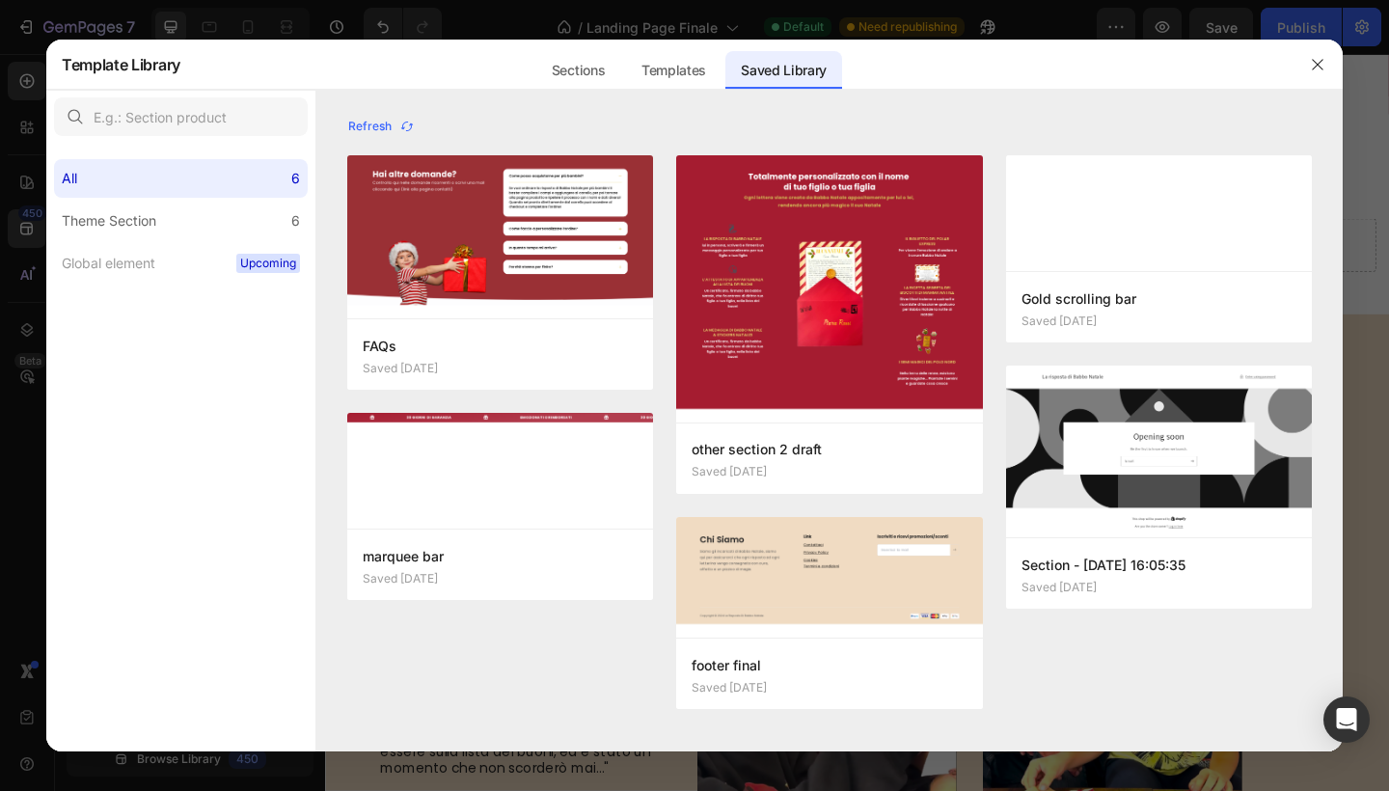
scroll to position [0, 0]
click at [219, 216] on label "Theme Section 6" at bounding box center [181, 221] width 254 height 39
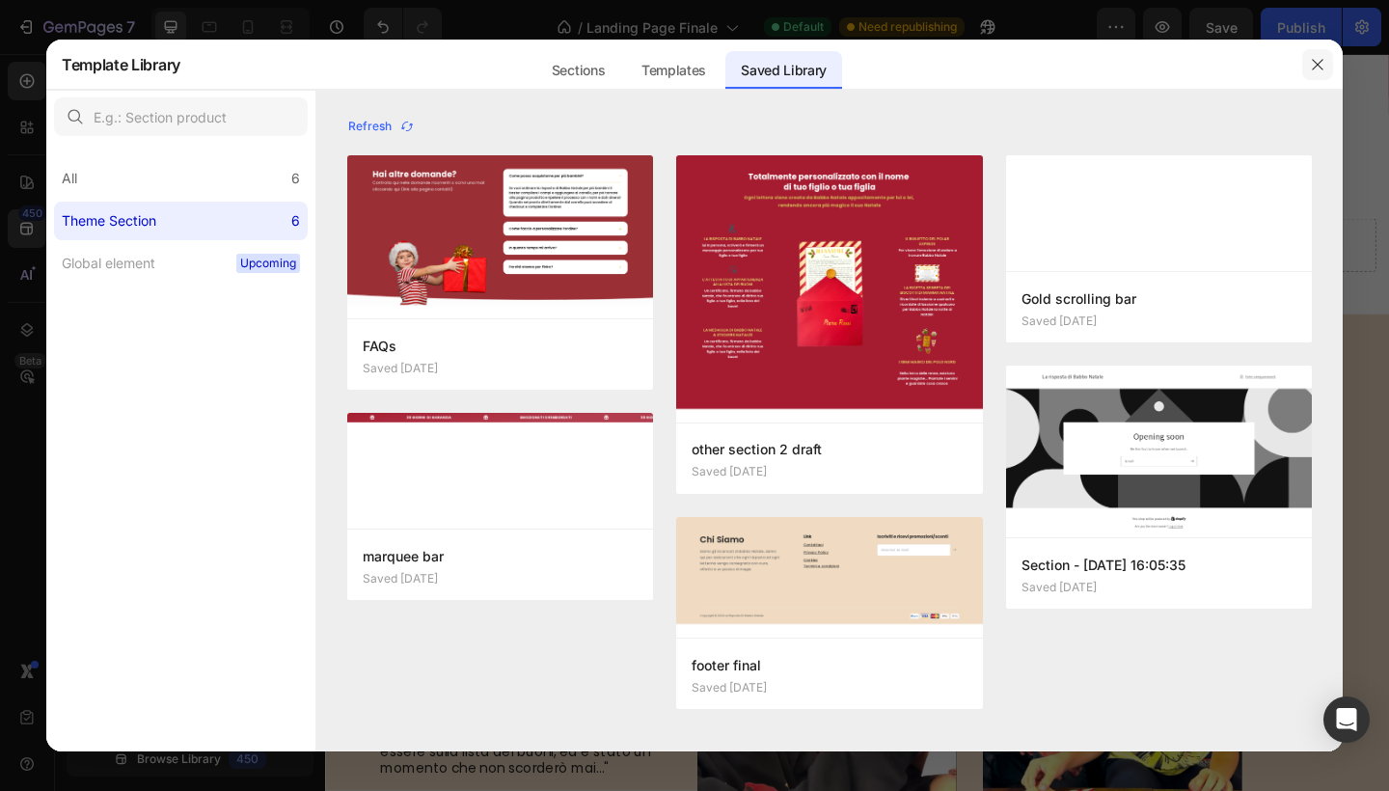
click at [1313, 69] on icon "button" at bounding box center [1317, 64] width 11 height 11
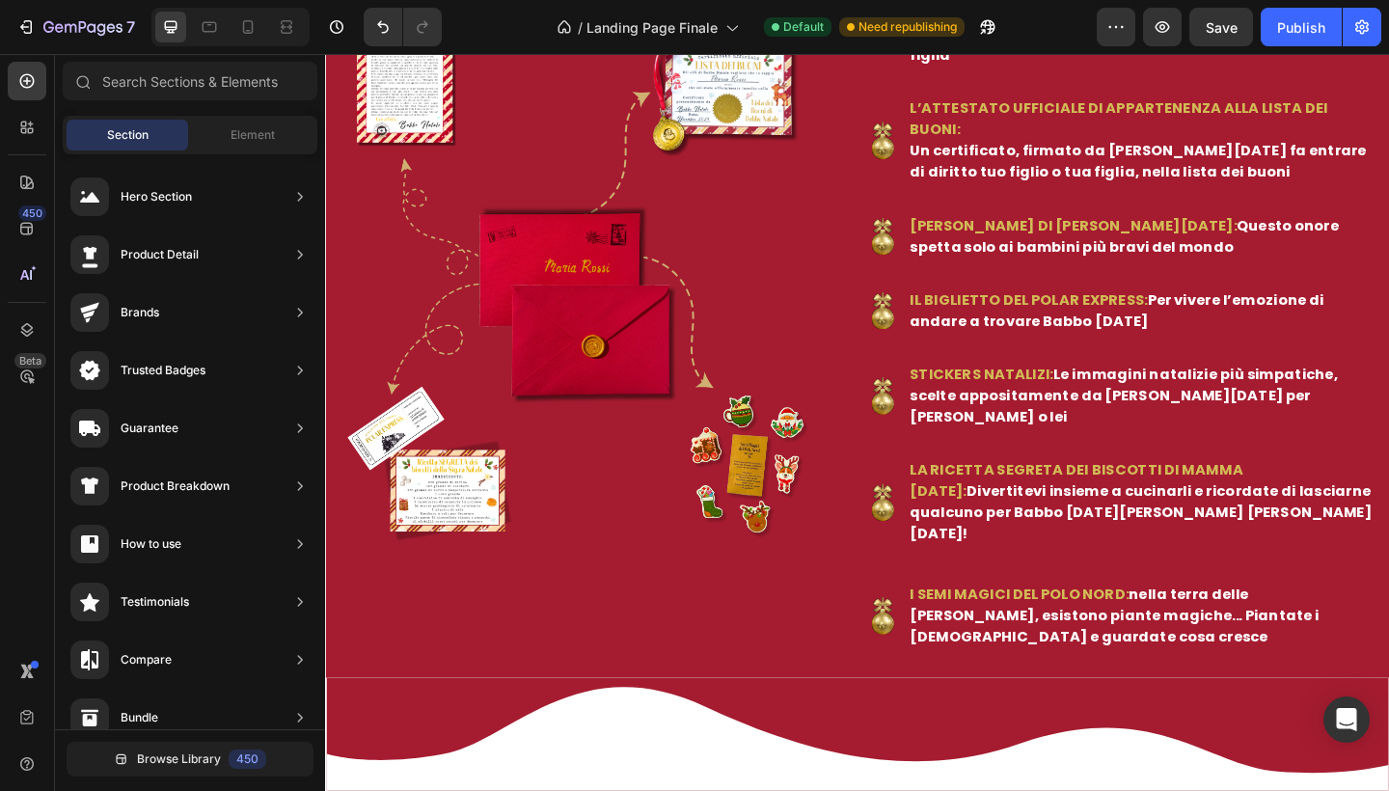
scroll to position [1211, 0]
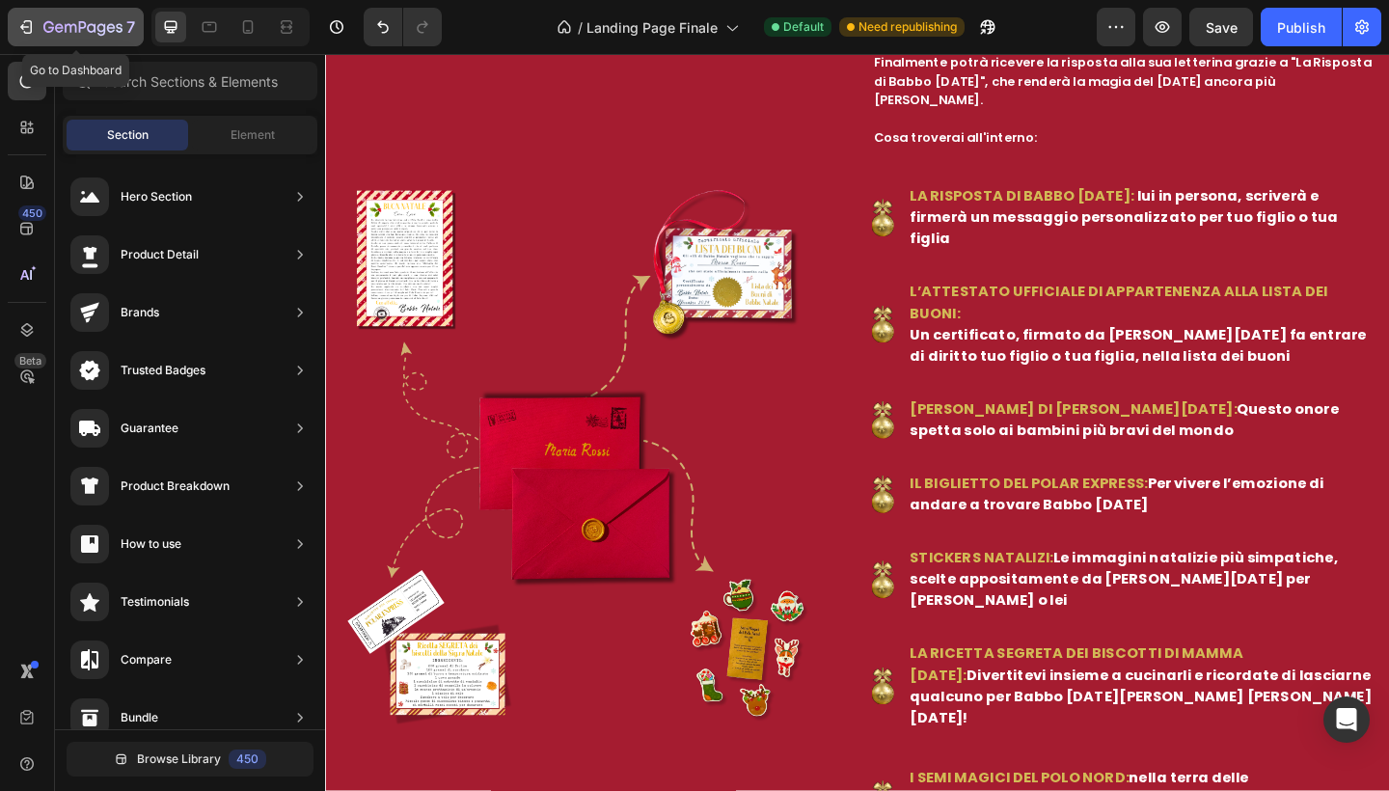
click at [31, 25] on icon "button" at bounding box center [28, 27] width 9 height 14
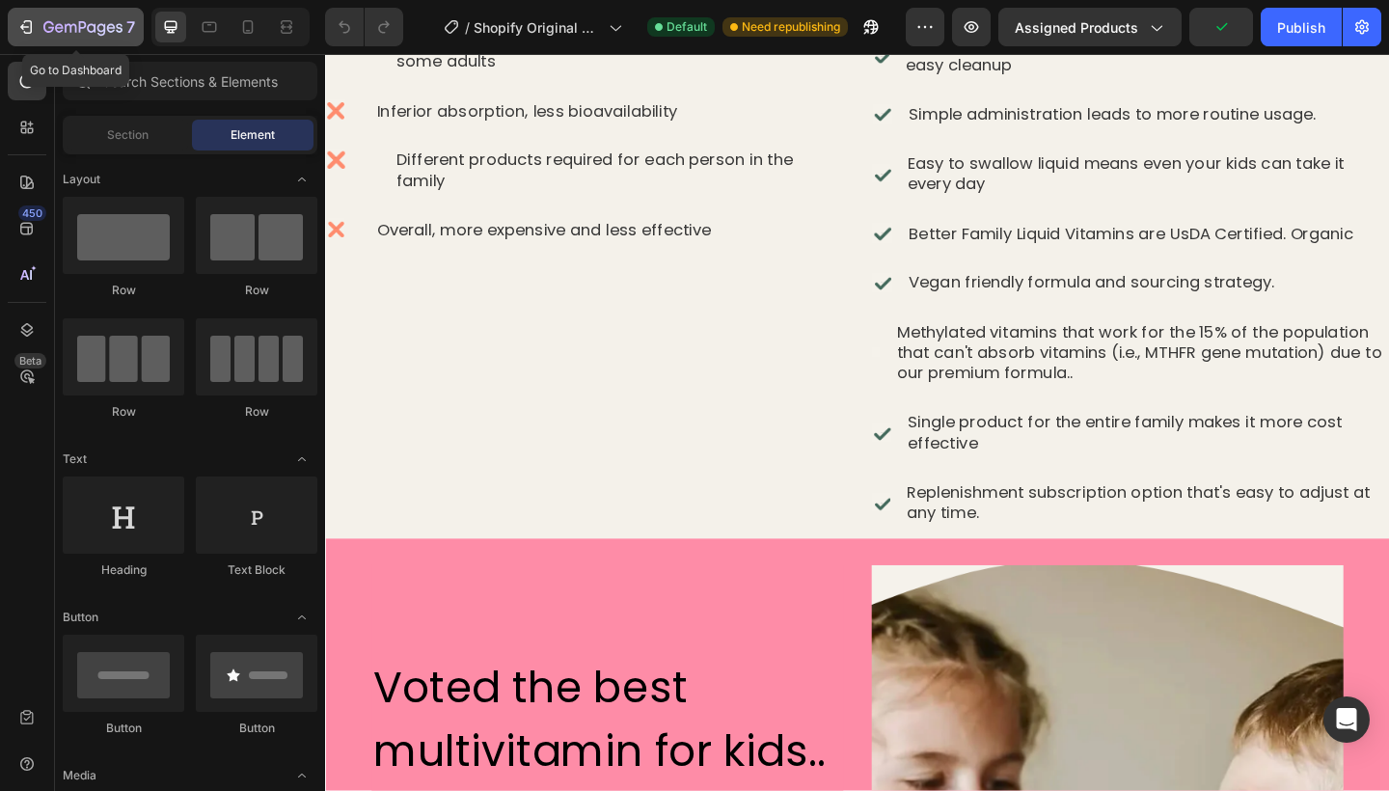
click at [22, 23] on icon "button" at bounding box center [25, 26] width 19 height 19
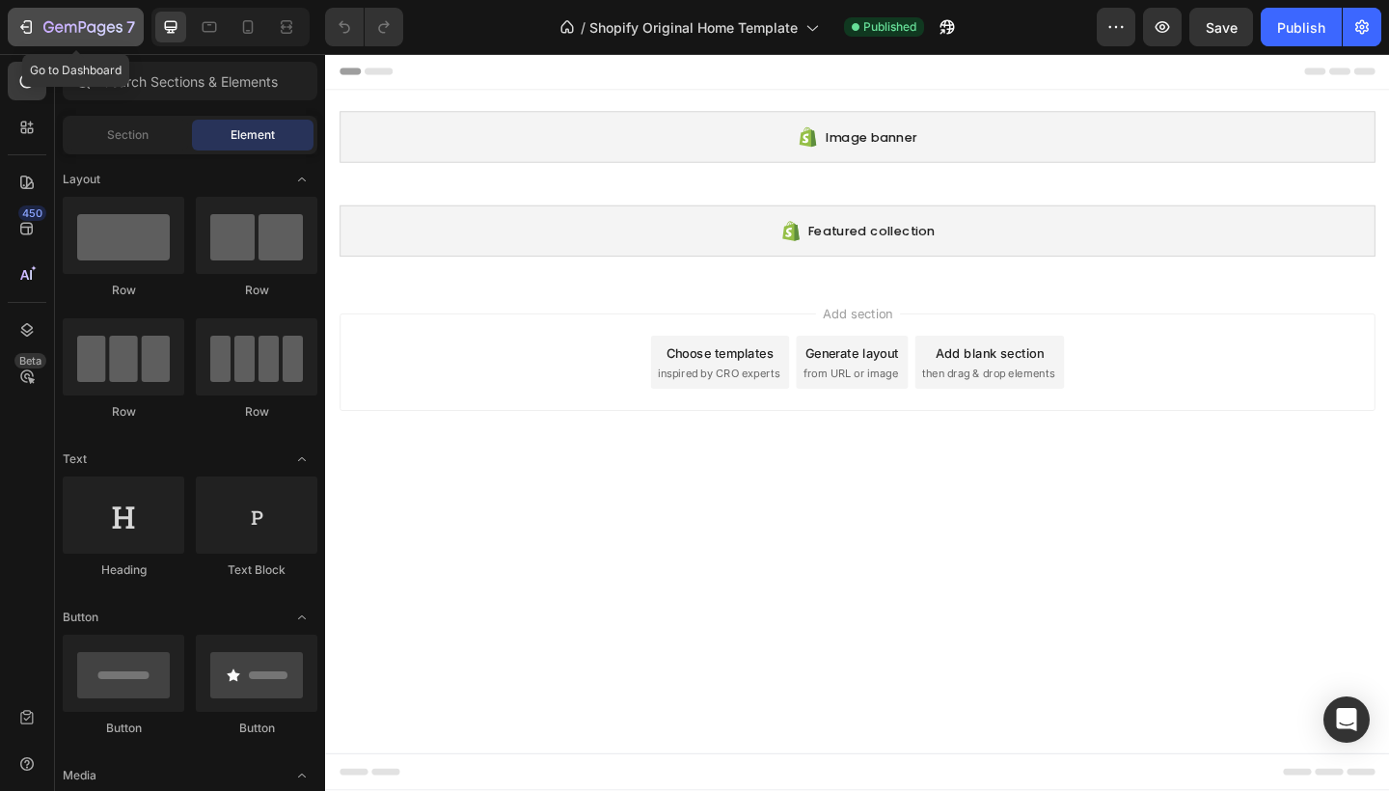
click at [30, 32] on icon "button" at bounding box center [25, 26] width 19 height 19
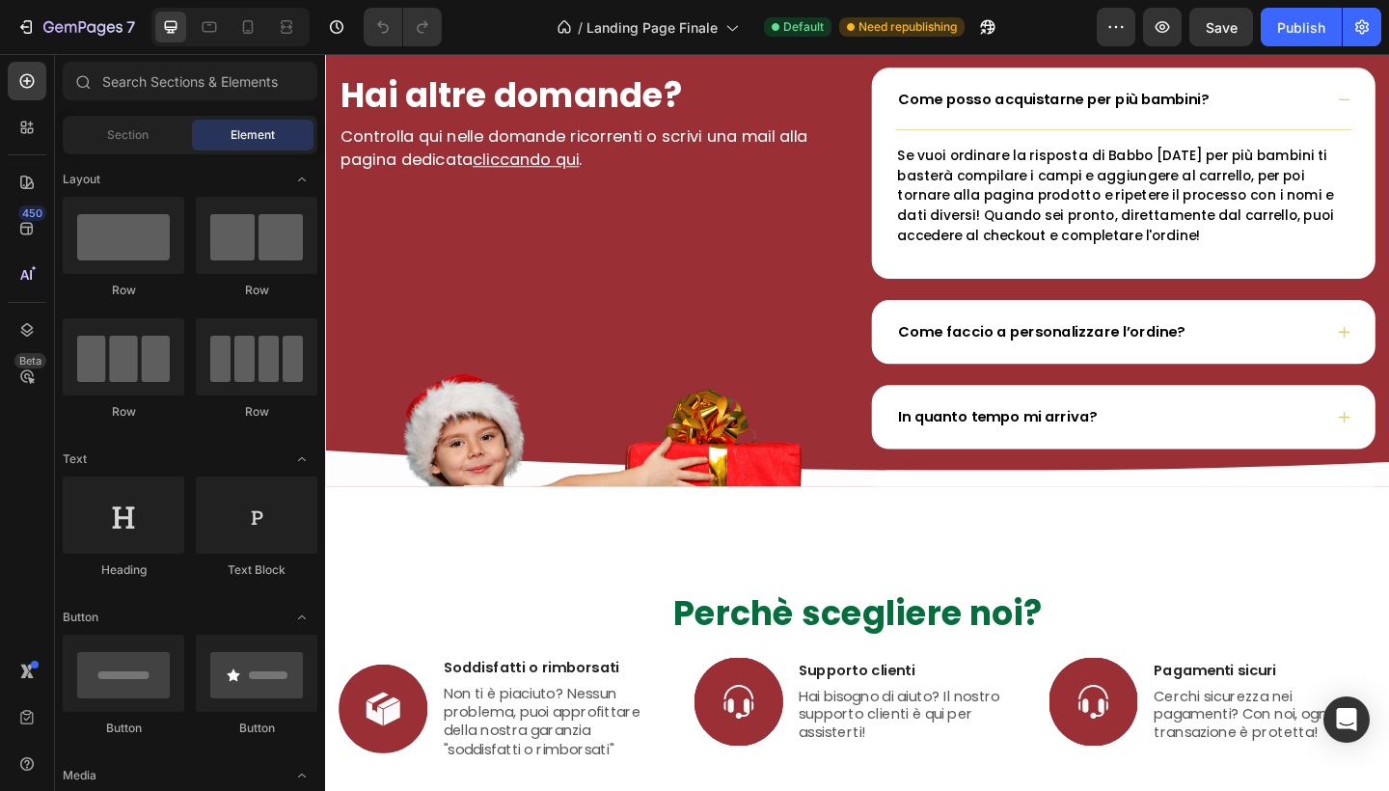
scroll to position [4970, 0]
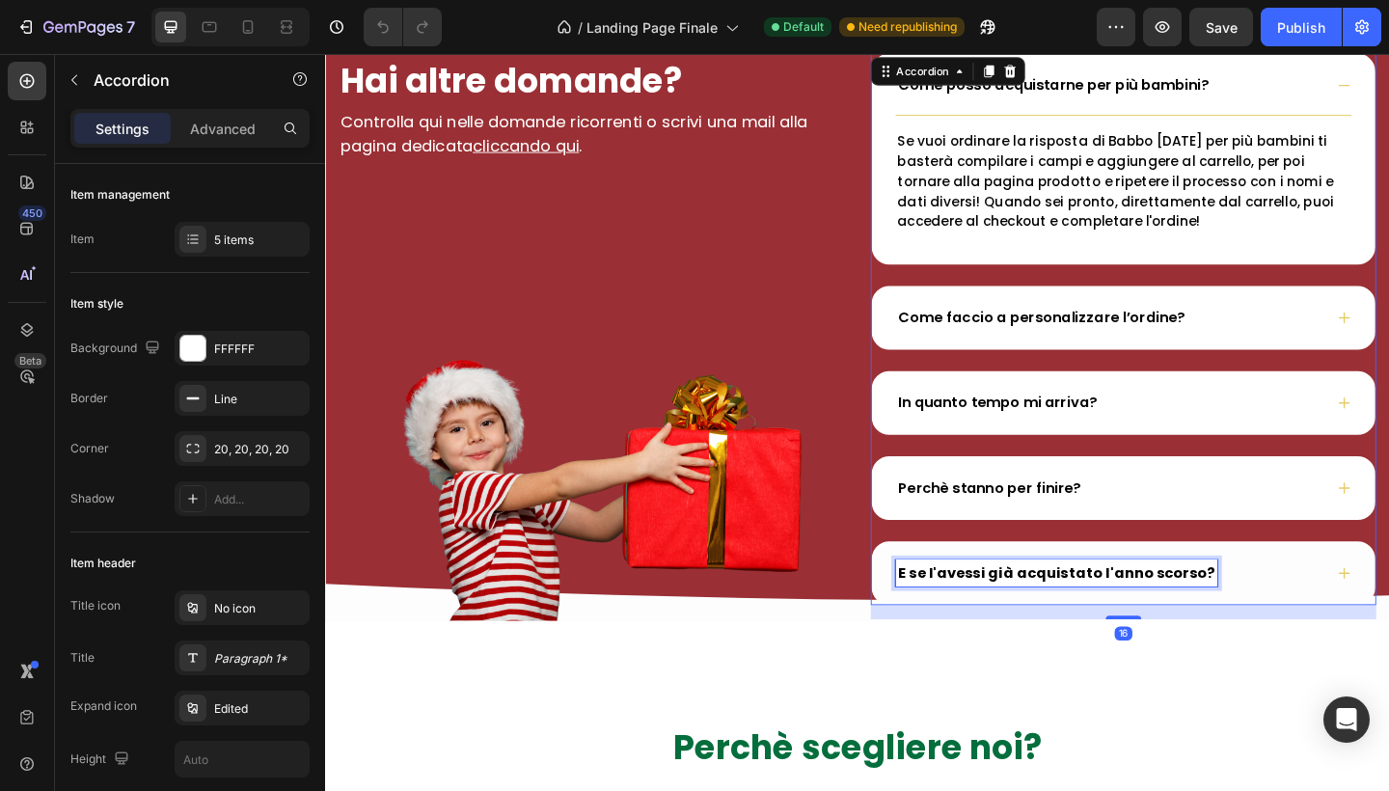
click at [1046, 615] on strong "E se l'avessi già acquistato l'anno scorso?" at bounding box center [1120, 619] width 344 height 22
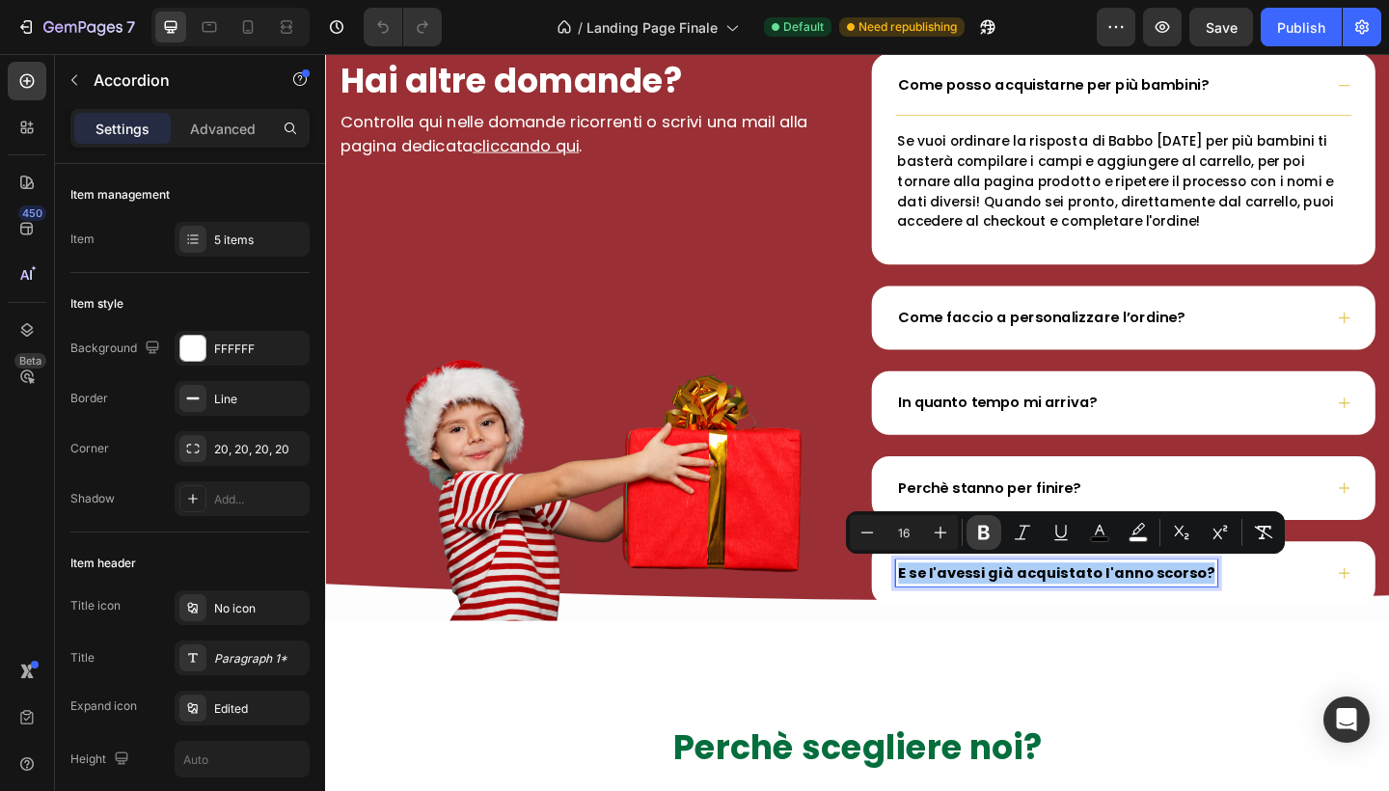
click at [982, 541] on icon "Editor contextual toolbar" at bounding box center [983, 532] width 19 height 19
click at [1057, 519] on p "Perchè stanno per finire?" at bounding box center [1047, 526] width 199 height 23
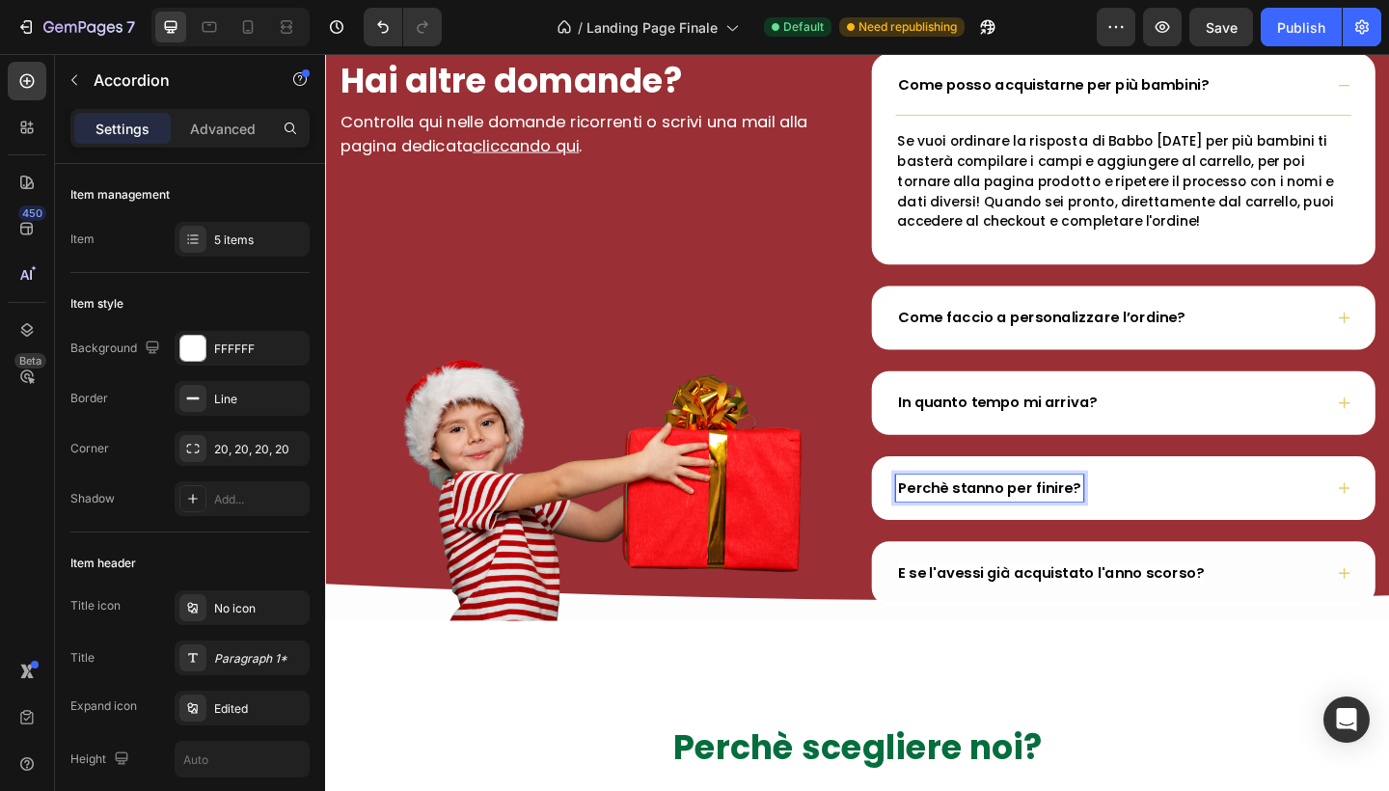
click at [1357, 598] on div "E se l'avessi già acquistato l'anno scorso?" at bounding box center [1193, 620] width 542 height 64
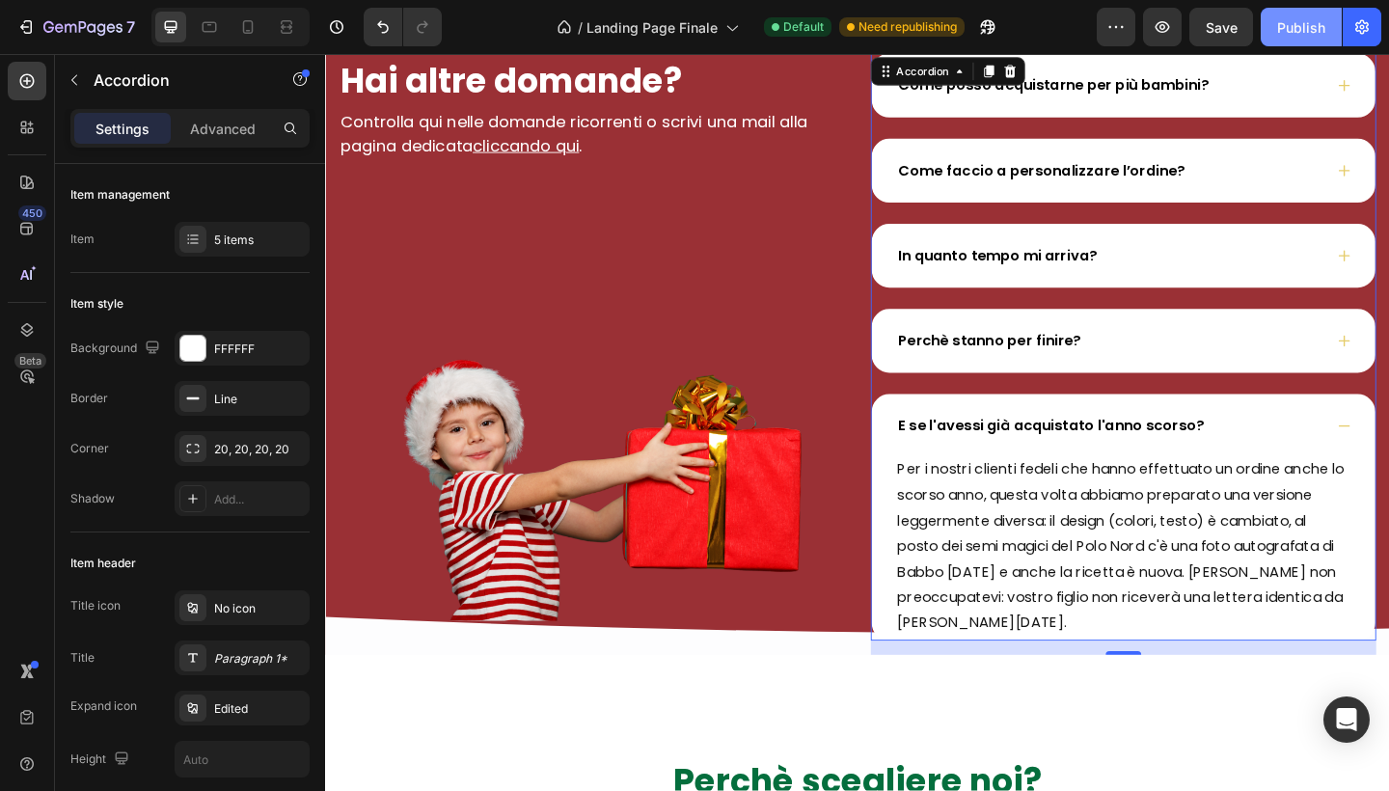
click at [1280, 30] on div "Publish" at bounding box center [1301, 27] width 48 height 20
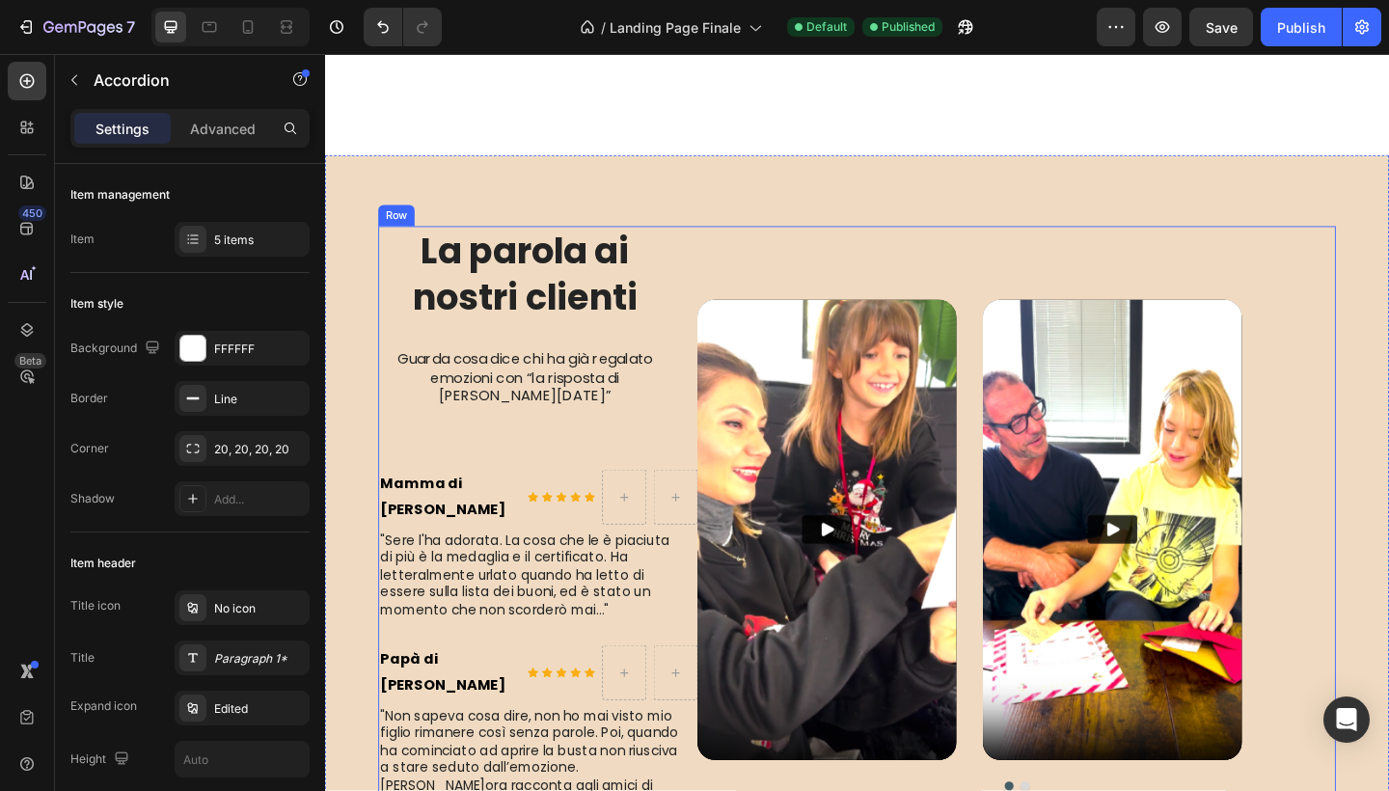
scroll to position [2757, 0]
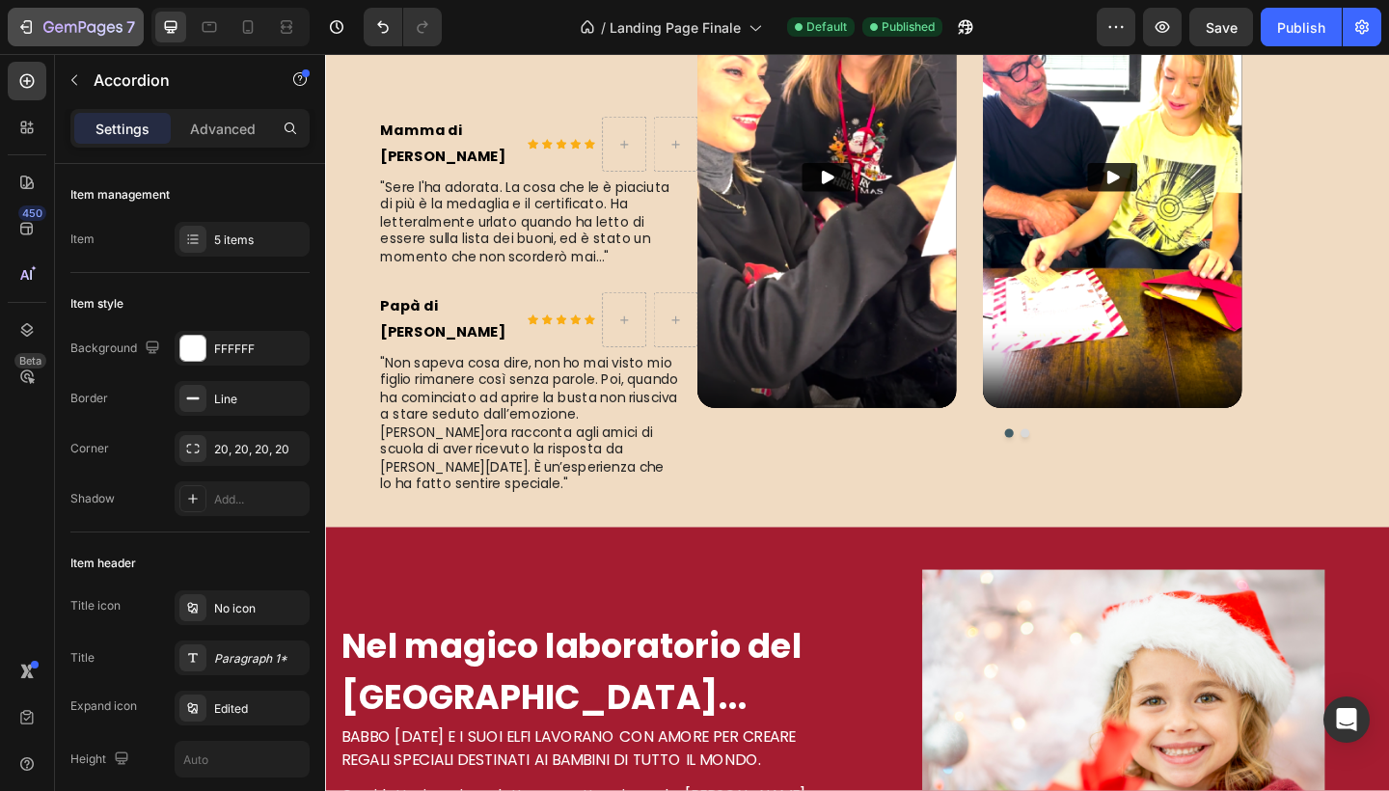
click at [24, 25] on icon "button" at bounding box center [25, 26] width 19 height 19
